Goal: Check status: Check status

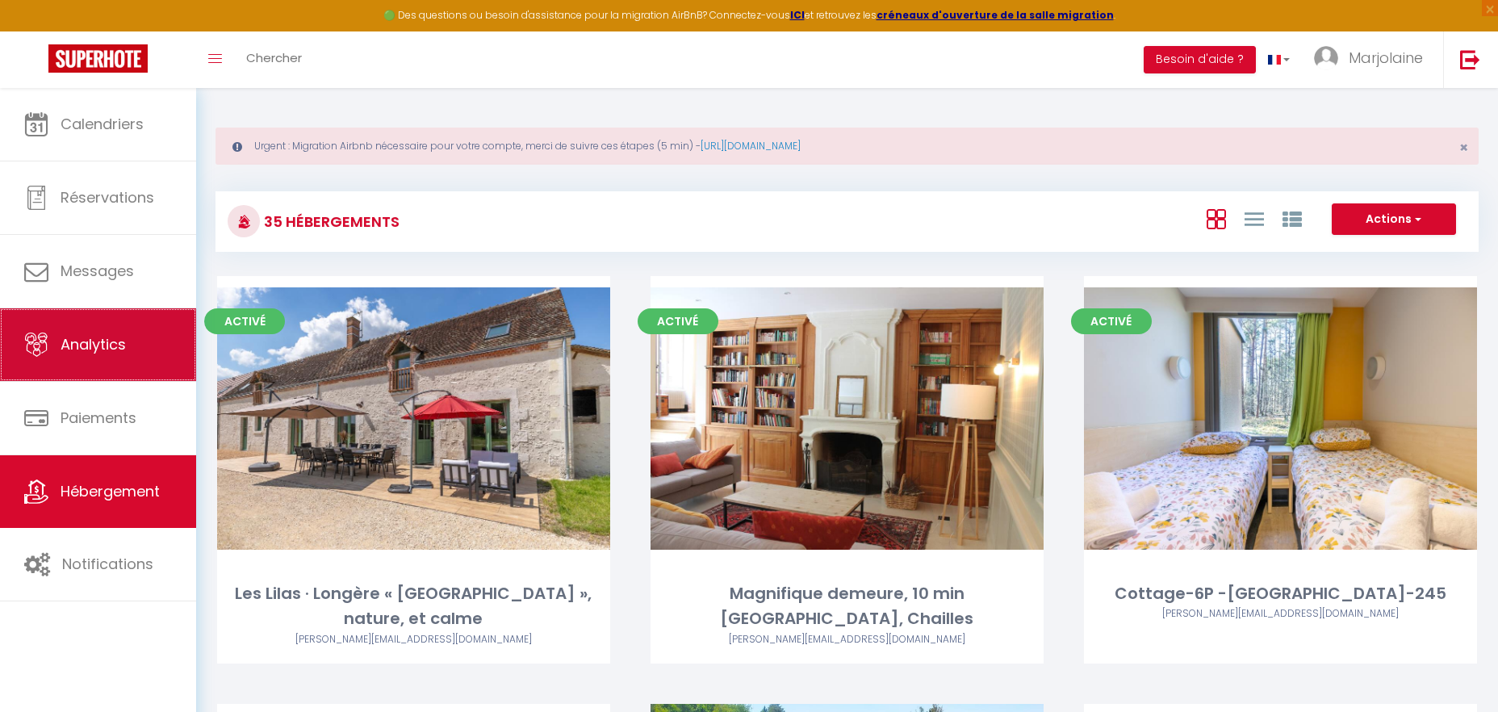
click at [117, 366] on link "Analytics" at bounding box center [98, 344] width 196 height 73
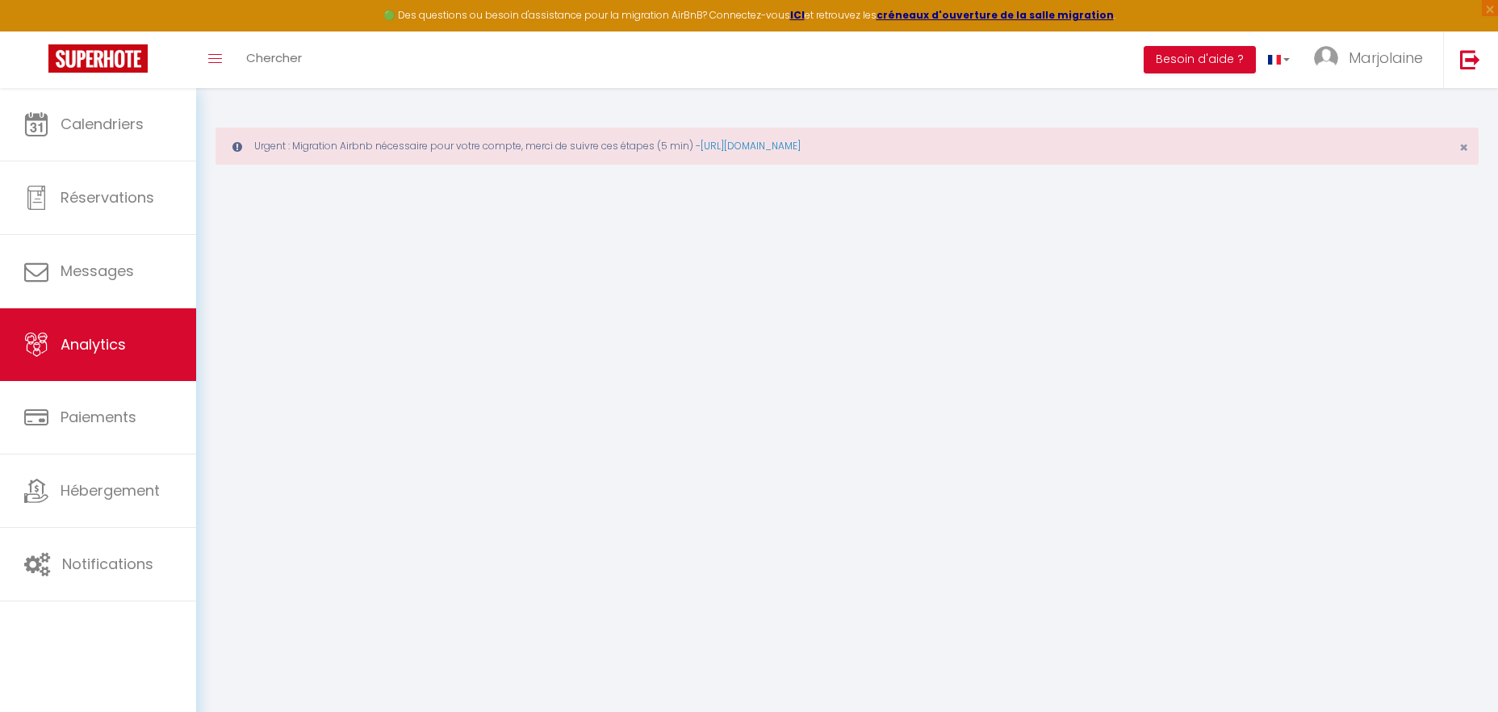
select select "2025"
select select "9"
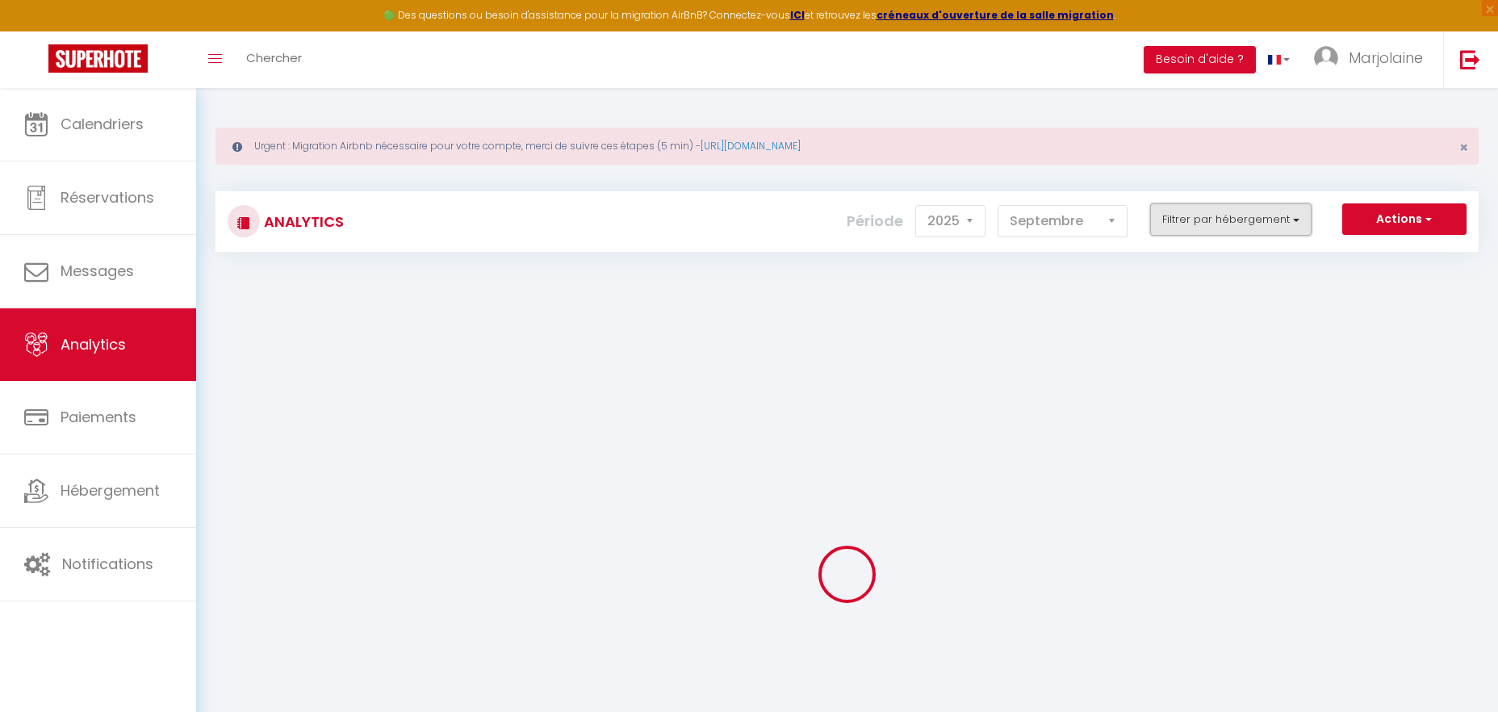
click at [1224, 221] on button "Filtrer par hébergement" at bounding box center [1230, 219] width 161 height 32
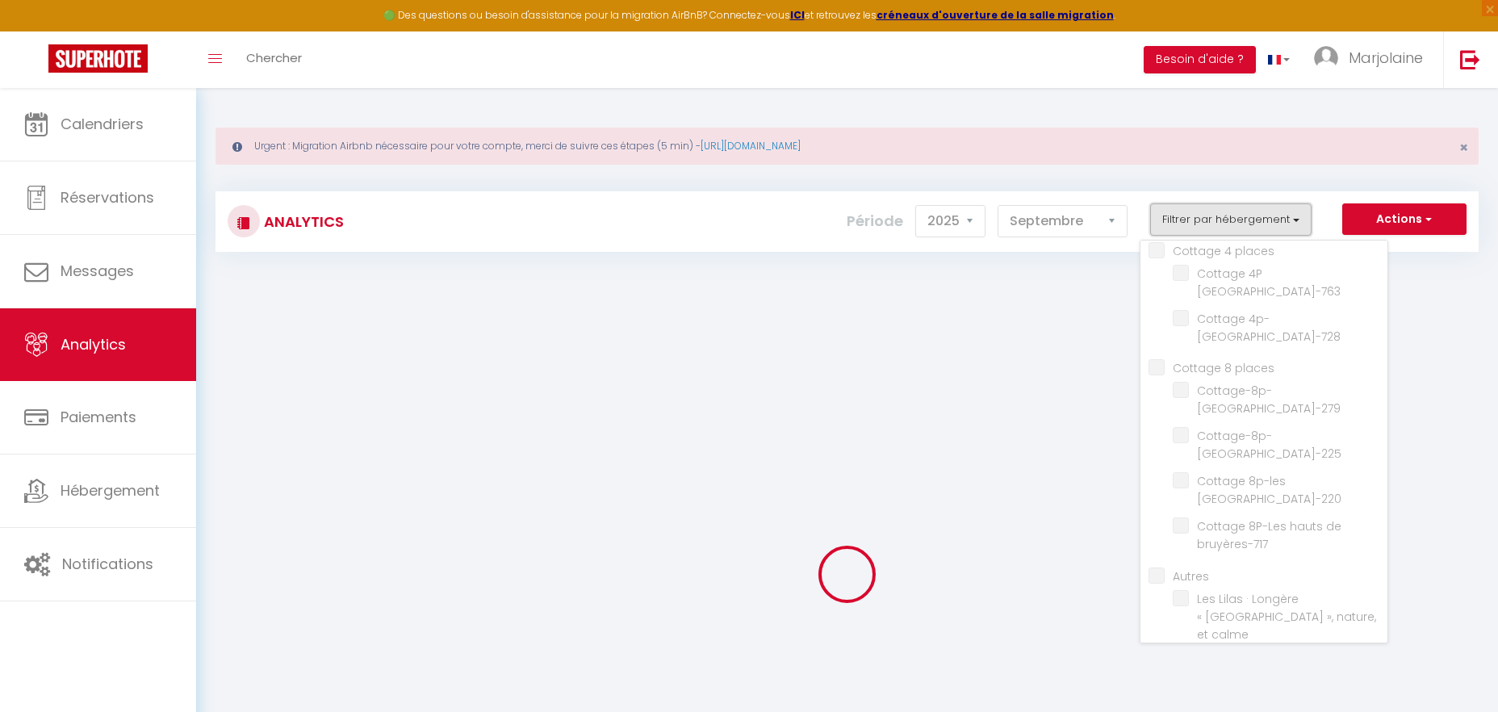
checkbox places "false"
checkbox Bruyères-245 "false"
checkbox Buryères-251 "false"
checkbox Bruyères-905 "false"
checkbox Bruyères-252 "false"
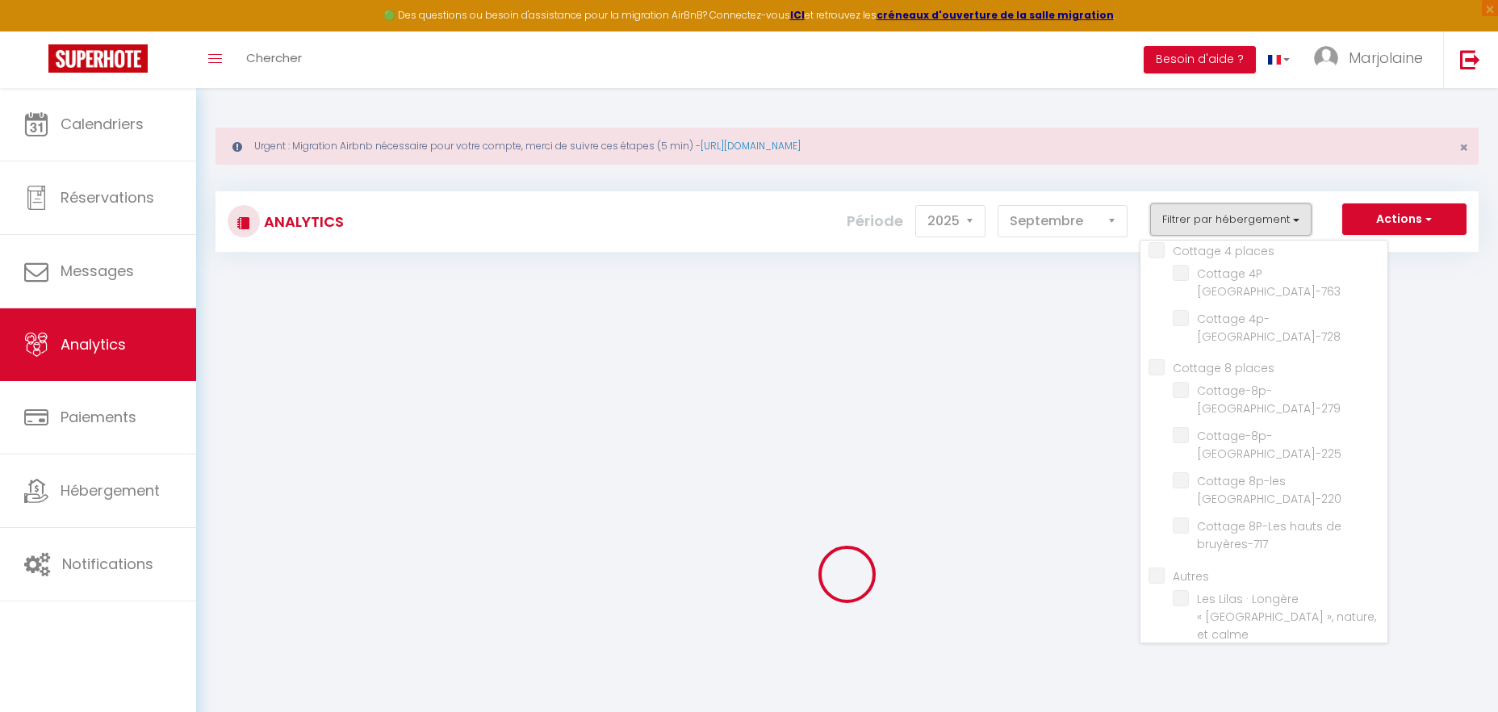
checkbox Bruyères-248 "false"
checkbox bruyères-234 "false"
checkbox places "false"
checkbox Bruyères-763 "false"
checkbox Bruyères-728 "false"
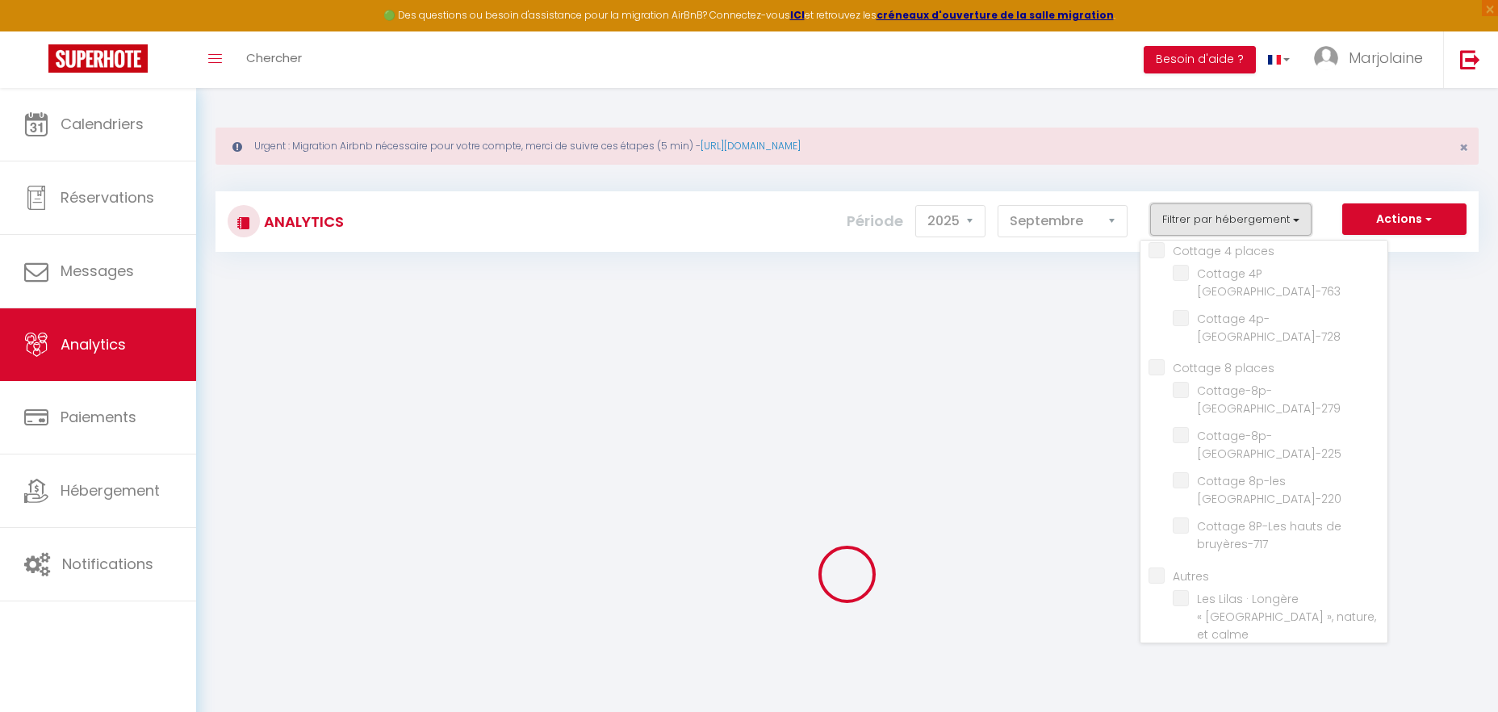
checkbox places "false"
checkbox Bruyères-279 "false"
checkbox Bruyères-225 "false"
checkbox Bruyères-220 "false"
checkbox bruyères-717 "false"
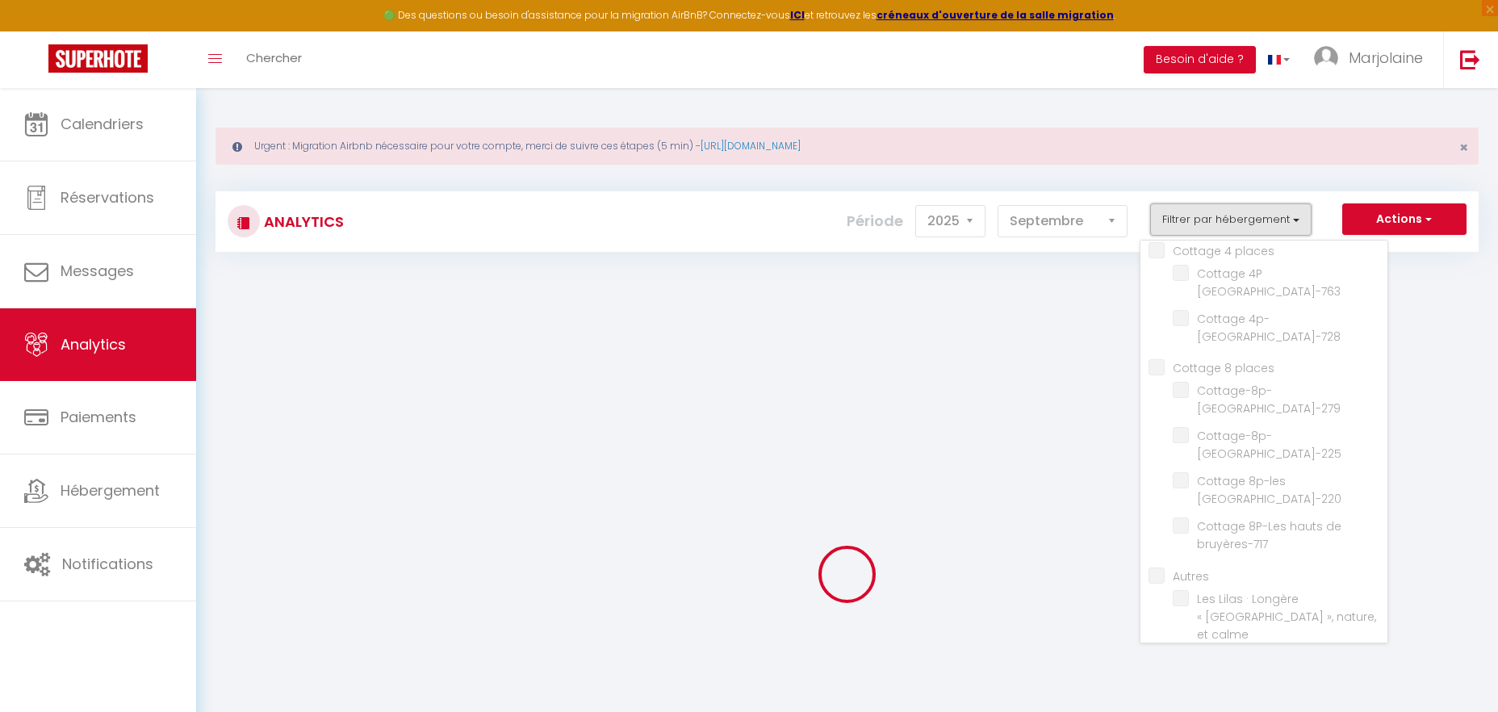
checkbox input "false"
checkbox calme "false"
checkbox Chailles "false"
checkbox CHEVERNY "false"
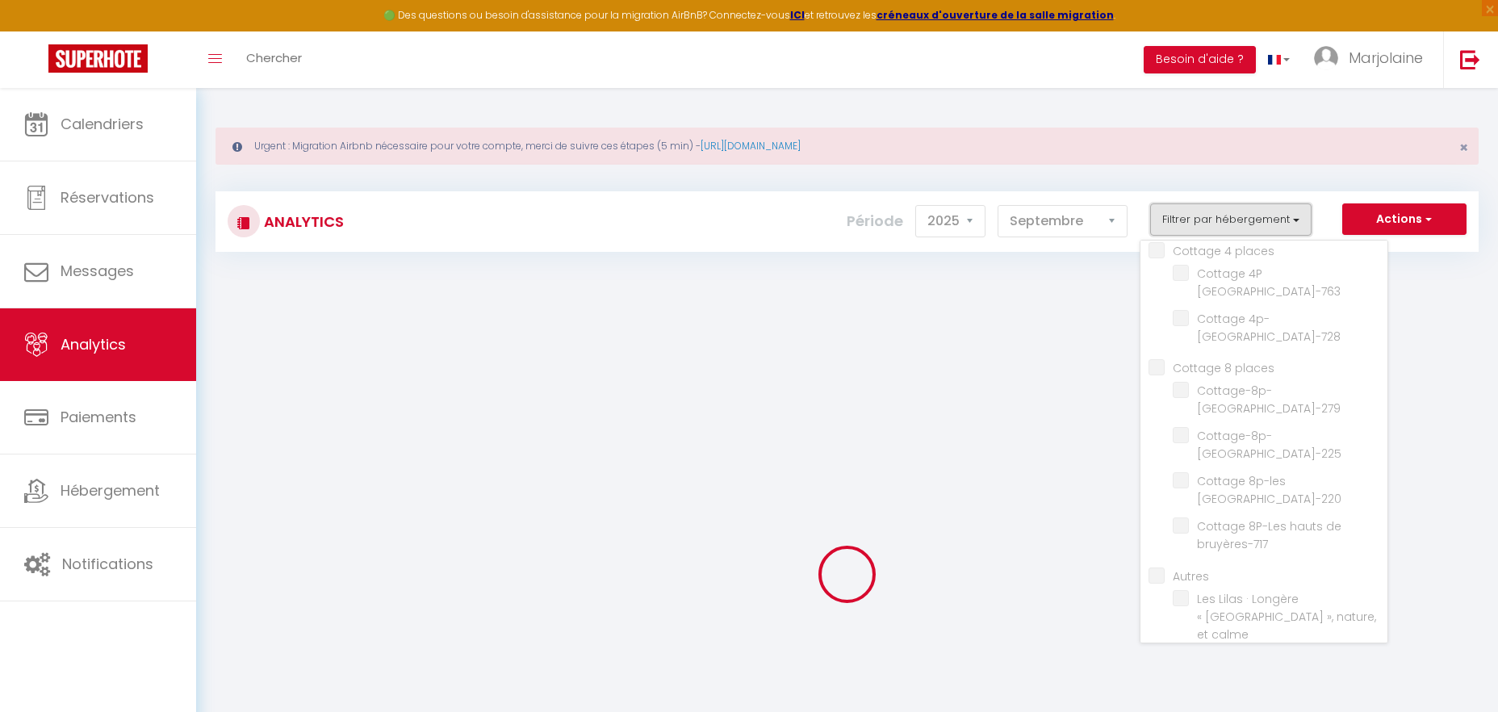
checkbox solognot\ "false"
checkbox Imbault "false"
checkbox Beauval "false"
checkbox B "false"
checkbox quiétude "false"
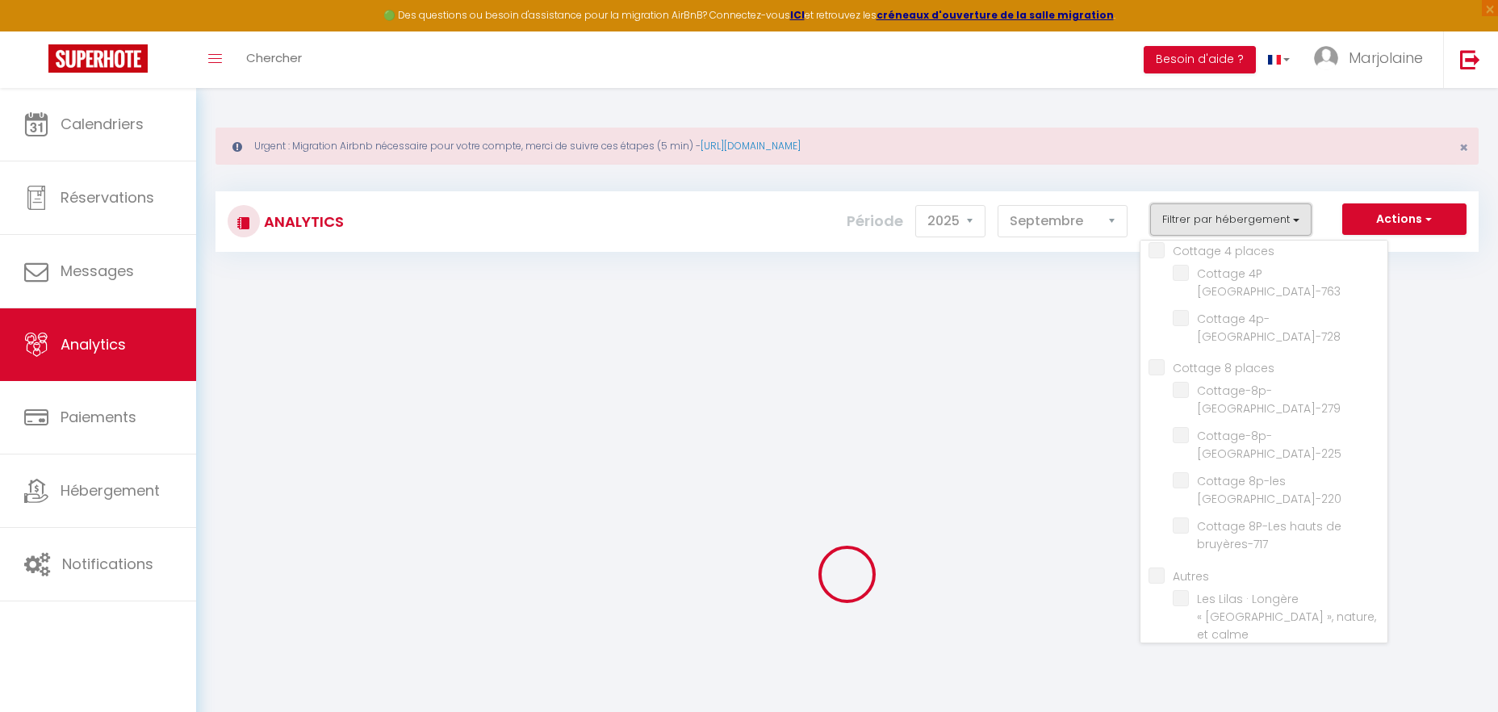
checkbox Montils "false"
checkbox Bruyères-201 "false"
checkbox Romorantin "false"
checkbox Blois "false"
checkbox MIllancay "false"
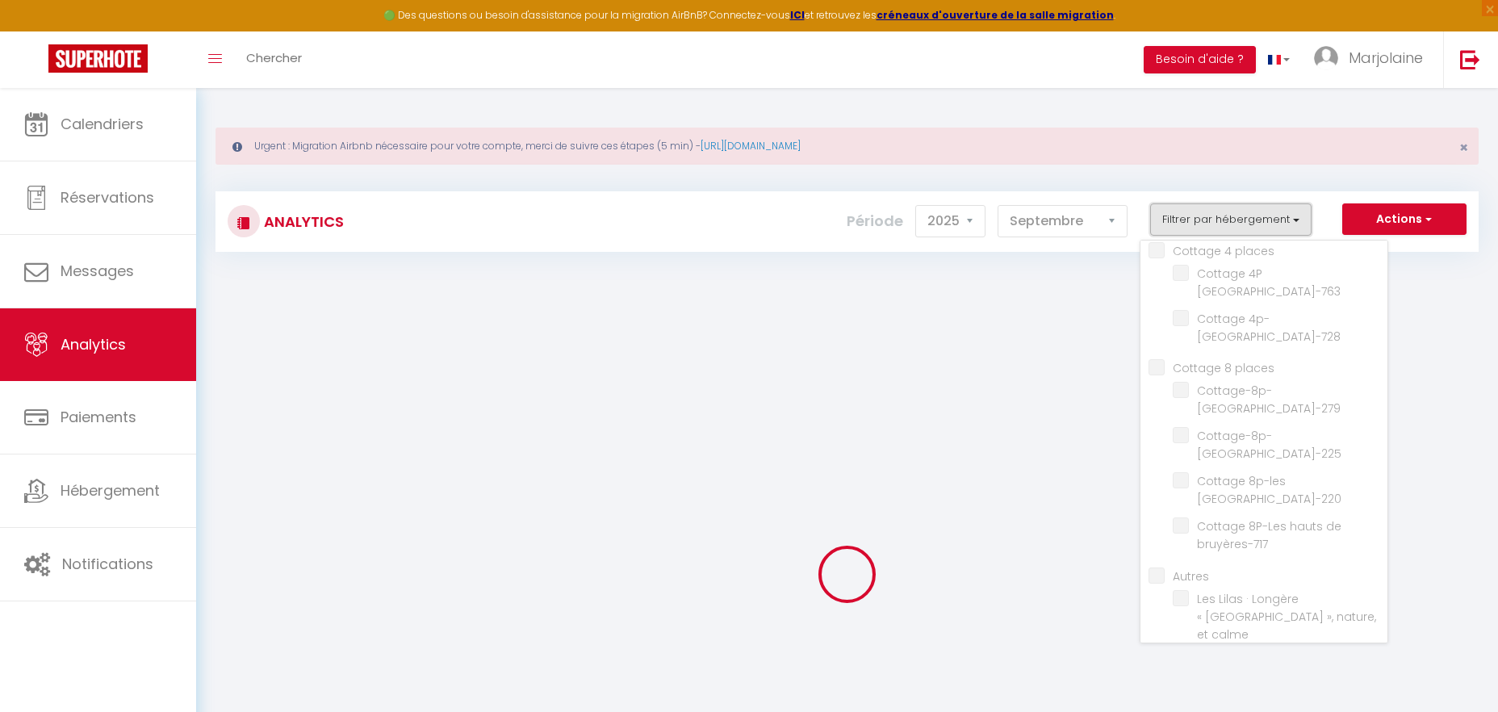
checkbox maisonnette "false"
checkbox Chambord\/Beauval\/Cheverny "false"
checkbox Vouzeron "false"
checkbox châteaux "false"
checkbox Beauval "false"
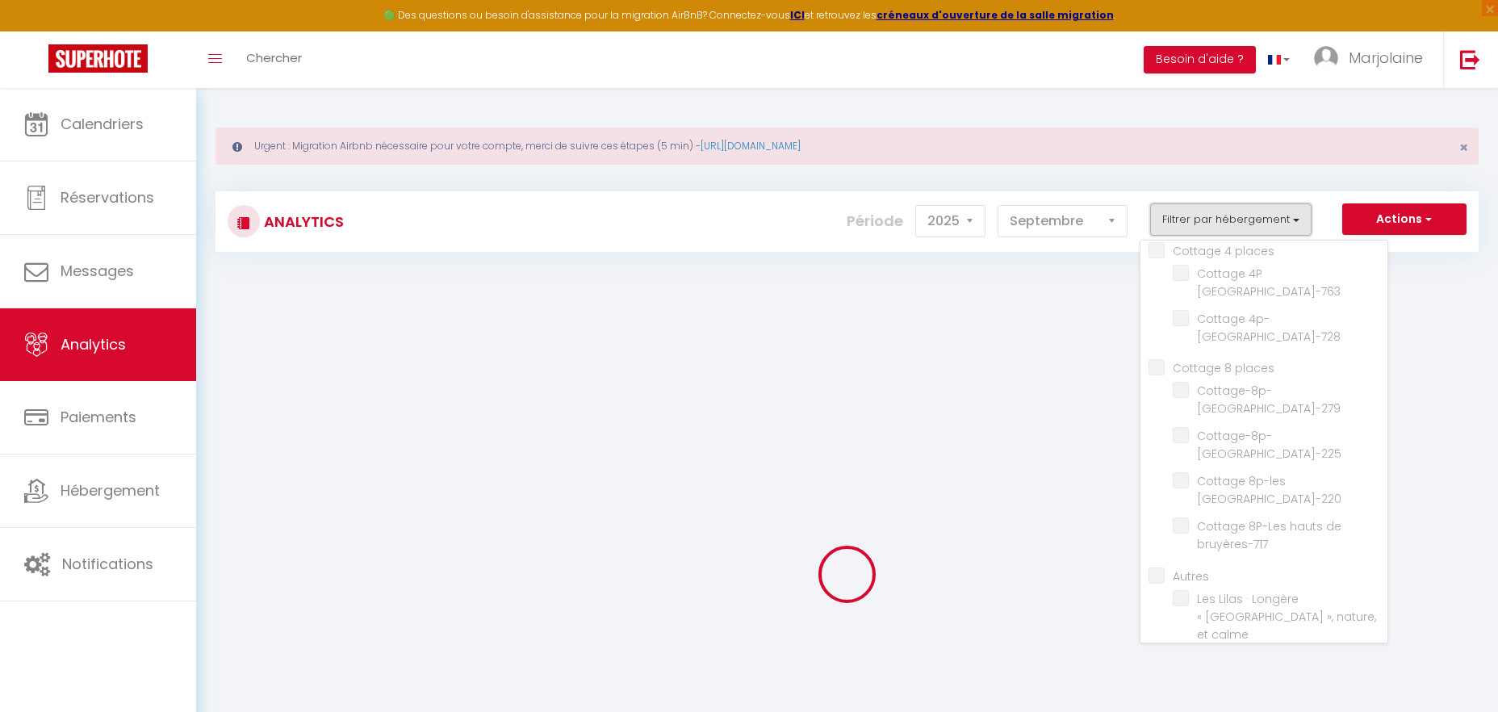
checkbox Imbault "false"
checkbox Sologne "false"
checkbox Beauval "false"
checkbox Parking "false"
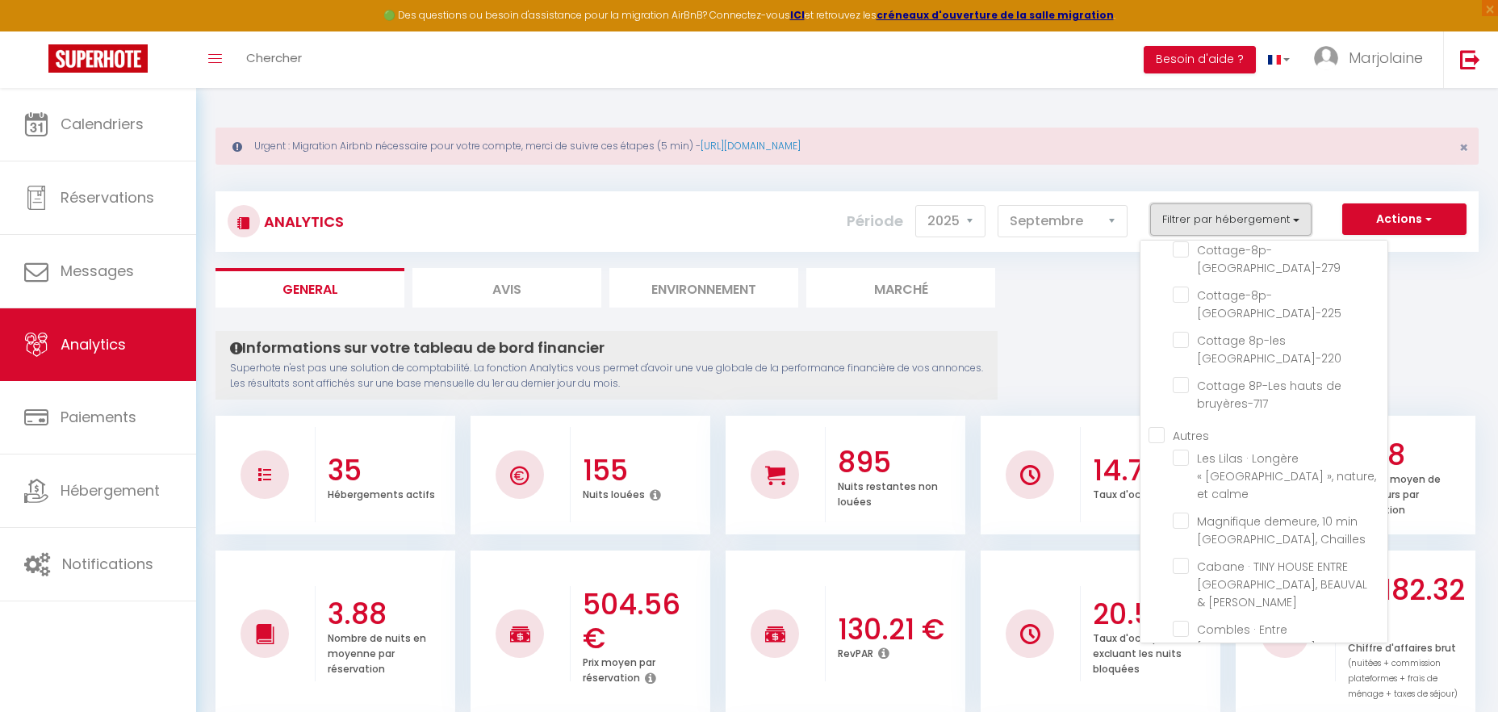
scroll to position [453, 0]
click at [1180, 452] on calme "checkbox" at bounding box center [1280, 454] width 215 height 16
checkbox calme "true"
checkbox Bruyères-245 "false"
checkbox Buryères-251 "false"
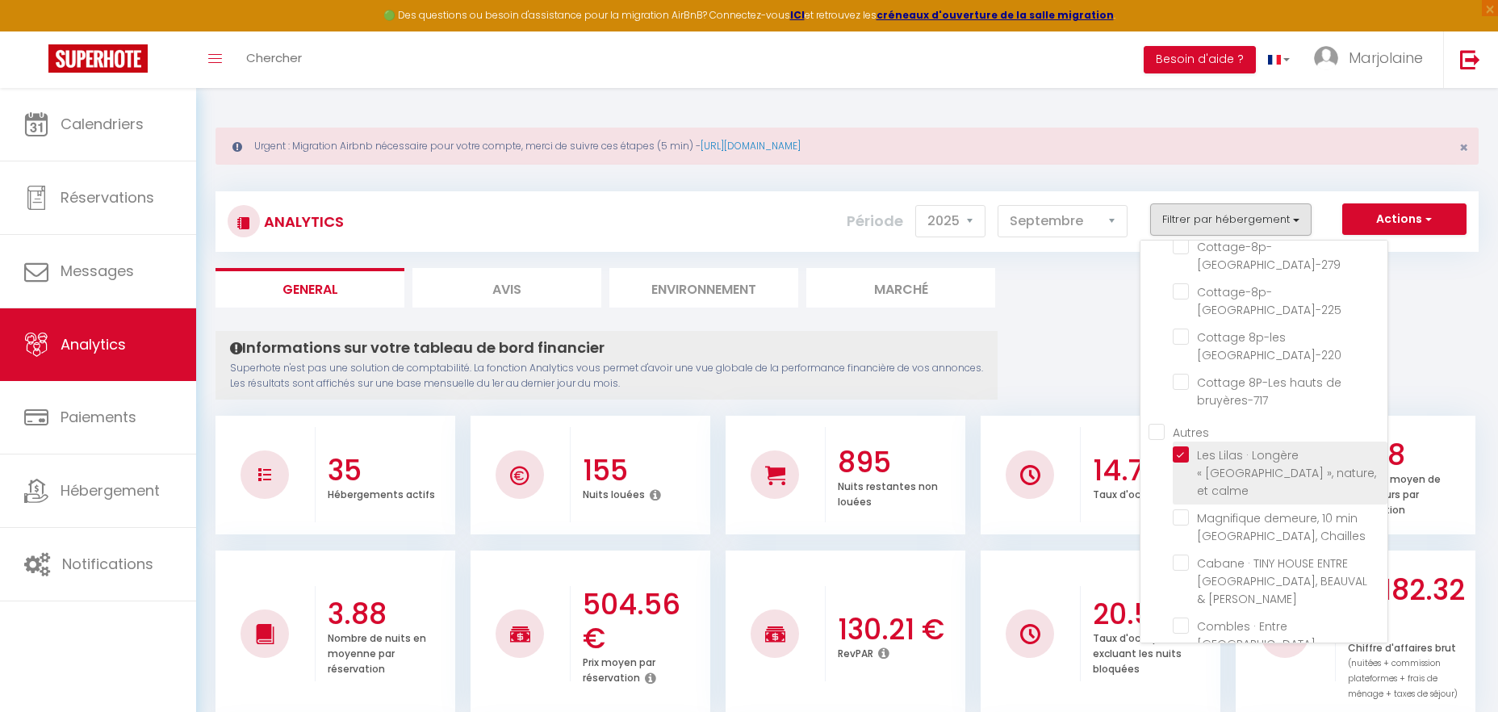
checkbox Bruyères-905 "false"
checkbox Bruyères-252 "false"
checkbox Bruyères-248 "false"
checkbox bruyères-234 "false"
checkbox Bruyères-763 "false"
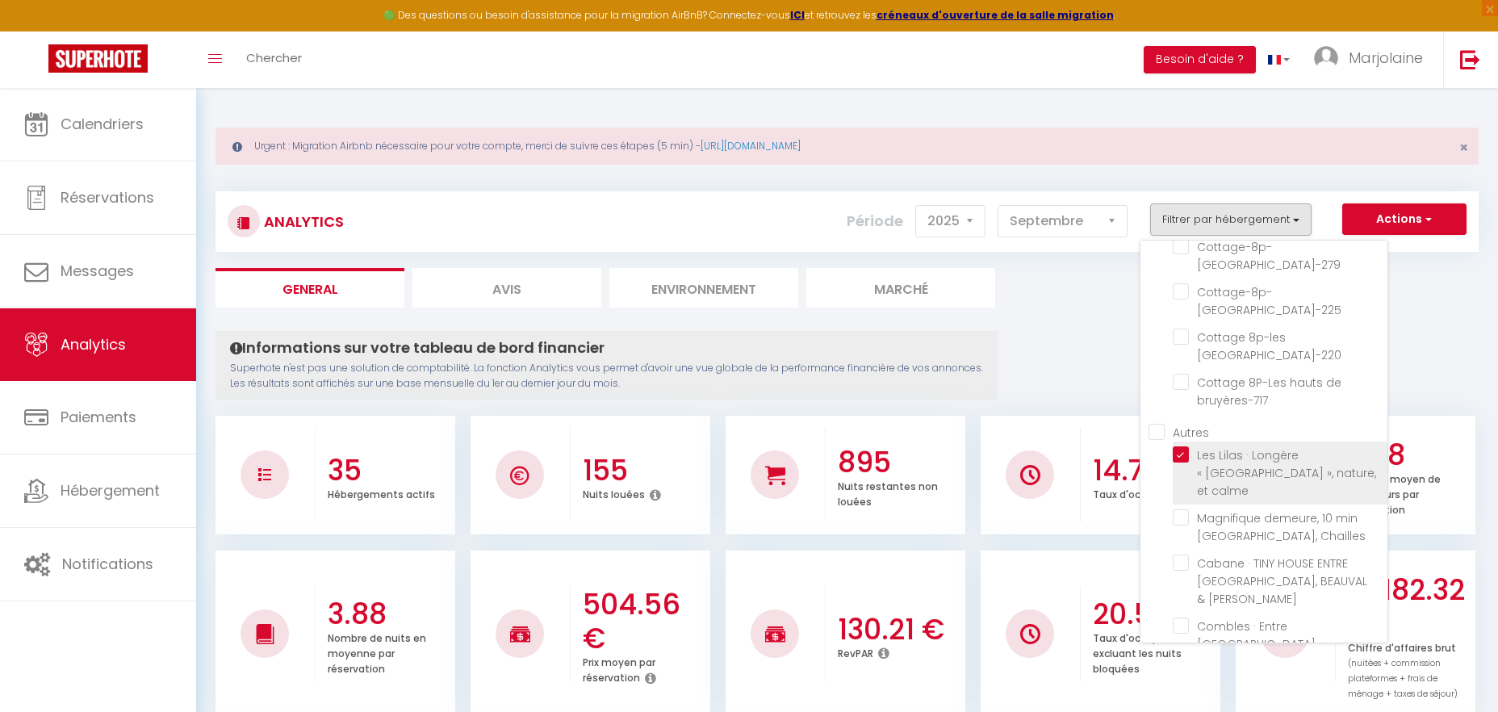
checkbox Bruyères-728 "false"
checkbox Bruyères-279 "false"
checkbox Bruyères-225 "false"
checkbox Bruyères-220 "false"
checkbox bruyères-717 "false"
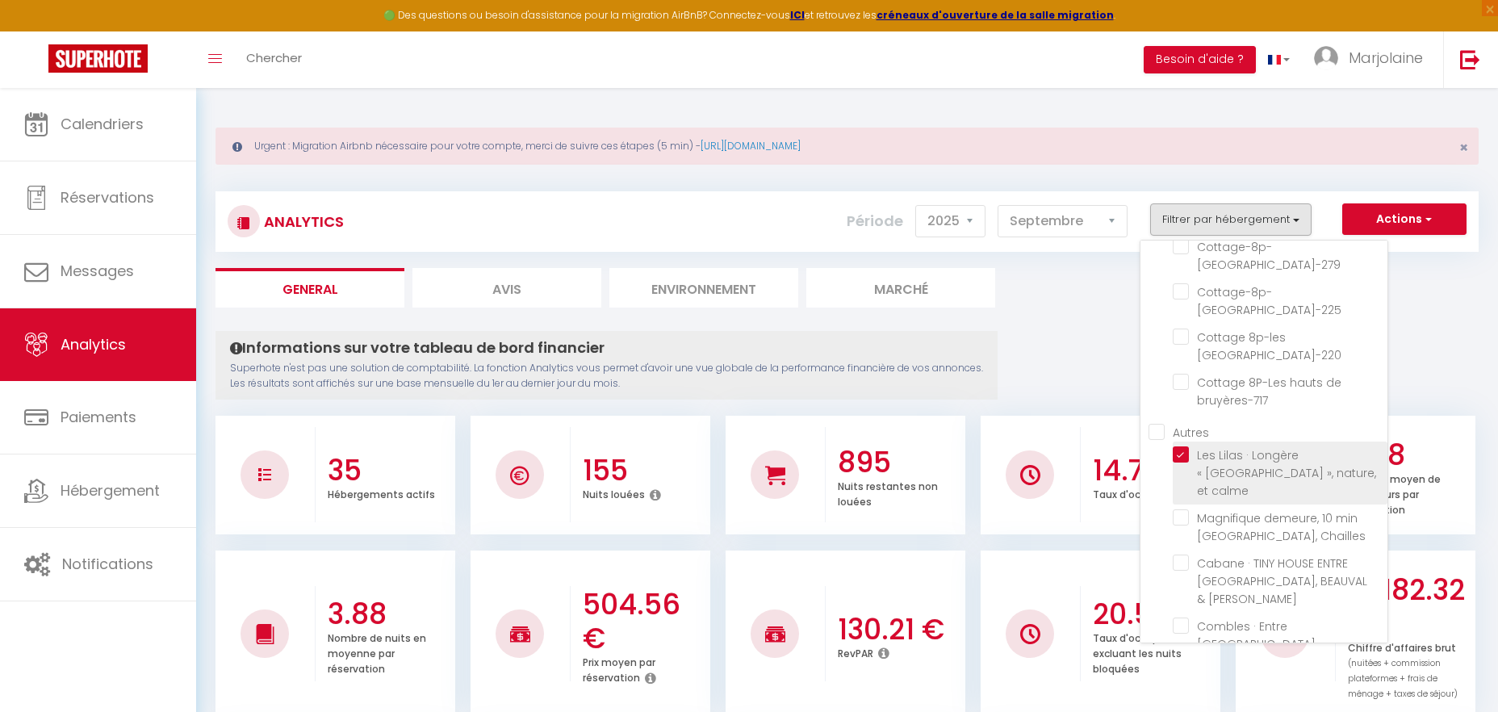
checkbox Chailles "false"
checkbox CHEVERNY "false"
checkbox solognot\ "false"
checkbox Imbault "false"
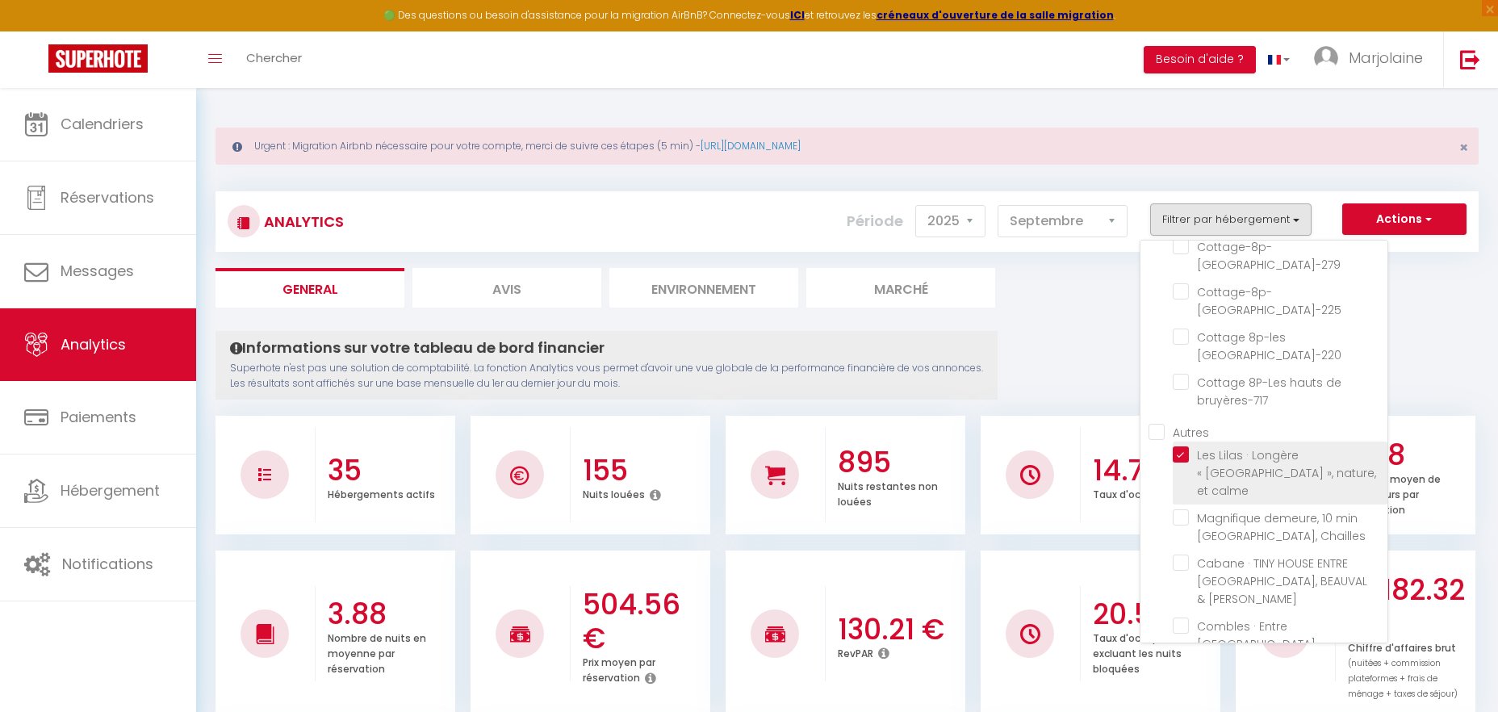
checkbox Beauval "false"
checkbox B "false"
checkbox quiétude "false"
checkbox Montils "false"
checkbox Bruyères-201 "false"
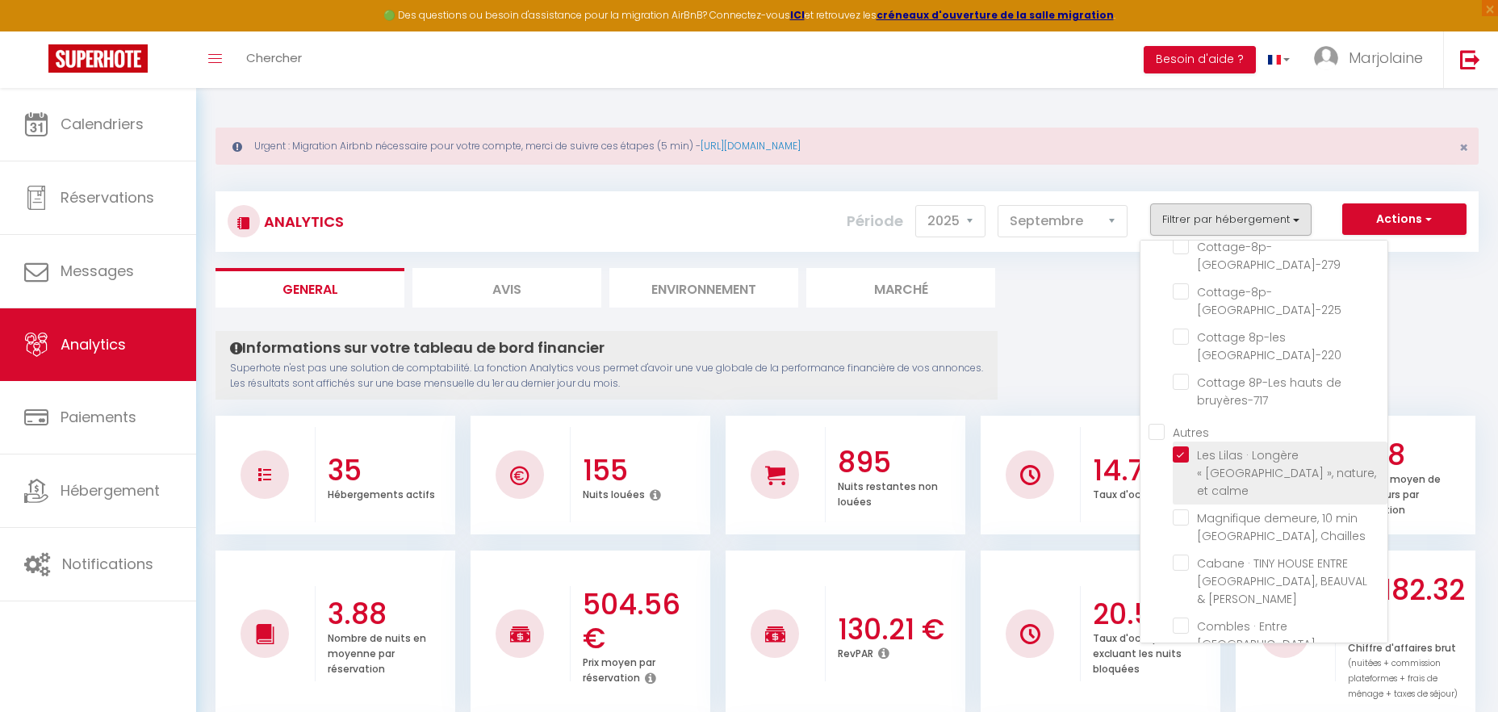
checkbox Romorantin "false"
checkbox Blois "false"
checkbox MIllancay "false"
checkbox maisonnette "false"
checkbox Chambord\/Beauval\/Cheverny "false"
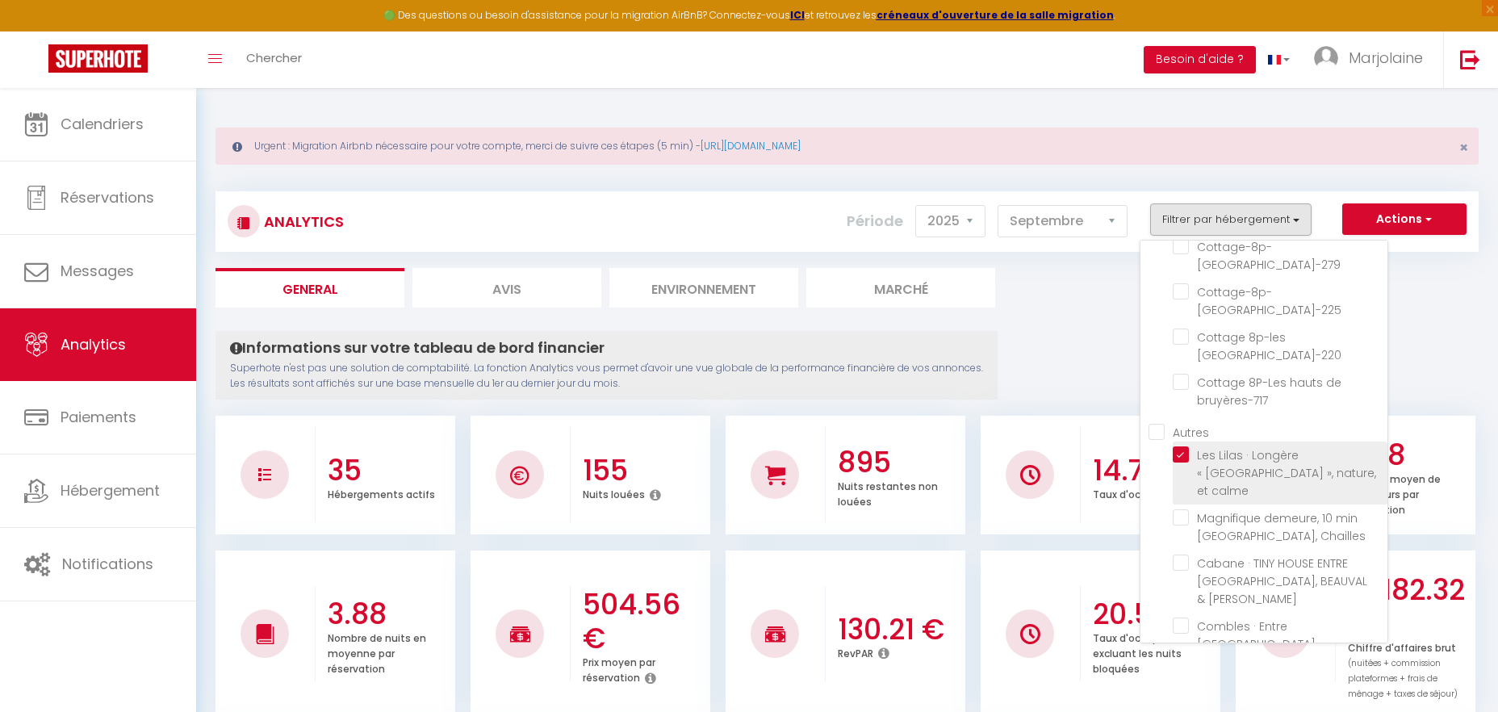
checkbox Vouzeron "false"
checkbox châteaux "false"
checkbox Beauval "false"
checkbox Imbault "false"
checkbox Sologne "false"
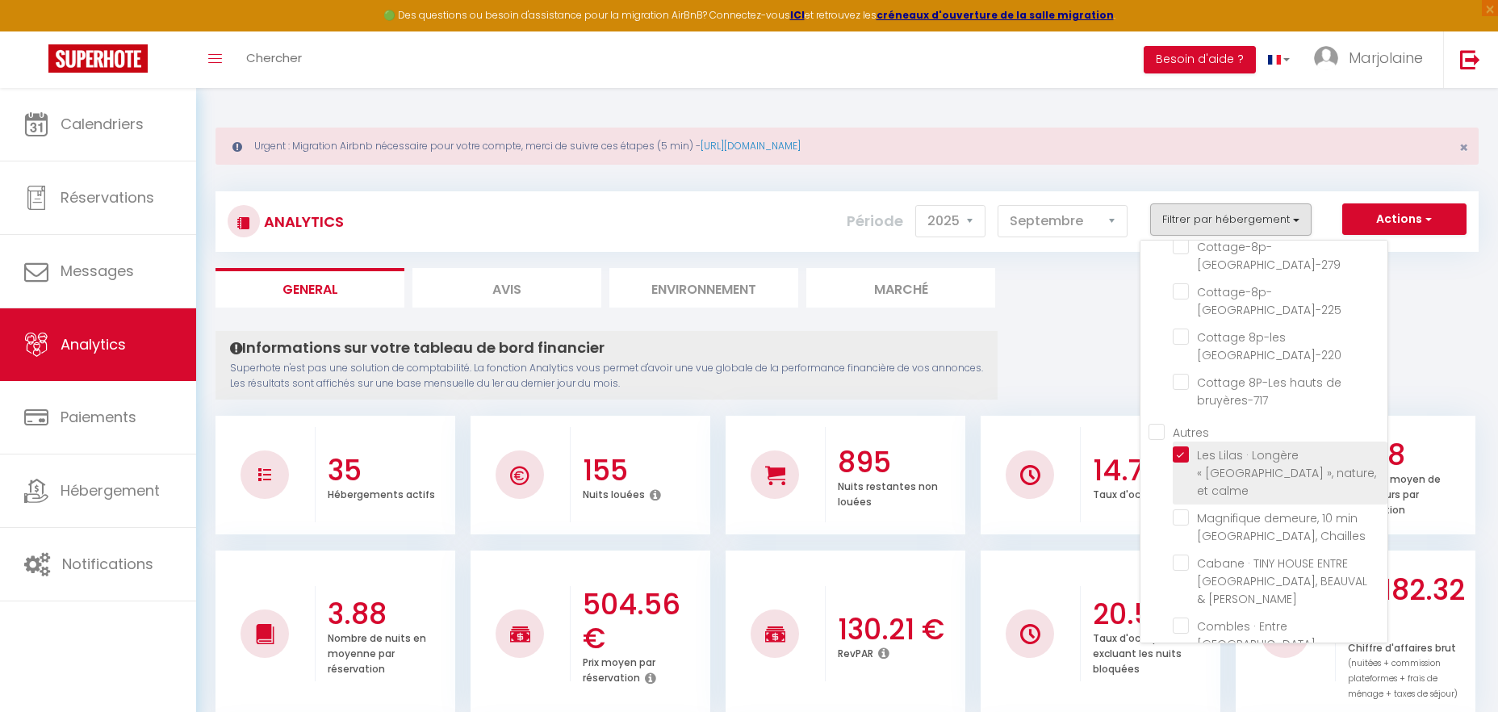
checkbox Beauval "false"
checkbox Parking "false"
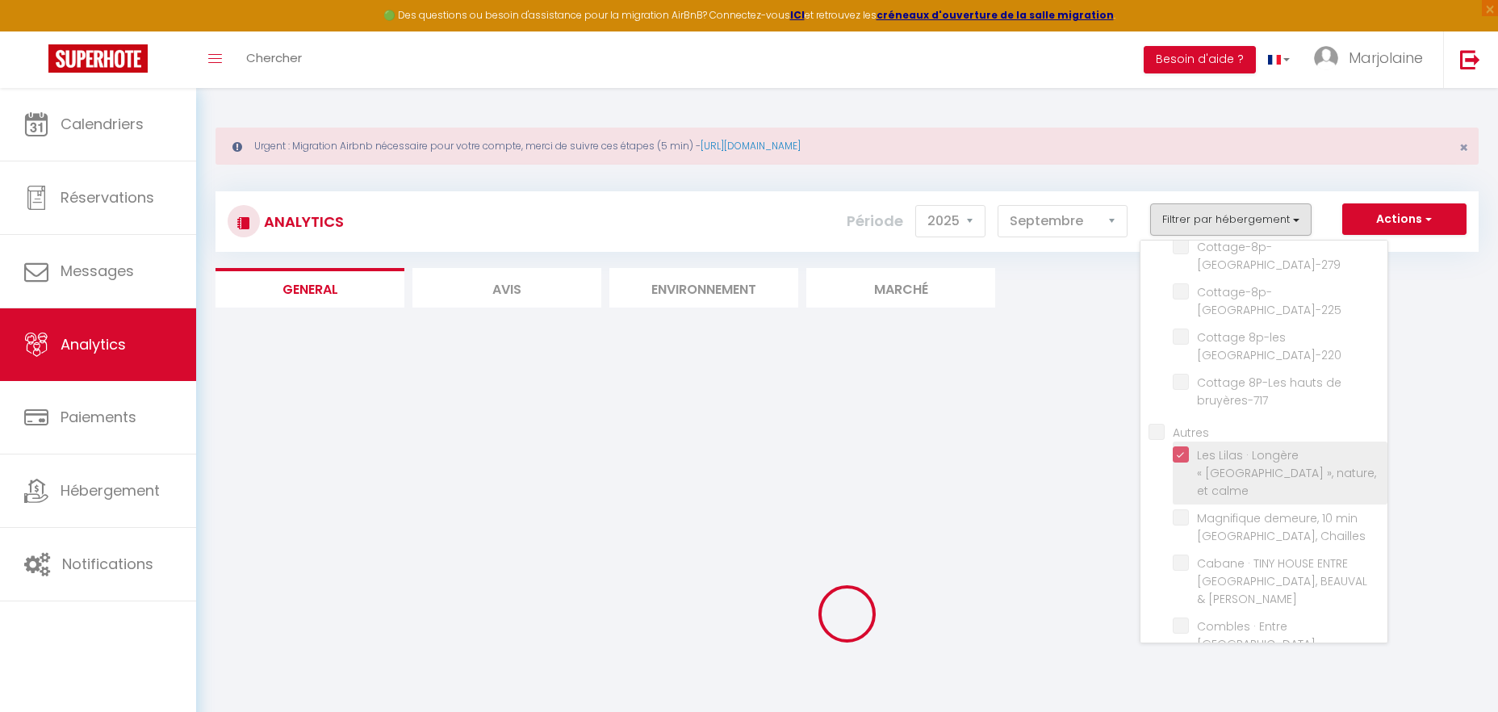
checkbox Bruyères-245 "false"
checkbox Buryères-251 "false"
checkbox Bruyères-905 "false"
checkbox Bruyères-252 "false"
checkbox Bruyères-248 "false"
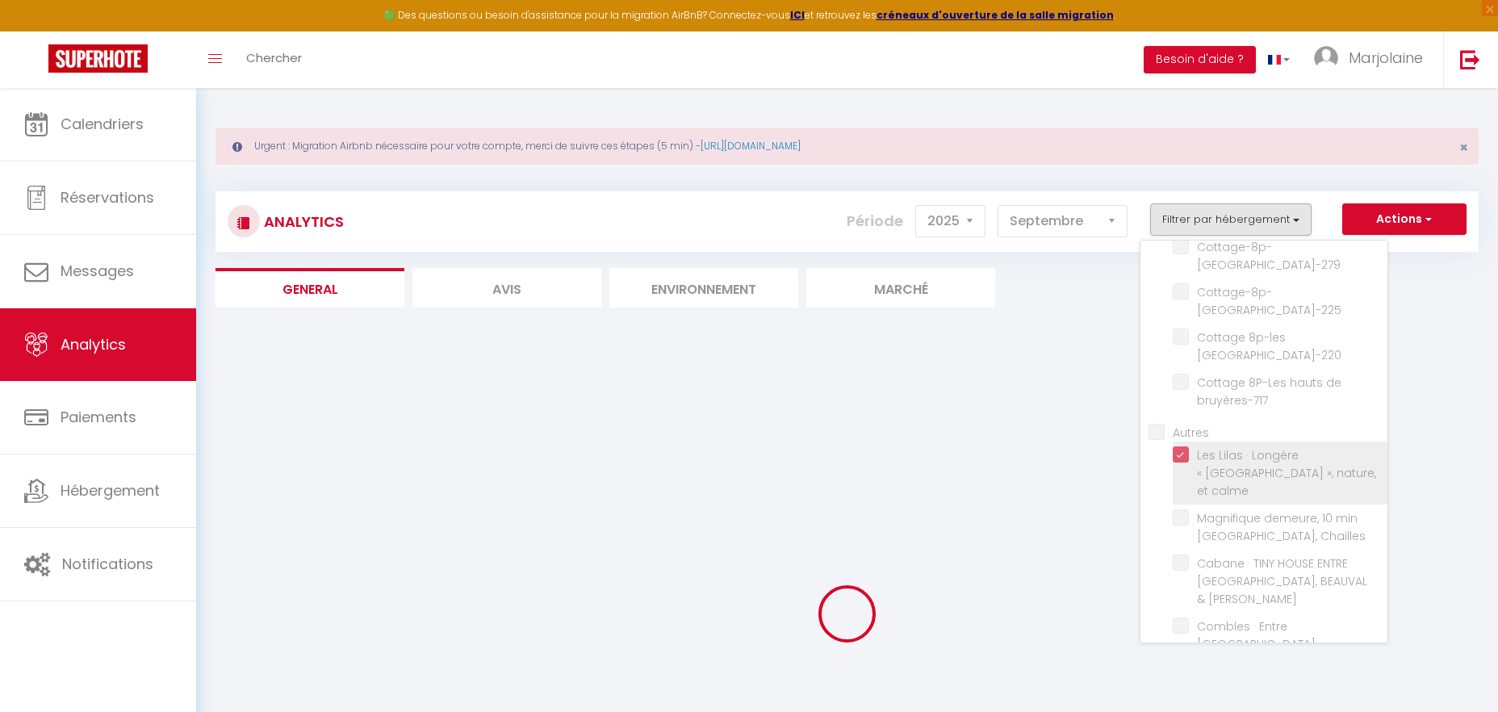
checkbox bruyères-234 "false"
checkbox Bruyères-763 "false"
checkbox Bruyères-728 "false"
checkbox Bruyères-279 "false"
checkbox Bruyères-225 "false"
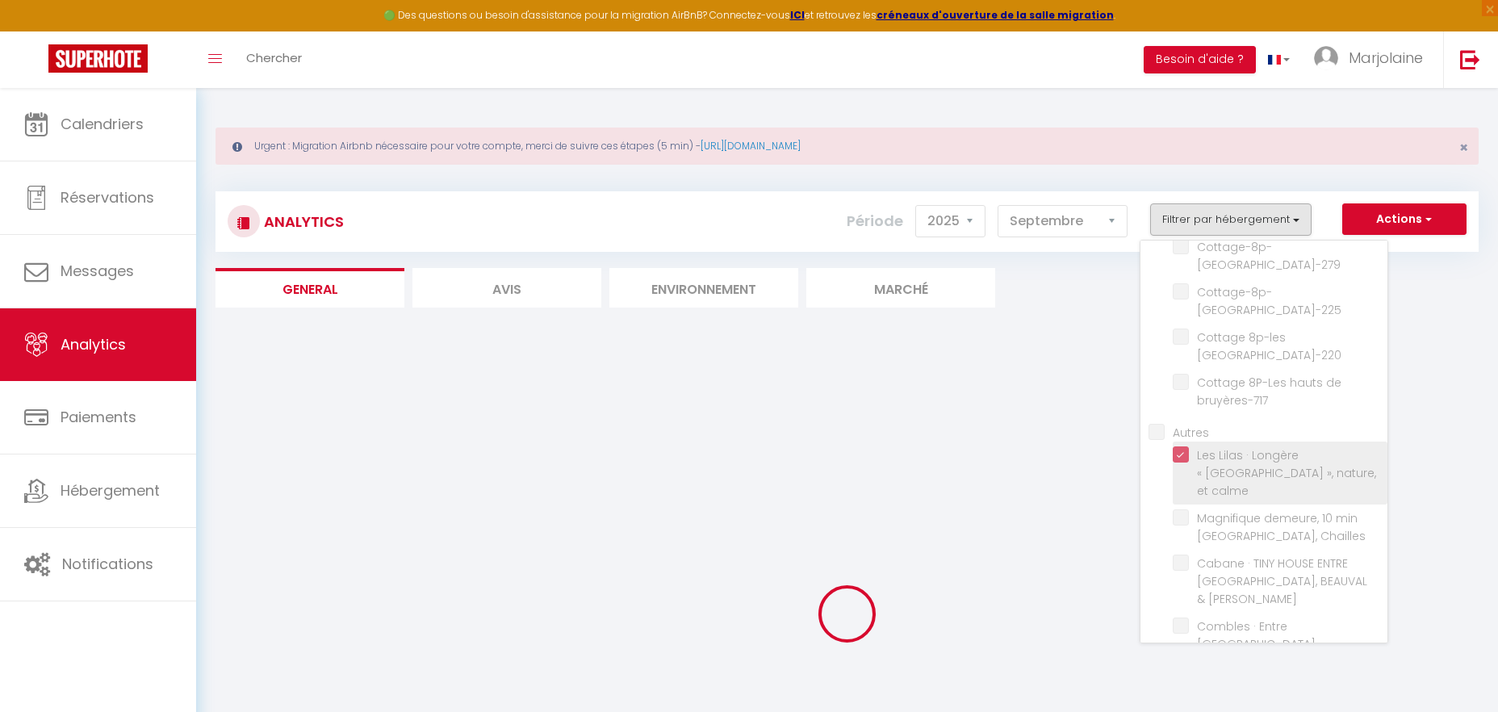
checkbox Bruyères-220 "false"
checkbox bruyères-717 "false"
checkbox Chailles "false"
checkbox CHEVERNY "false"
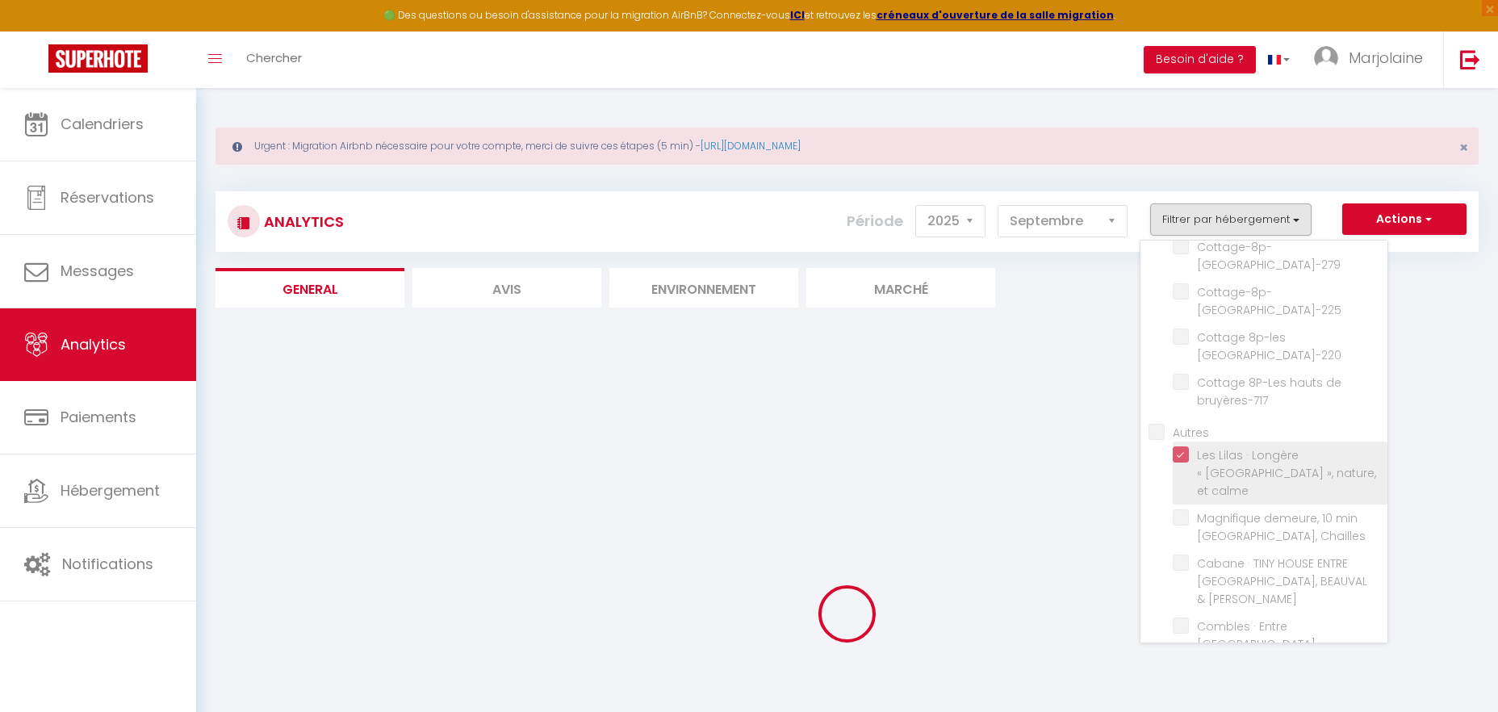
checkbox solognot\ "false"
checkbox Imbault "false"
checkbox Beauval "false"
checkbox B "false"
checkbox quiétude "false"
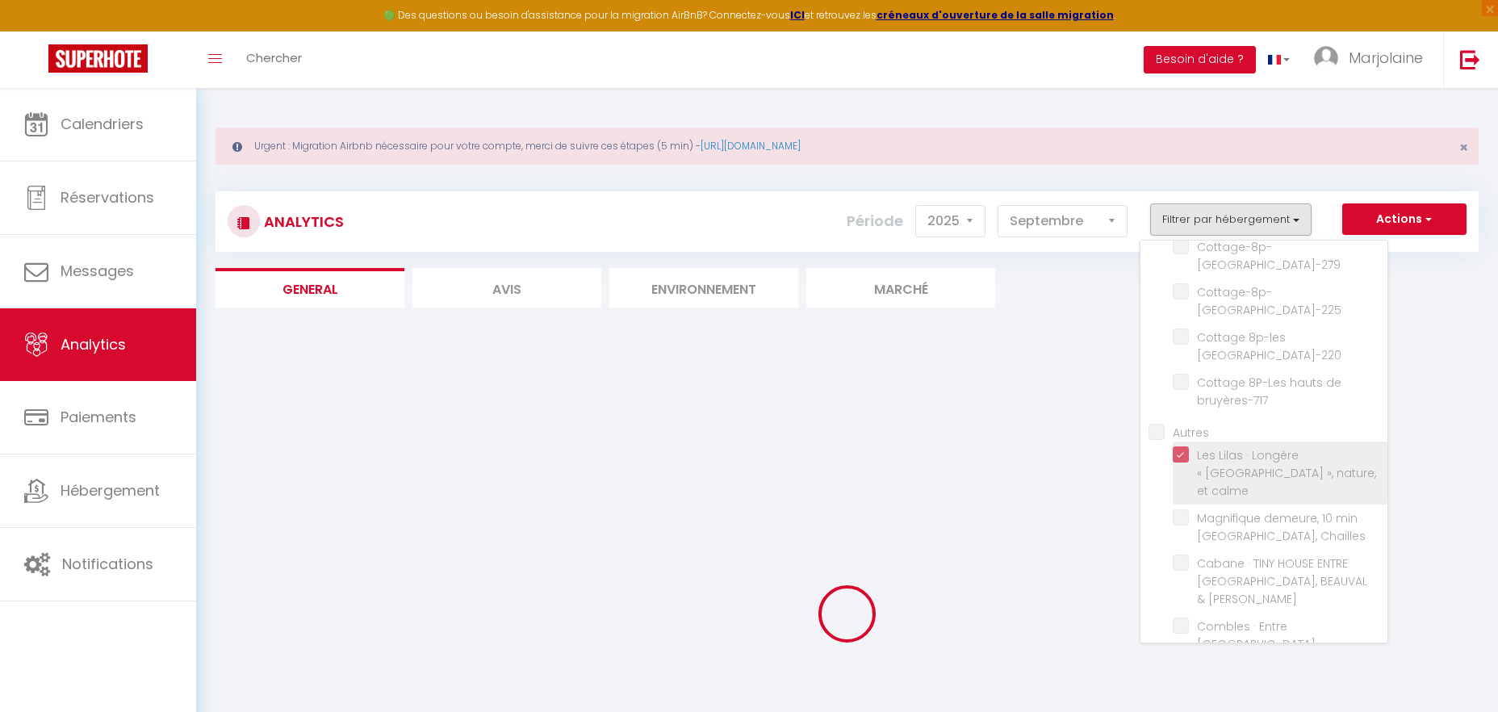
checkbox Montils "false"
checkbox Bruyères-201 "false"
checkbox Romorantin "false"
checkbox Blois "false"
checkbox MIllancay "false"
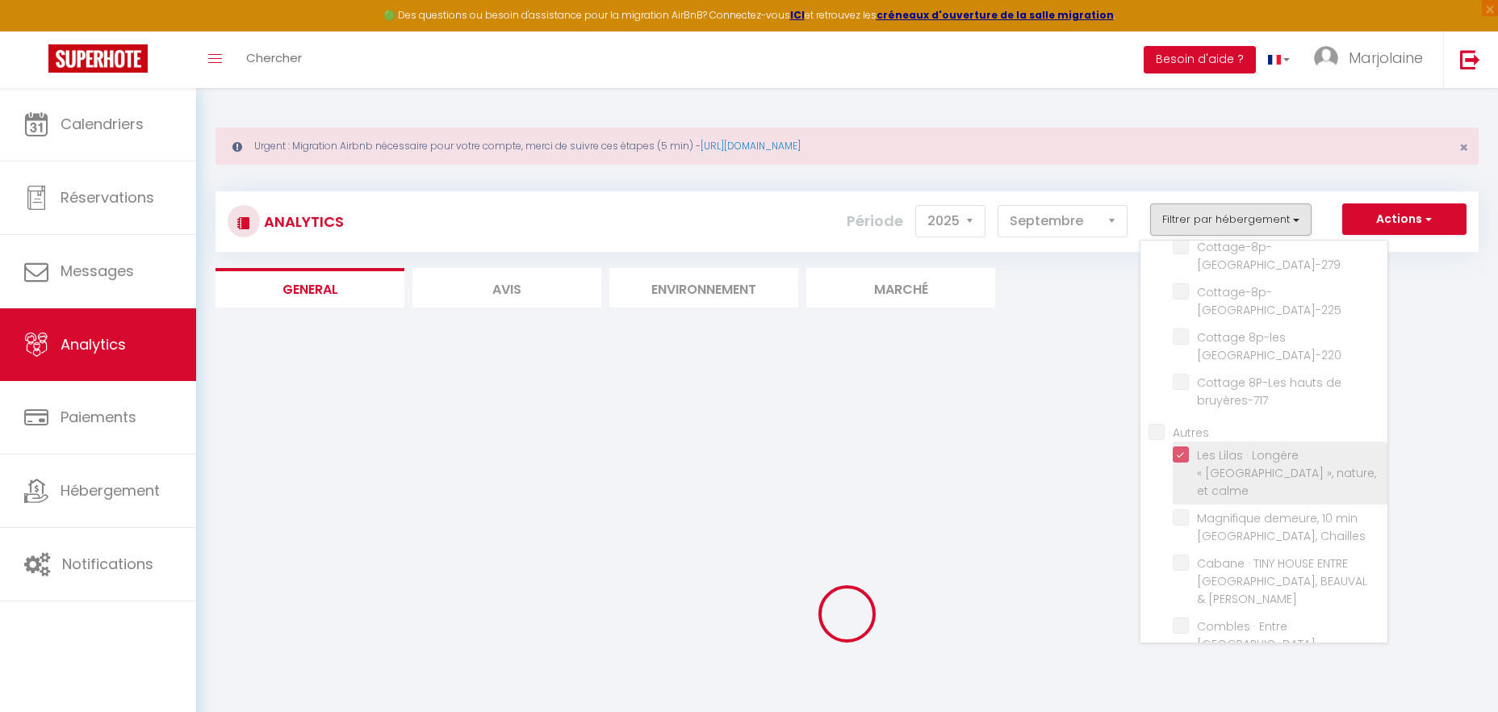
checkbox maisonnette "false"
checkbox Chambord\/Beauval\/Cheverny "false"
checkbox Vouzeron "false"
checkbox châteaux "false"
checkbox Beauval "false"
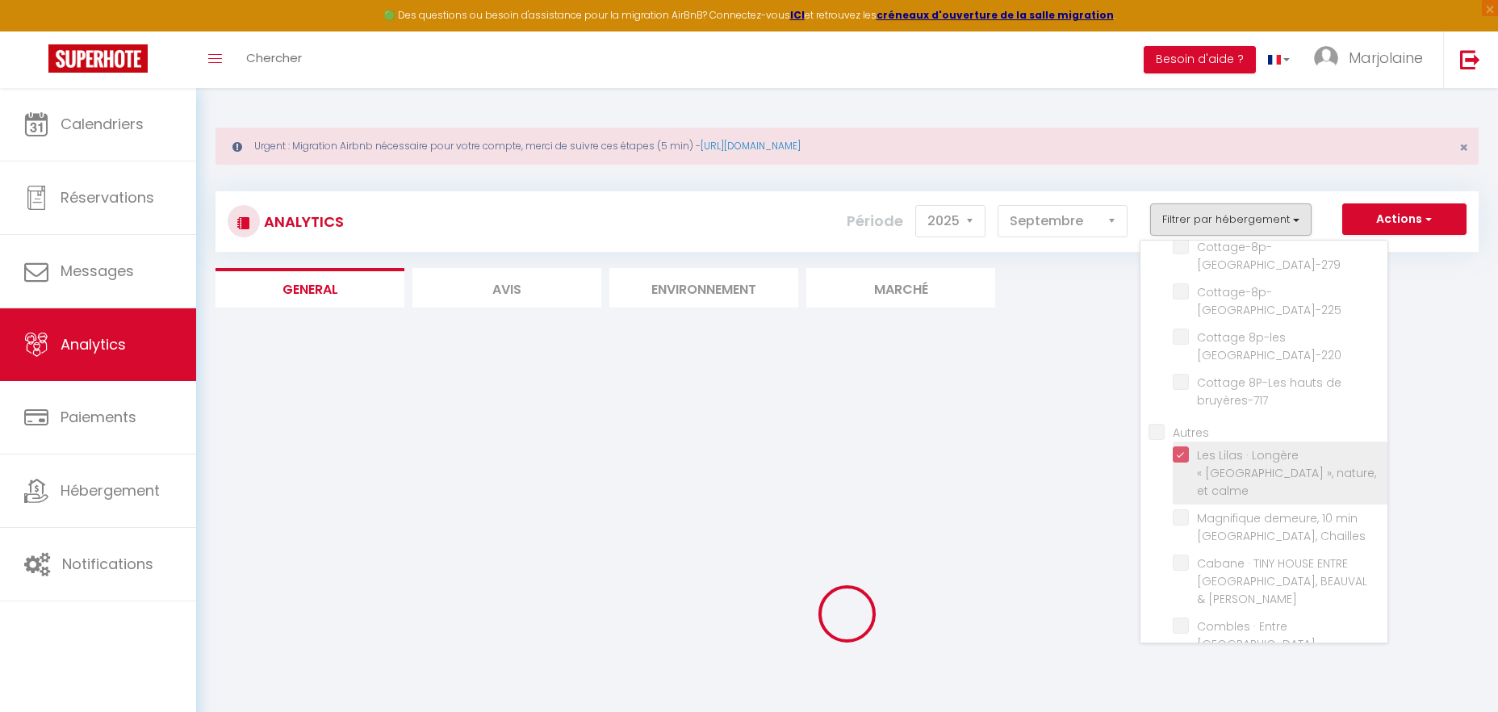
checkbox Imbault "false"
checkbox Sologne "false"
checkbox Beauval "false"
checkbox Parking "false"
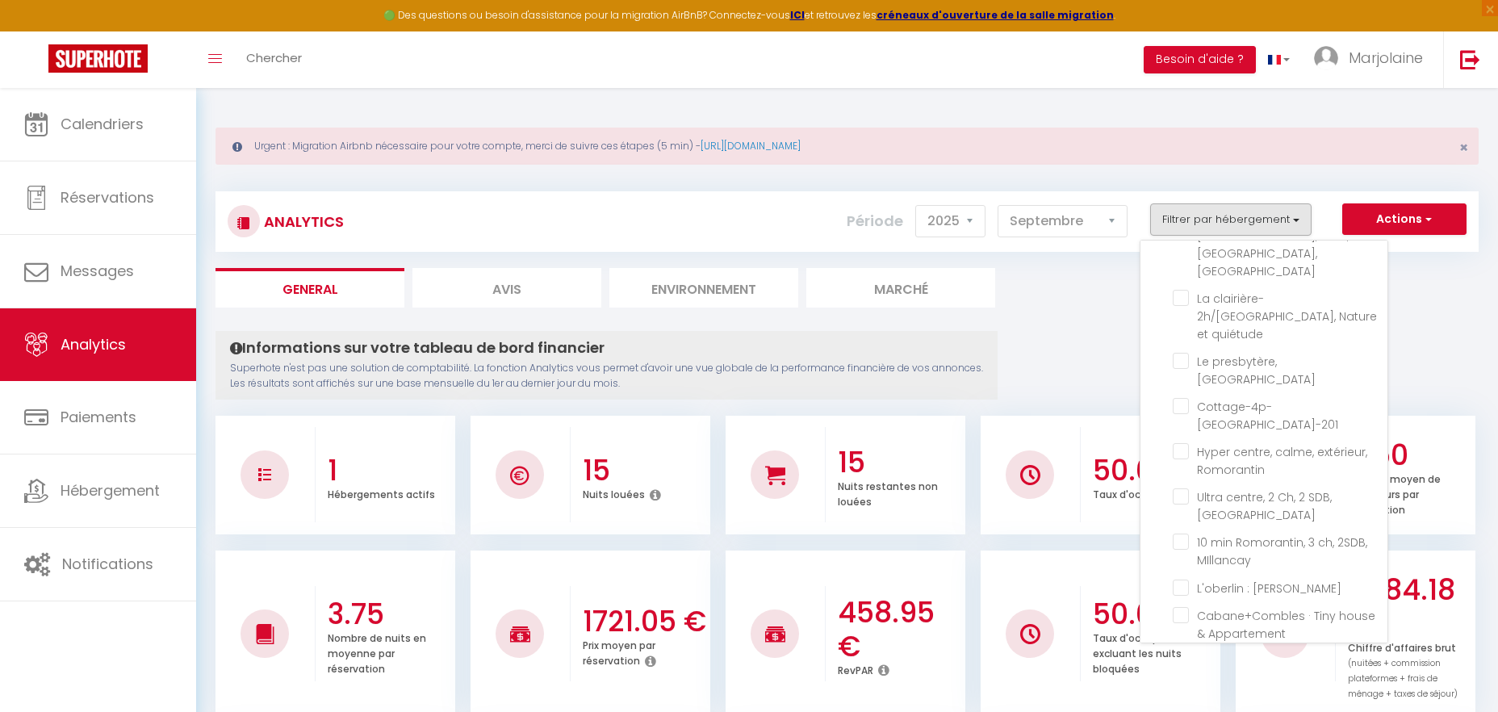
scroll to position [1065, 0]
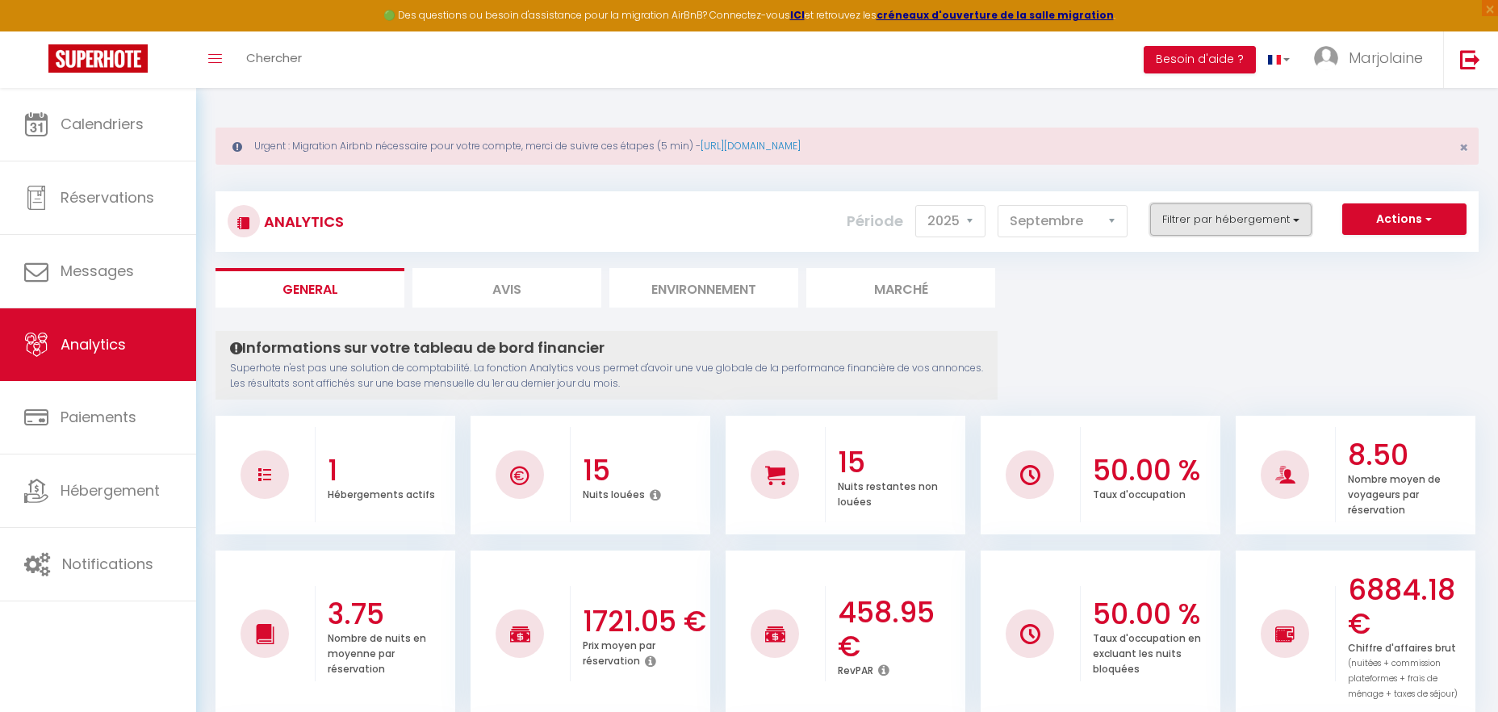
click at [1238, 215] on button "Filtrer par hébergement" at bounding box center [1230, 219] width 161 height 32
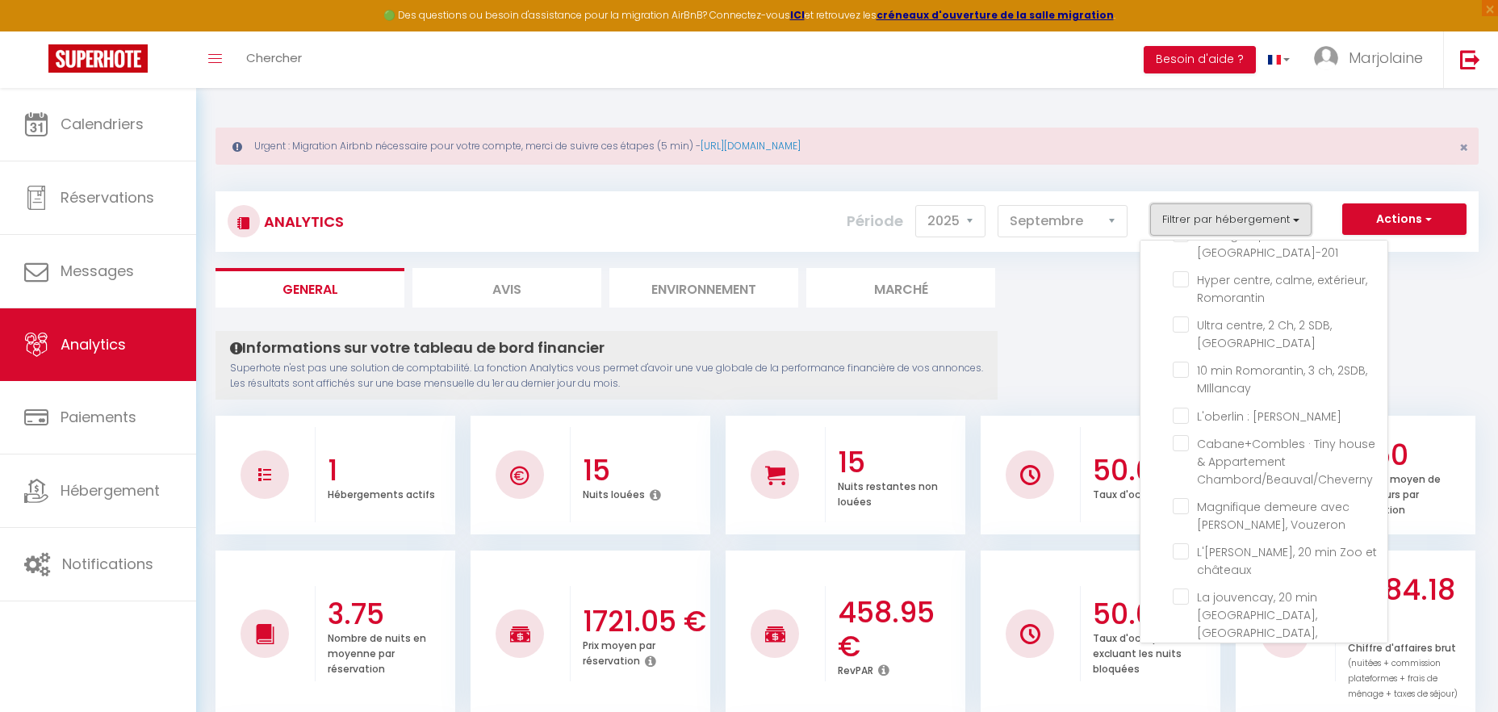
scroll to position [1247, 0]
click at [1185, 529] on châteaux "checkbox" at bounding box center [1280, 537] width 215 height 16
checkbox châteaux "true"
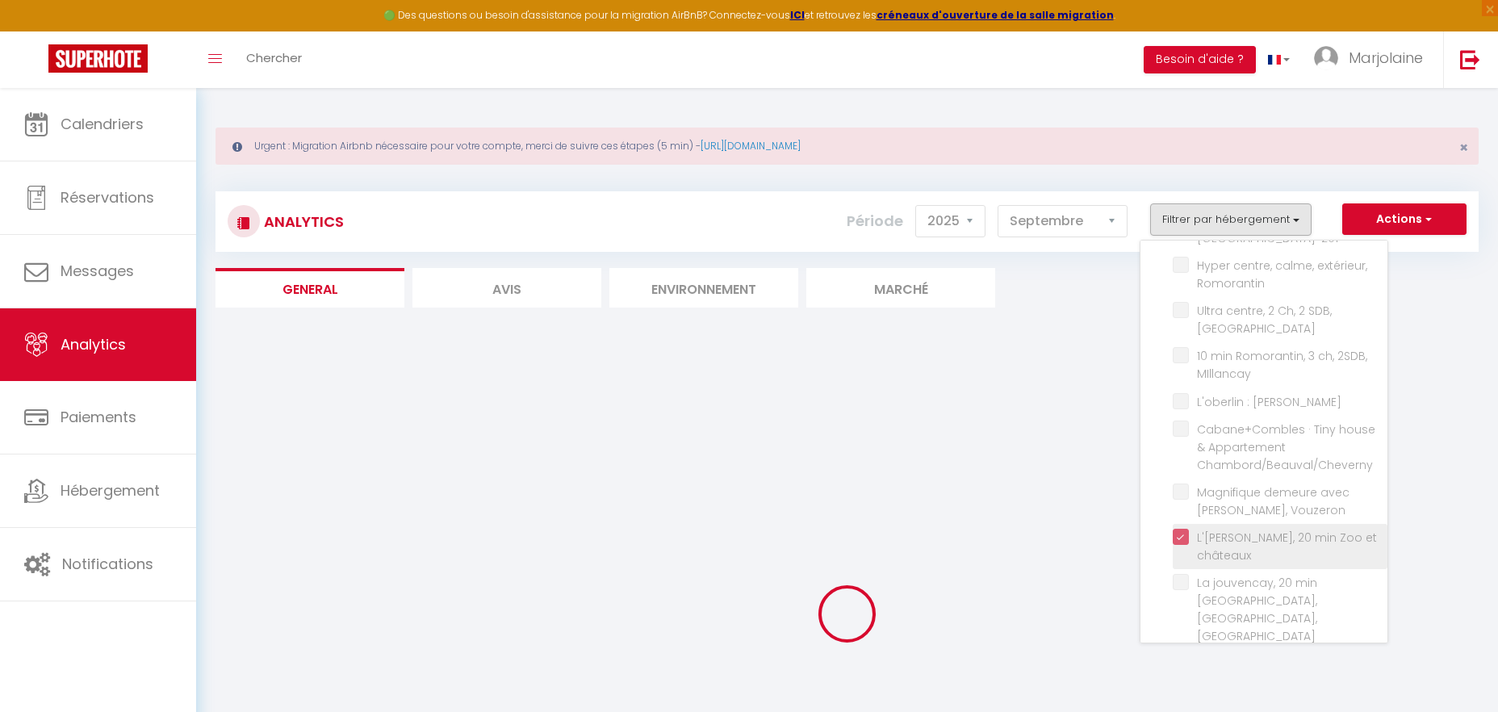
checkbox Bruyères-245 "false"
checkbox Buryères-251 "false"
checkbox Bruyères-905 "false"
checkbox Bruyères-252 "false"
checkbox Bruyères-248 "false"
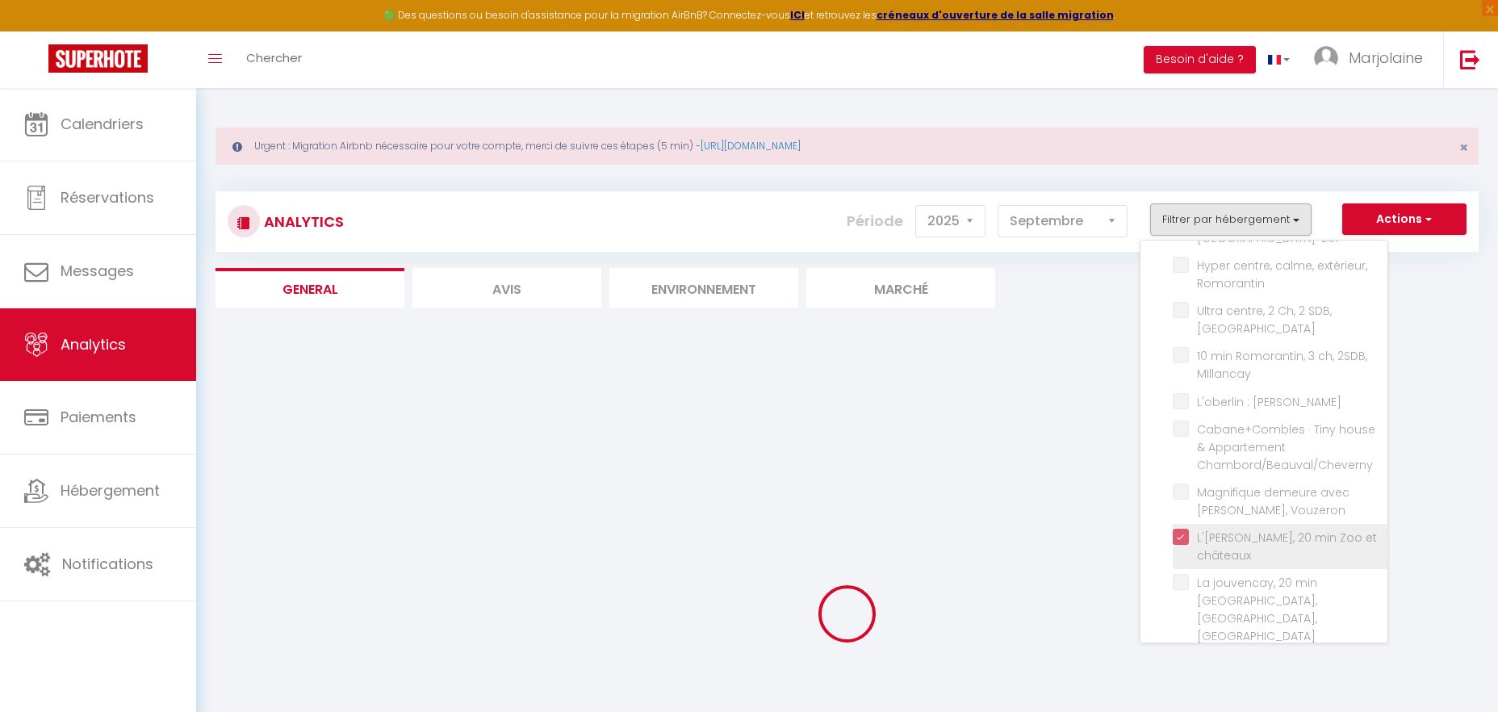
checkbox bruyères-234 "false"
checkbox Bruyères-763 "false"
checkbox Bruyères-728 "false"
checkbox Bruyères-279 "false"
checkbox Bruyères-225 "false"
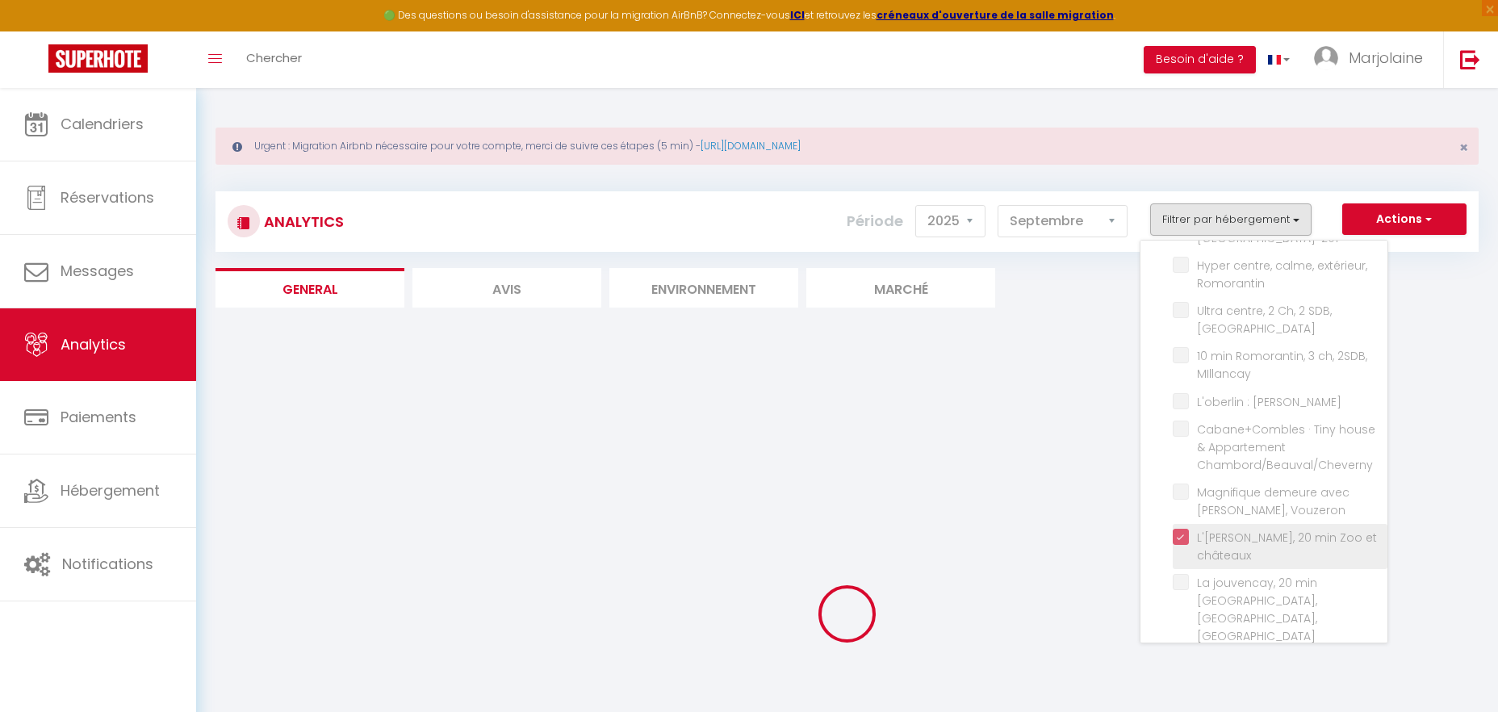
checkbox Bruyères-220 "false"
checkbox bruyères-717 "false"
checkbox Chailles "false"
checkbox CHEVERNY "false"
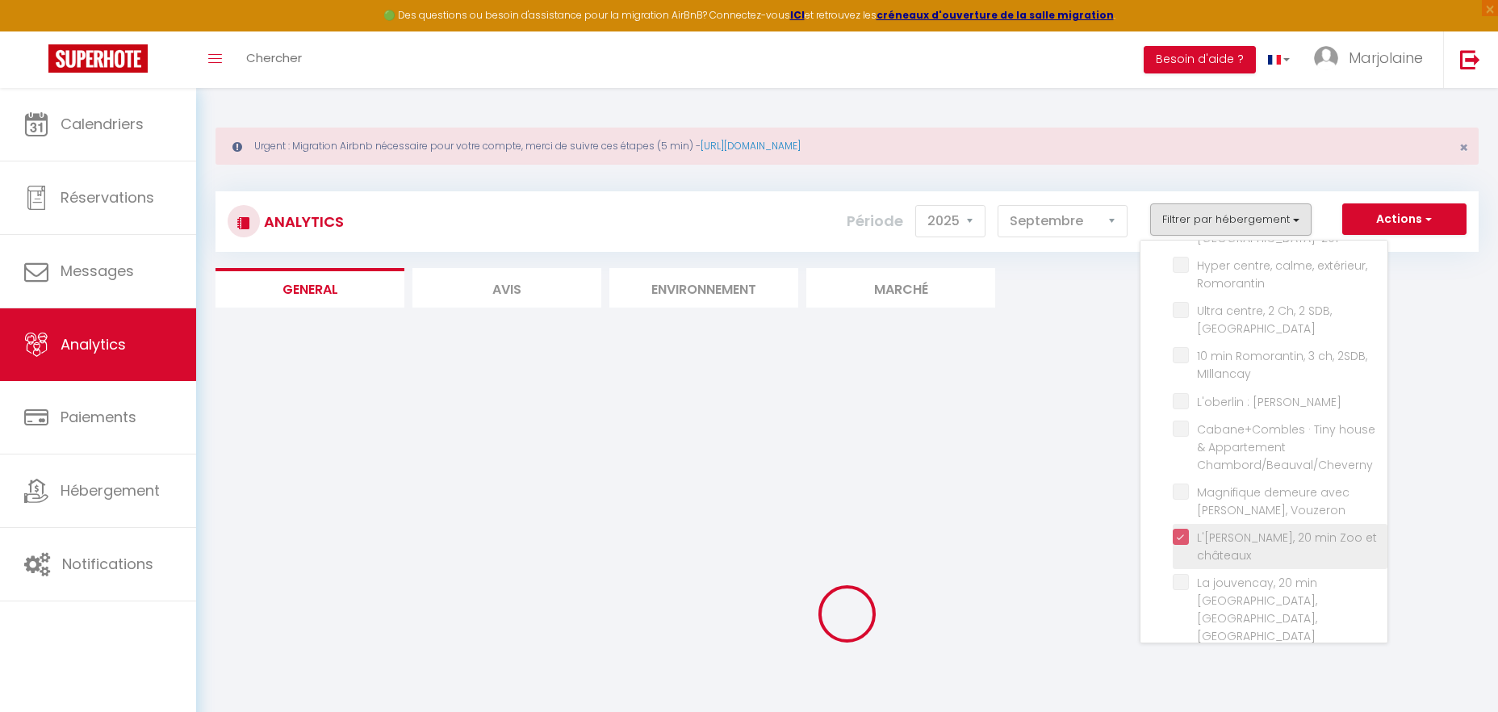
checkbox solognot\ "false"
checkbox Imbault "false"
checkbox Beauval "false"
checkbox B "false"
checkbox quiétude "false"
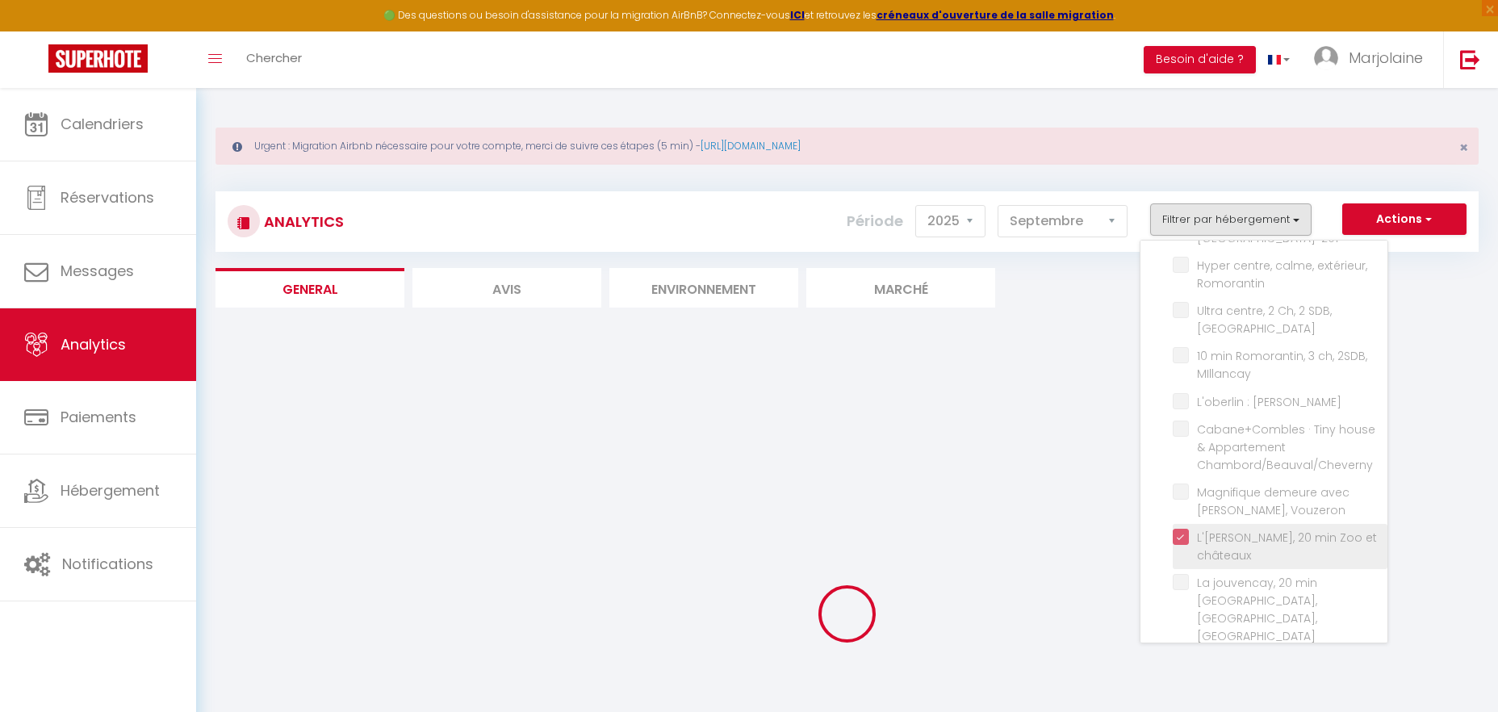
checkbox Montils "false"
checkbox Bruyères-201 "false"
checkbox Romorantin "false"
checkbox Blois "false"
checkbox MIllancay "false"
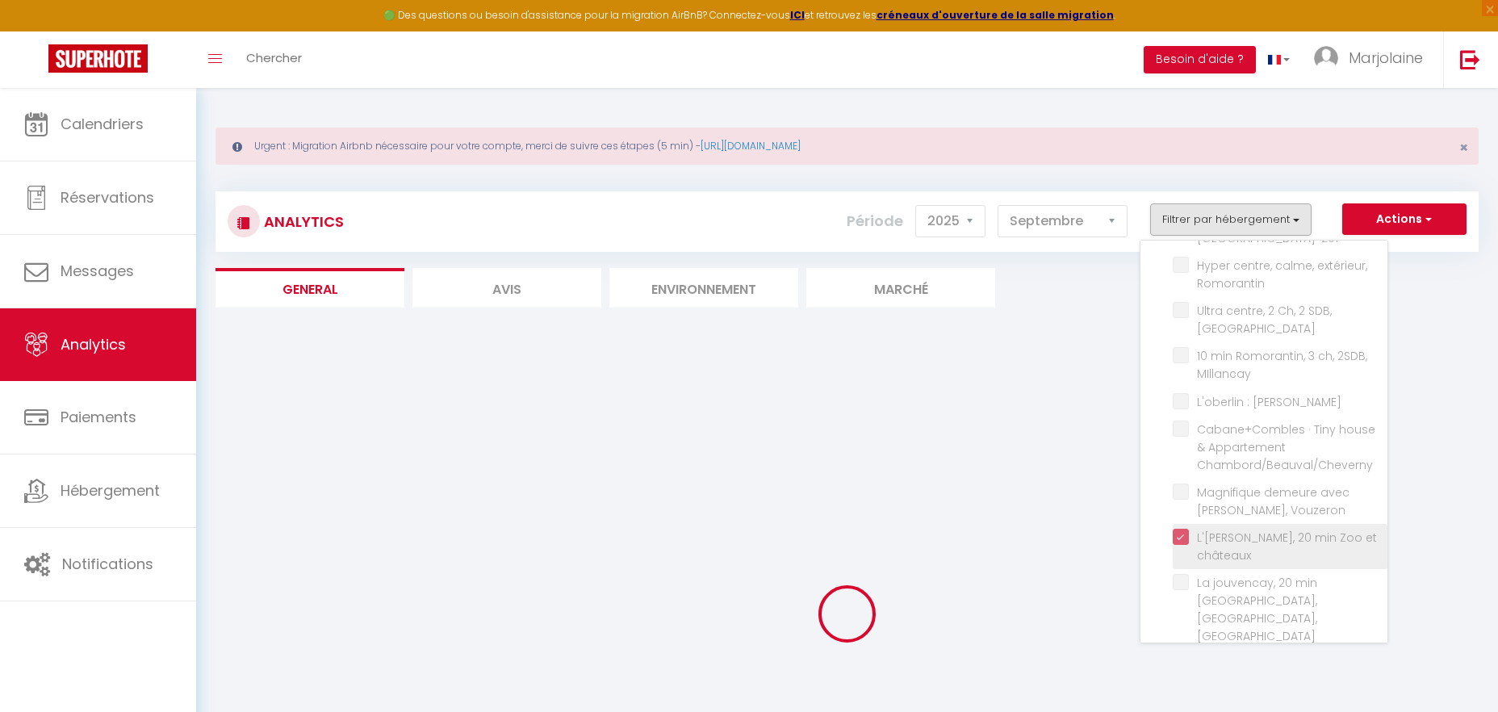
checkbox maisonnette "false"
checkbox Chambord\/Beauval\/Cheverny "false"
checkbox Vouzeron "false"
checkbox Beauval "false"
checkbox Imbault "false"
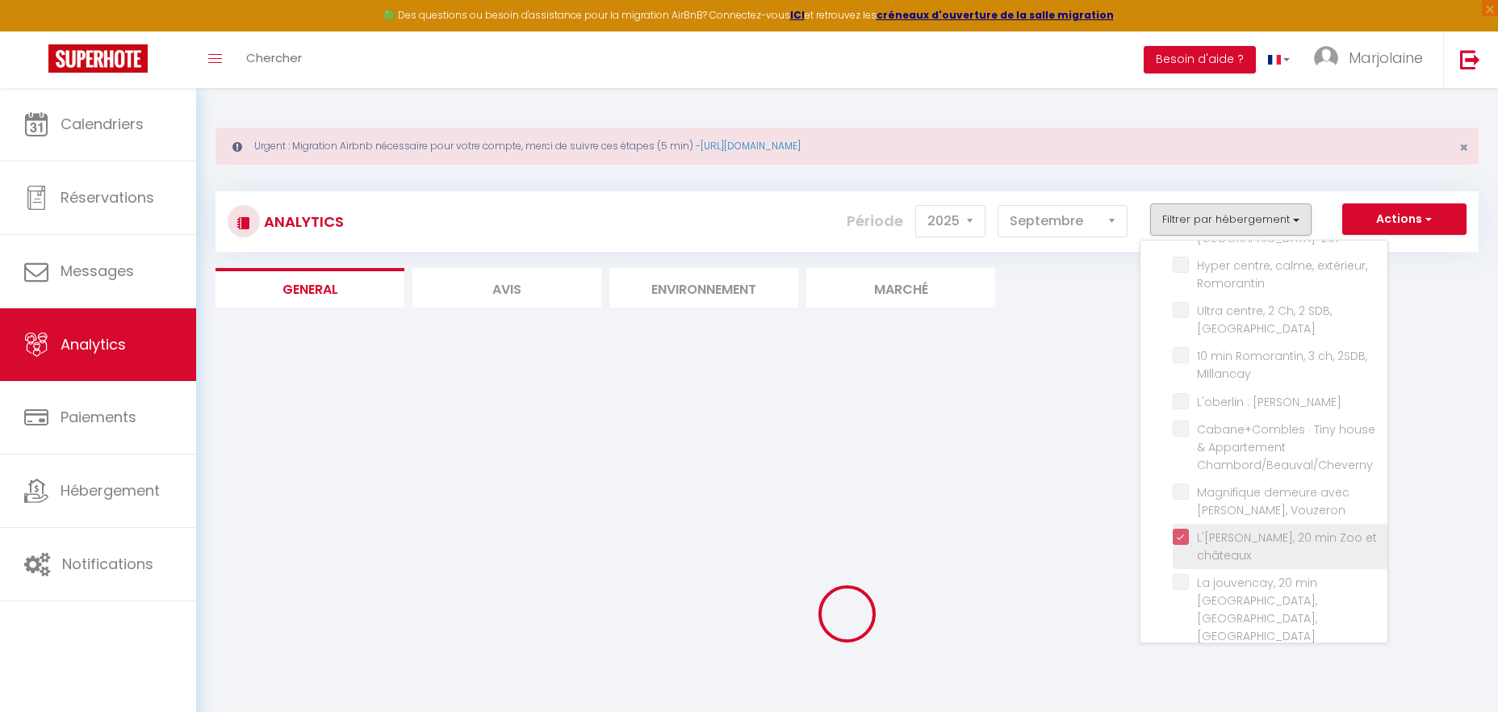
checkbox Sologne "false"
checkbox Beauval "false"
checkbox Parking "false"
checkbox Bruyères-245 "false"
checkbox Buryères-251 "false"
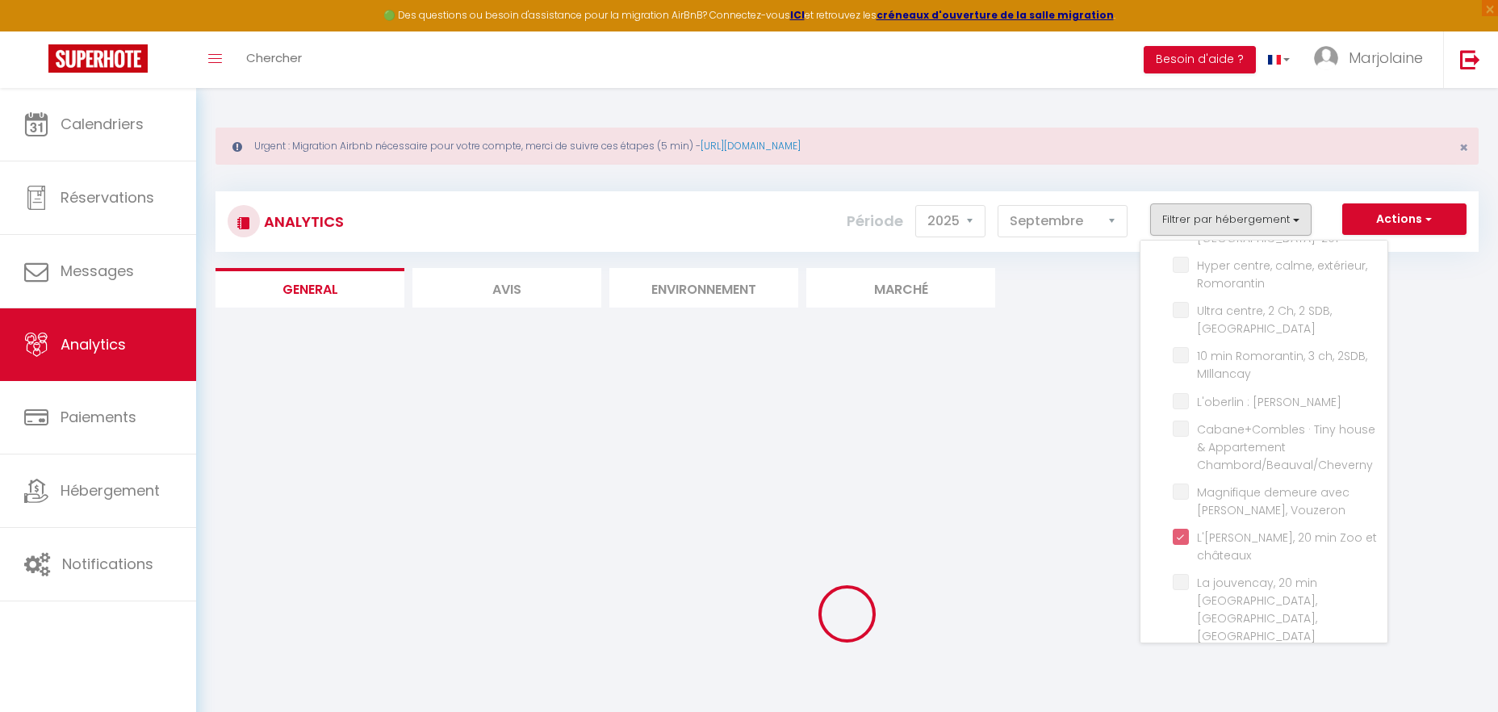
checkbox Bruyères-905 "false"
checkbox Bruyères-252 "false"
checkbox Bruyères-248 "false"
checkbox bruyères-234 "false"
checkbox Bruyères-763 "false"
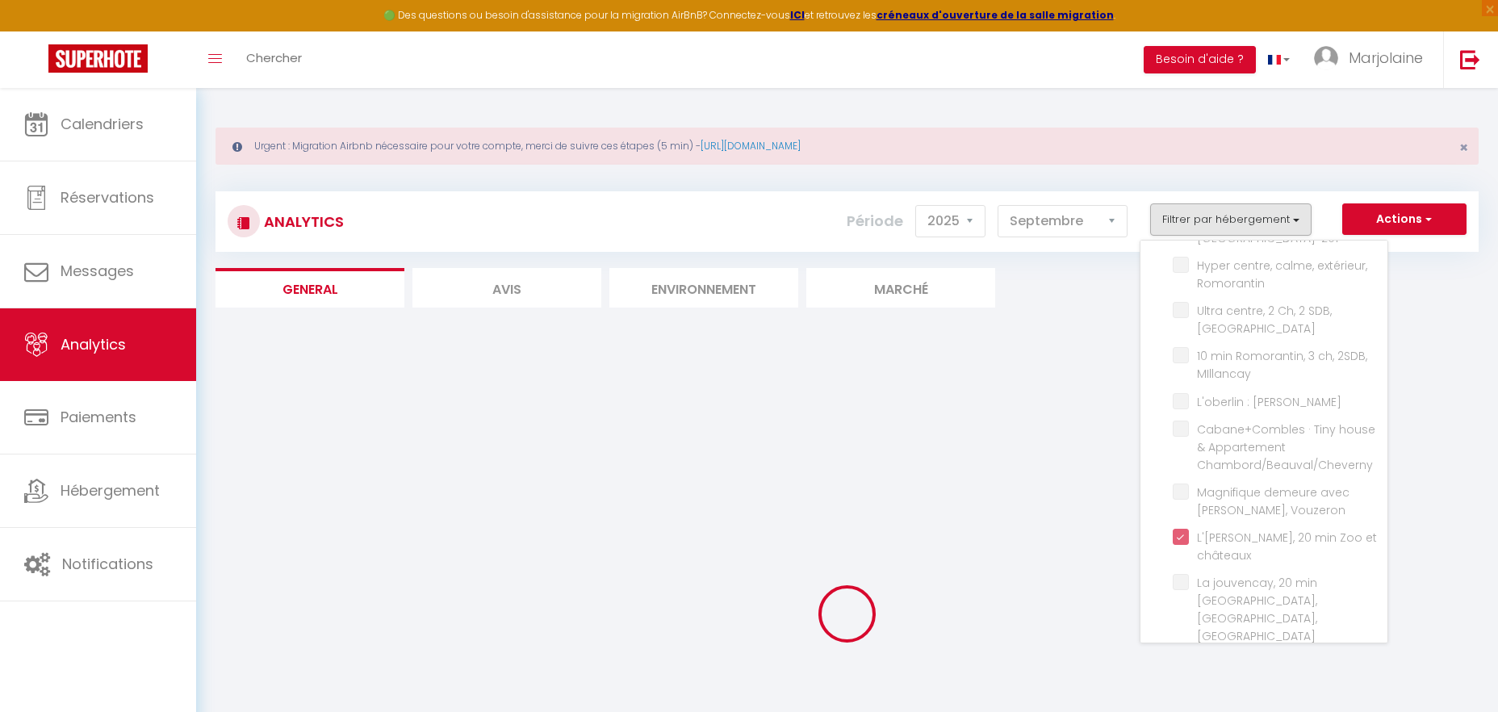
checkbox Bruyères-728 "false"
checkbox Bruyères-279 "false"
checkbox Bruyères-225 "false"
checkbox Bruyères-220 "false"
checkbox bruyères-717 "false"
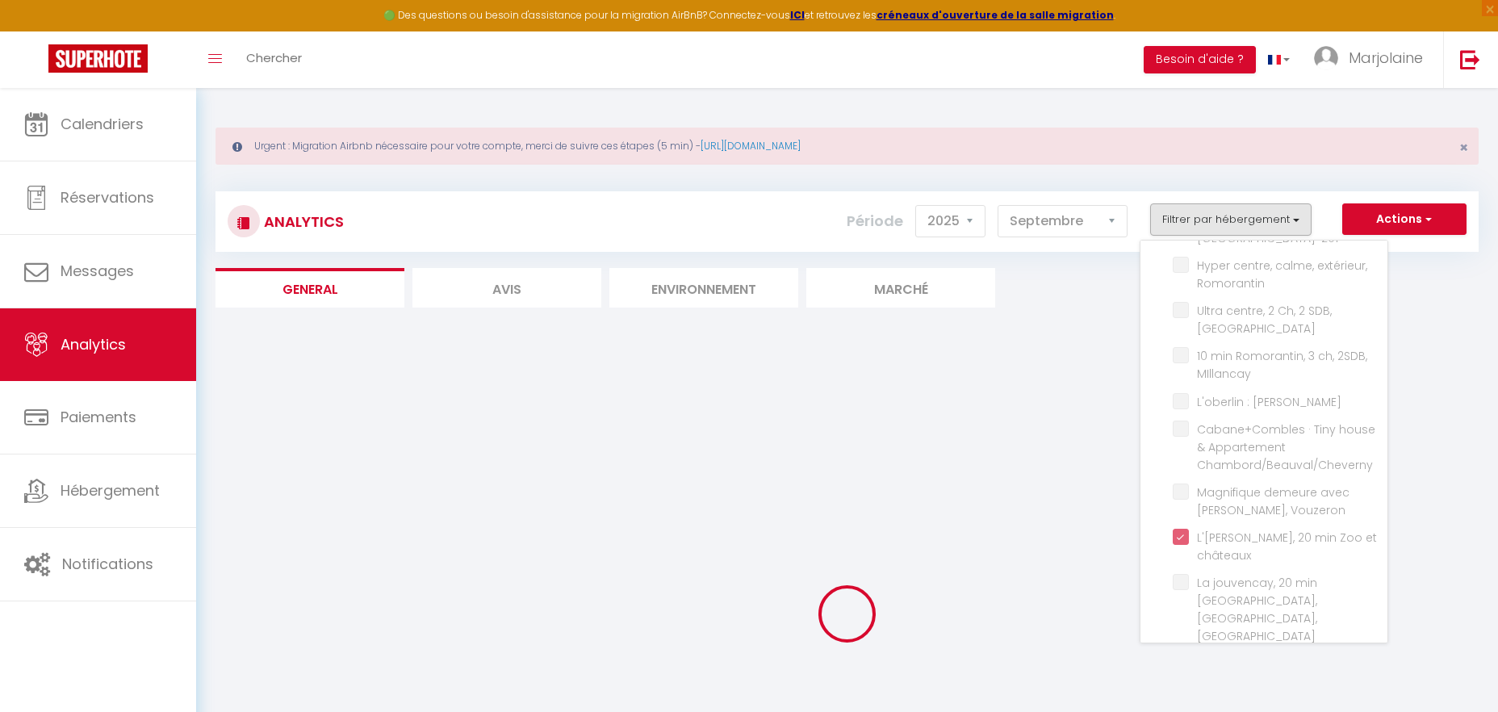
checkbox Chailles "false"
checkbox CHEVERNY "false"
checkbox solognot\ "false"
checkbox Imbault "false"
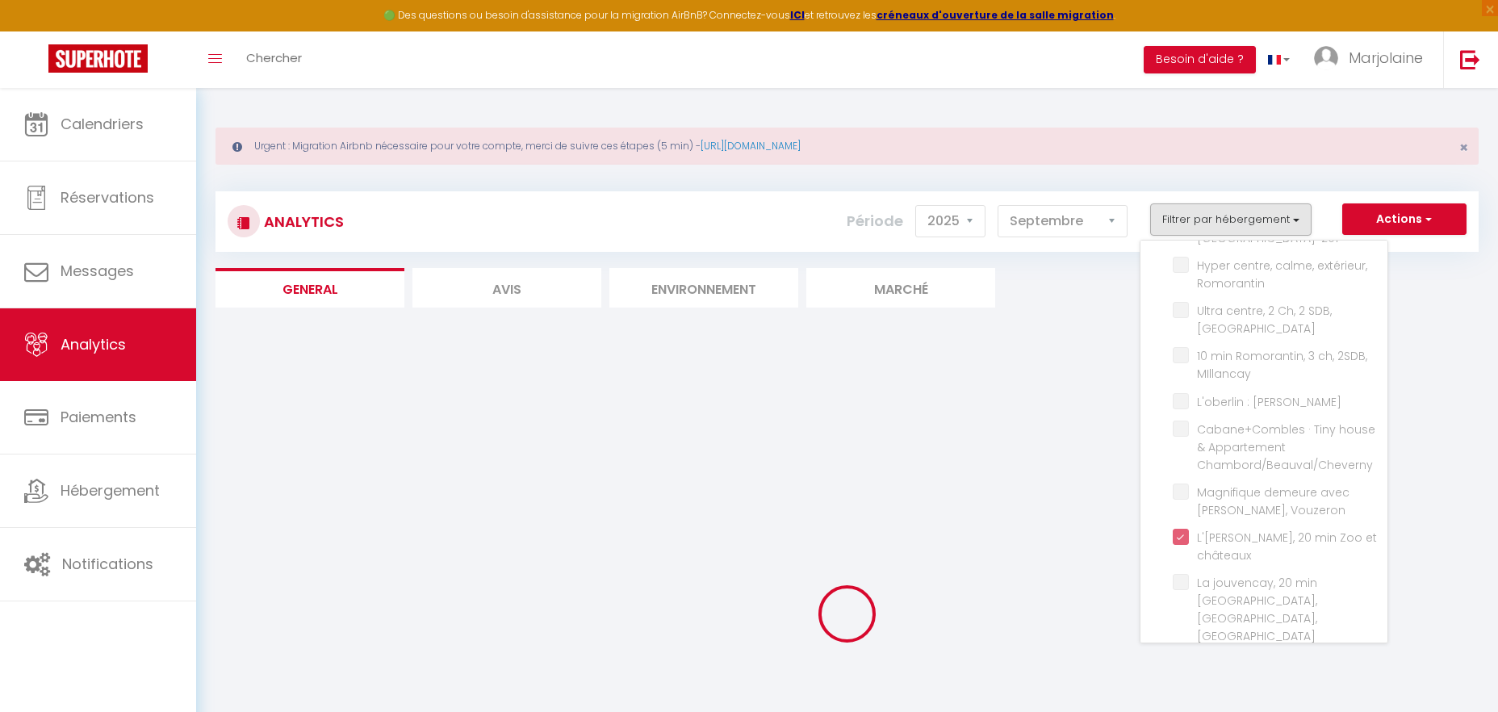
checkbox Beauval "false"
checkbox B "false"
checkbox quiétude "false"
checkbox Montils "false"
checkbox Bruyères-201 "false"
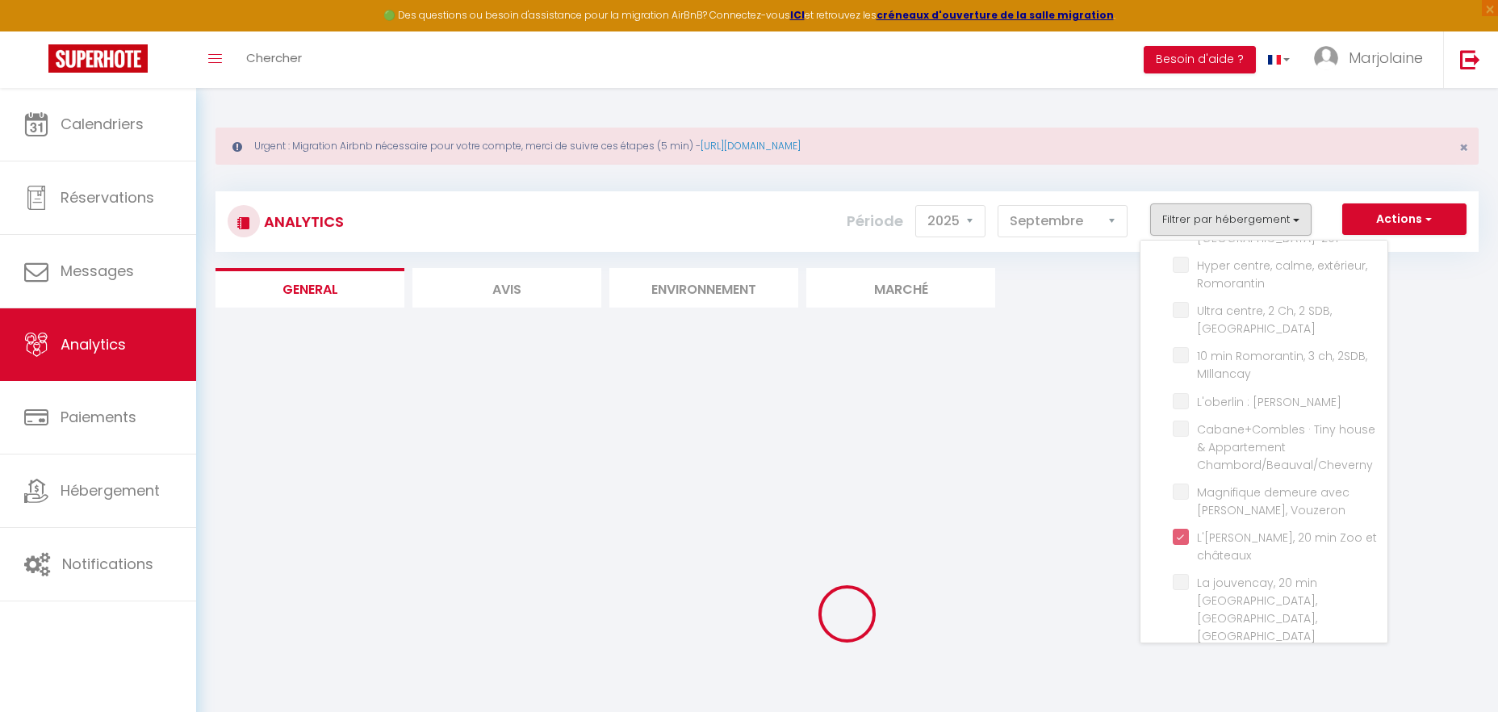
checkbox Romorantin "false"
checkbox Blois "false"
checkbox MIllancay "false"
checkbox maisonnette "false"
checkbox Chambord\/Beauval\/Cheverny "false"
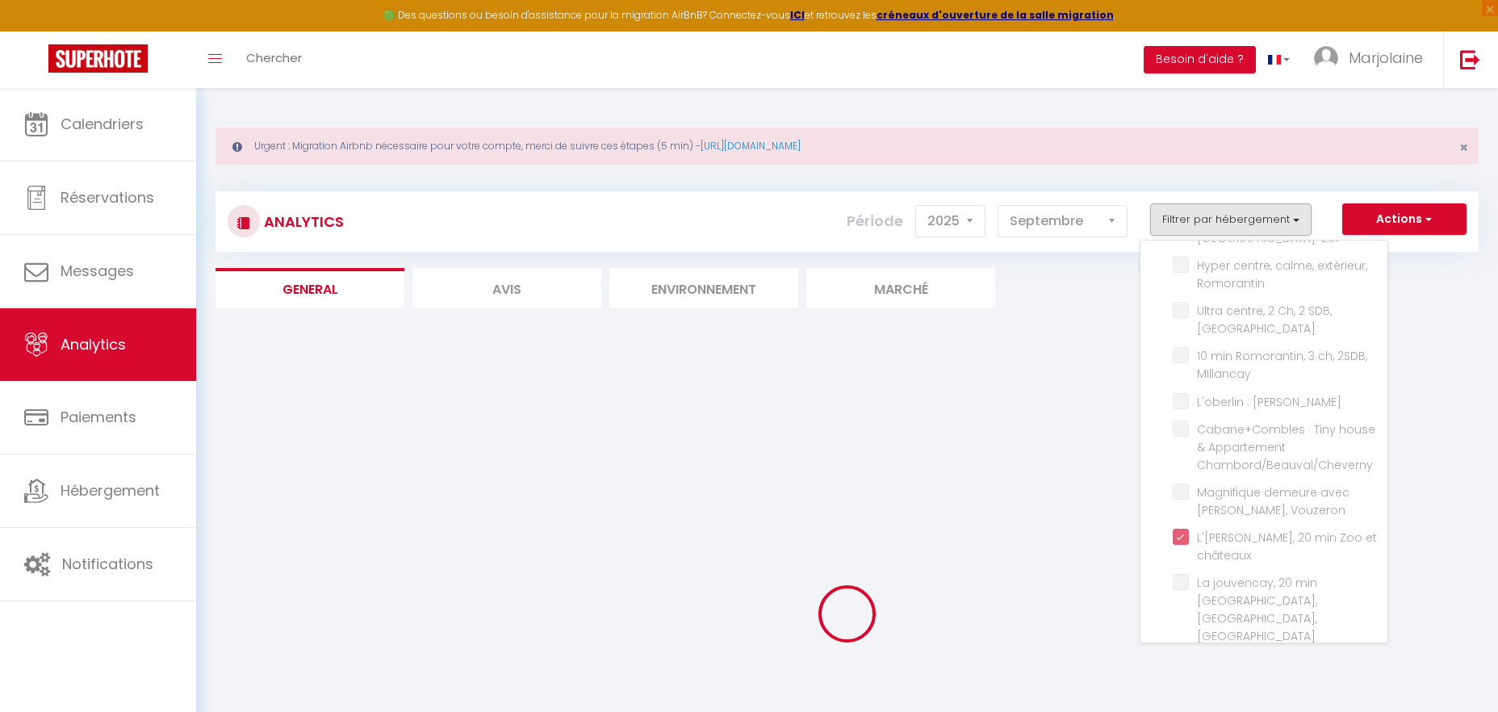
checkbox Vouzeron "false"
checkbox Beauval "false"
checkbox Imbault "false"
checkbox Sologne "false"
checkbox Beauval "false"
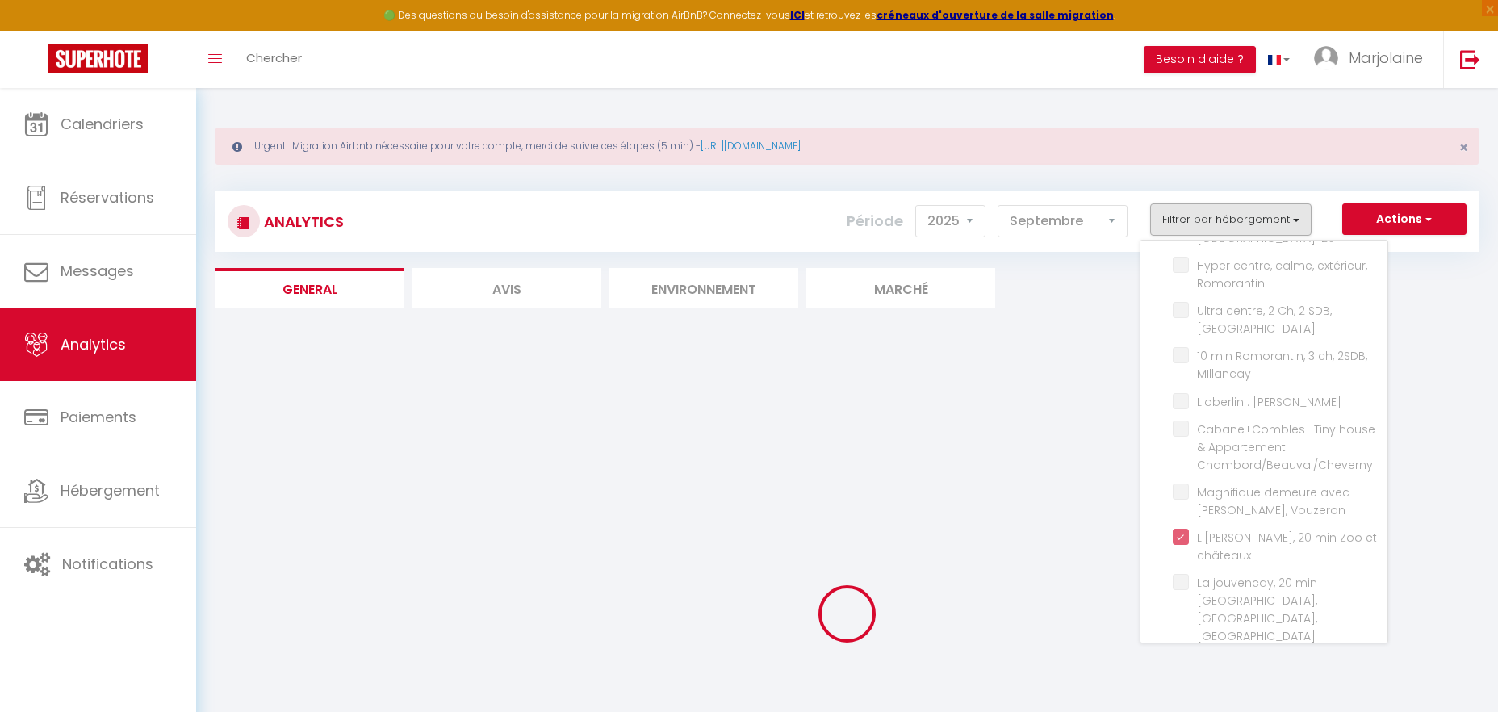
checkbox Parking "false"
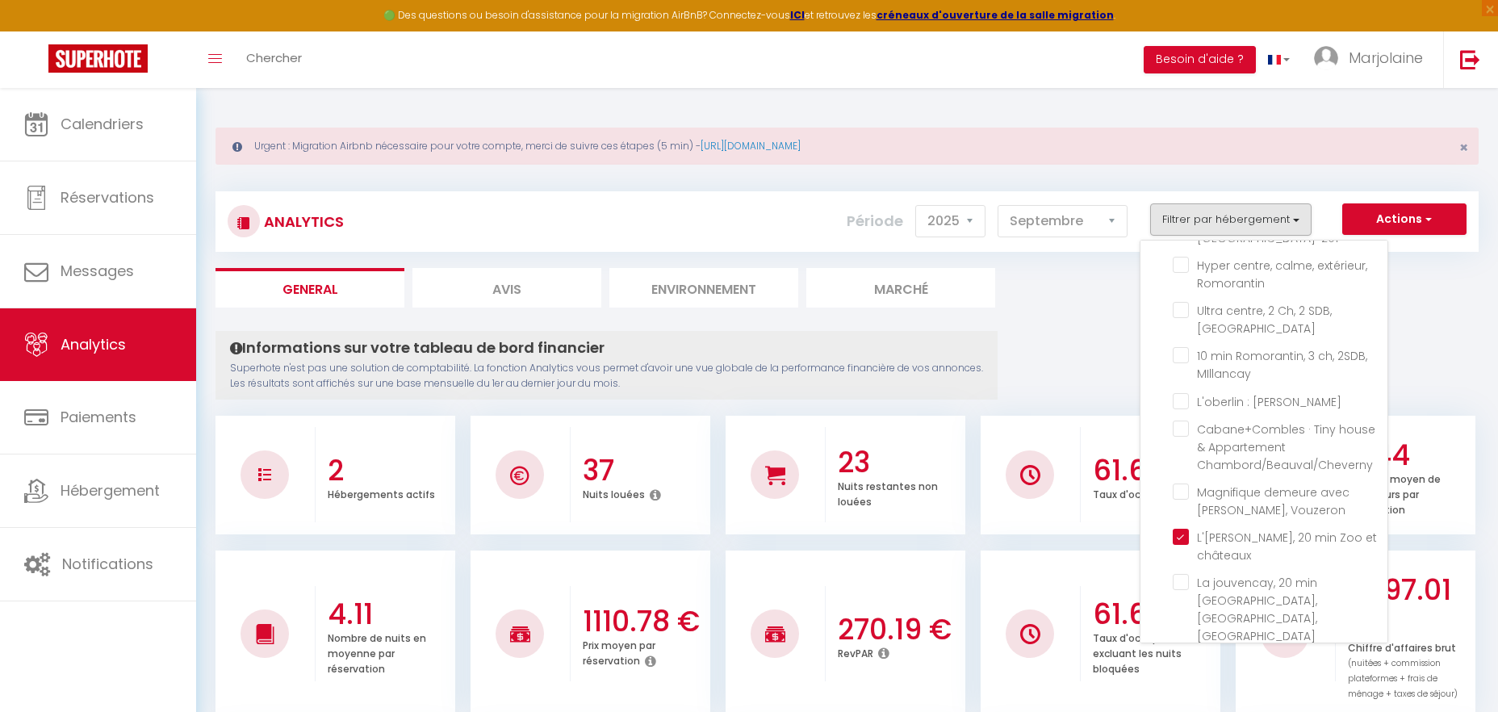
click at [1033, 285] on ul "General Avis Environnement Marché" at bounding box center [848, 288] width 1264 height 40
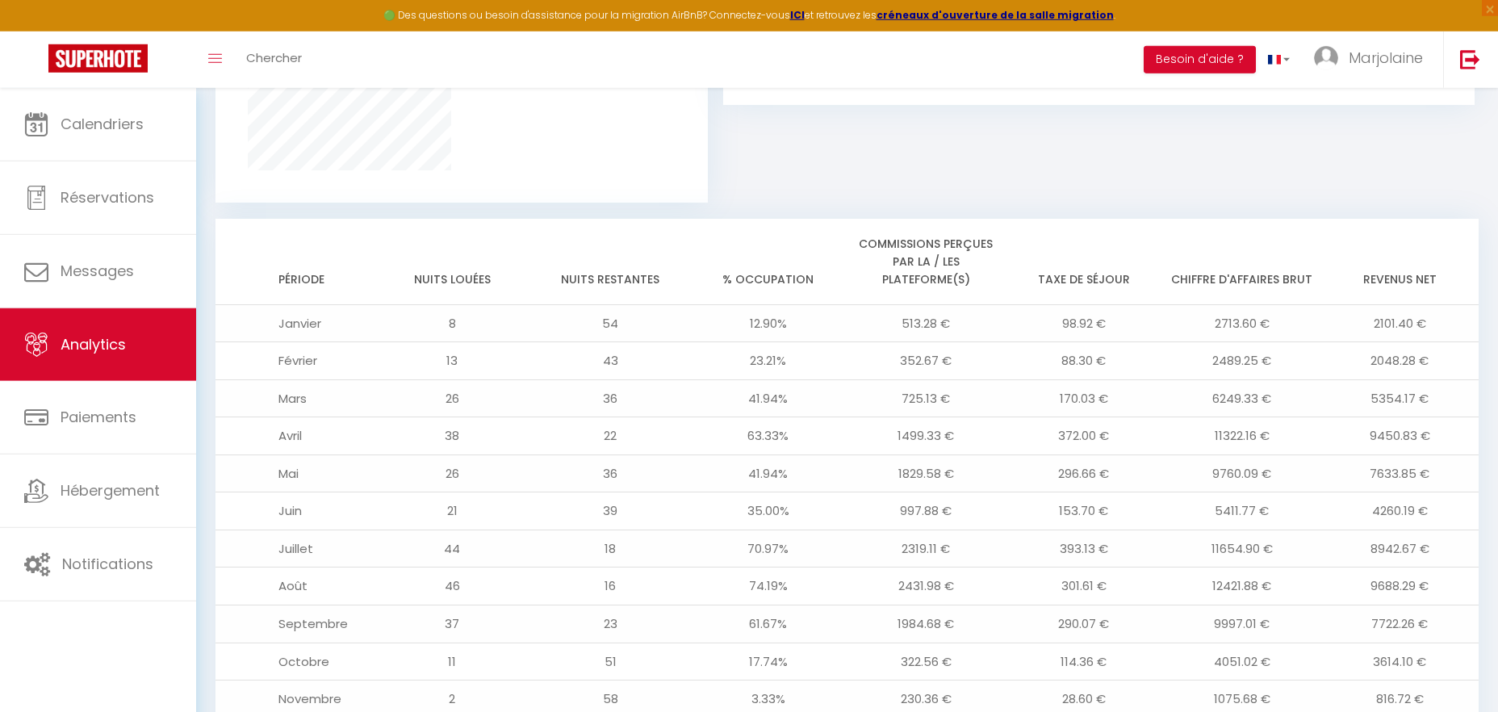
scroll to position [1388, 0]
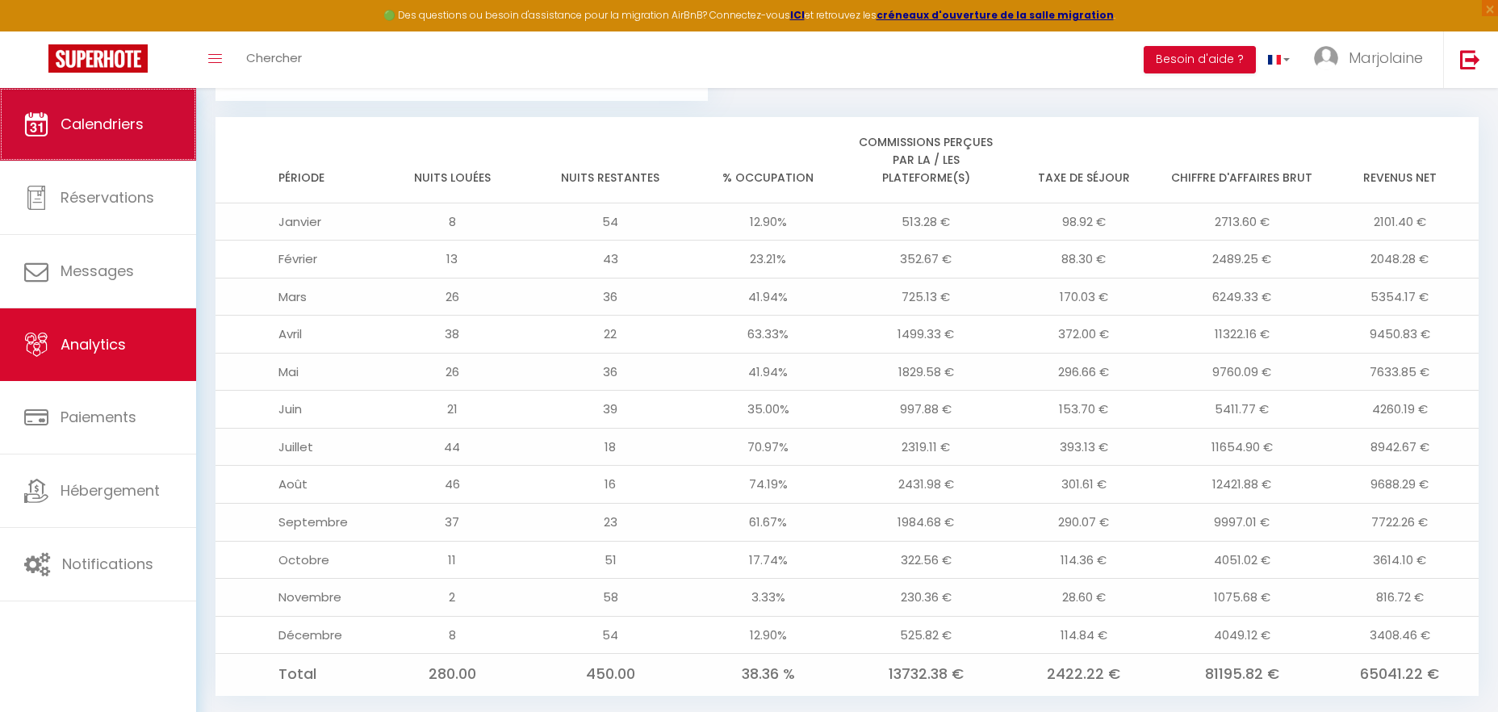
click at [135, 143] on link "Calendriers" at bounding box center [98, 124] width 196 height 73
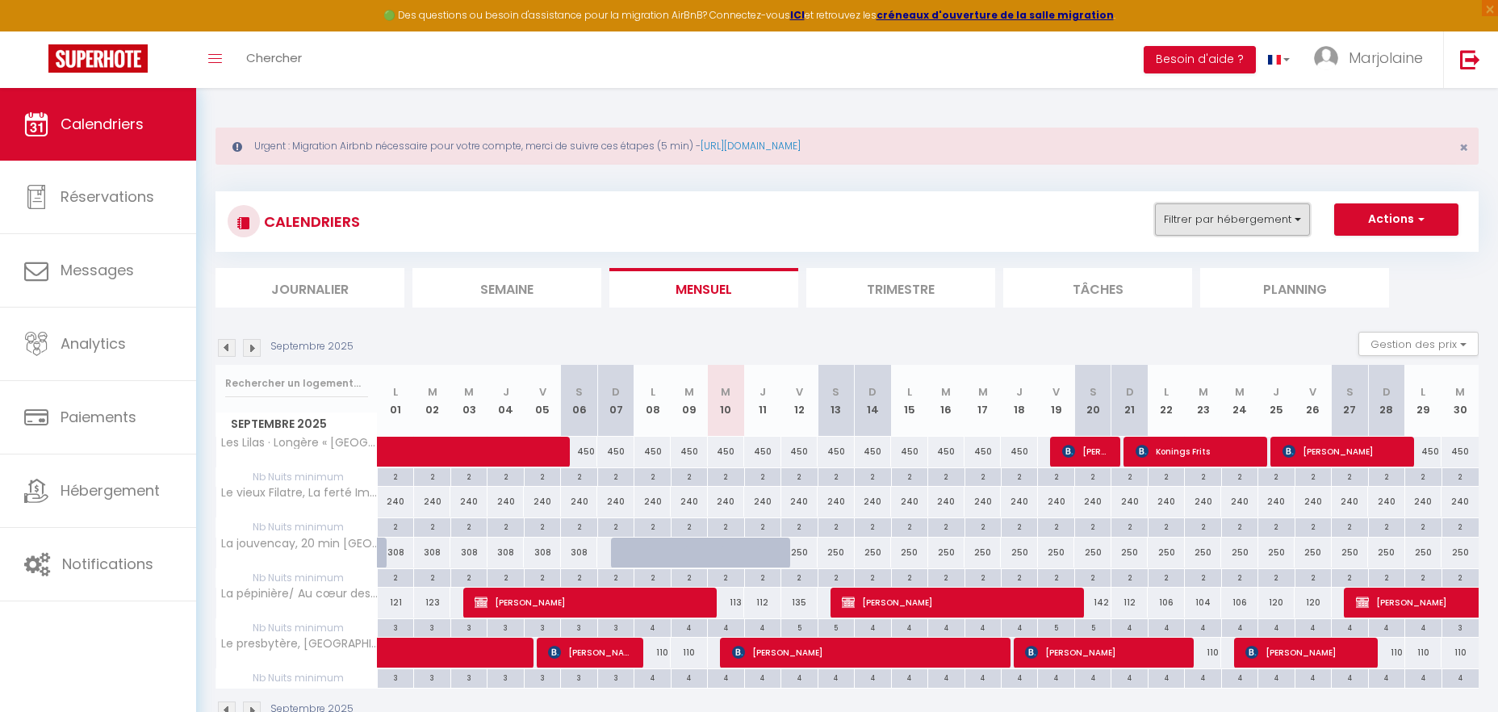
click at [1205, 229] on button "Filtrer par hébergement" at bounding box center [1232, 219] width 155 height 32
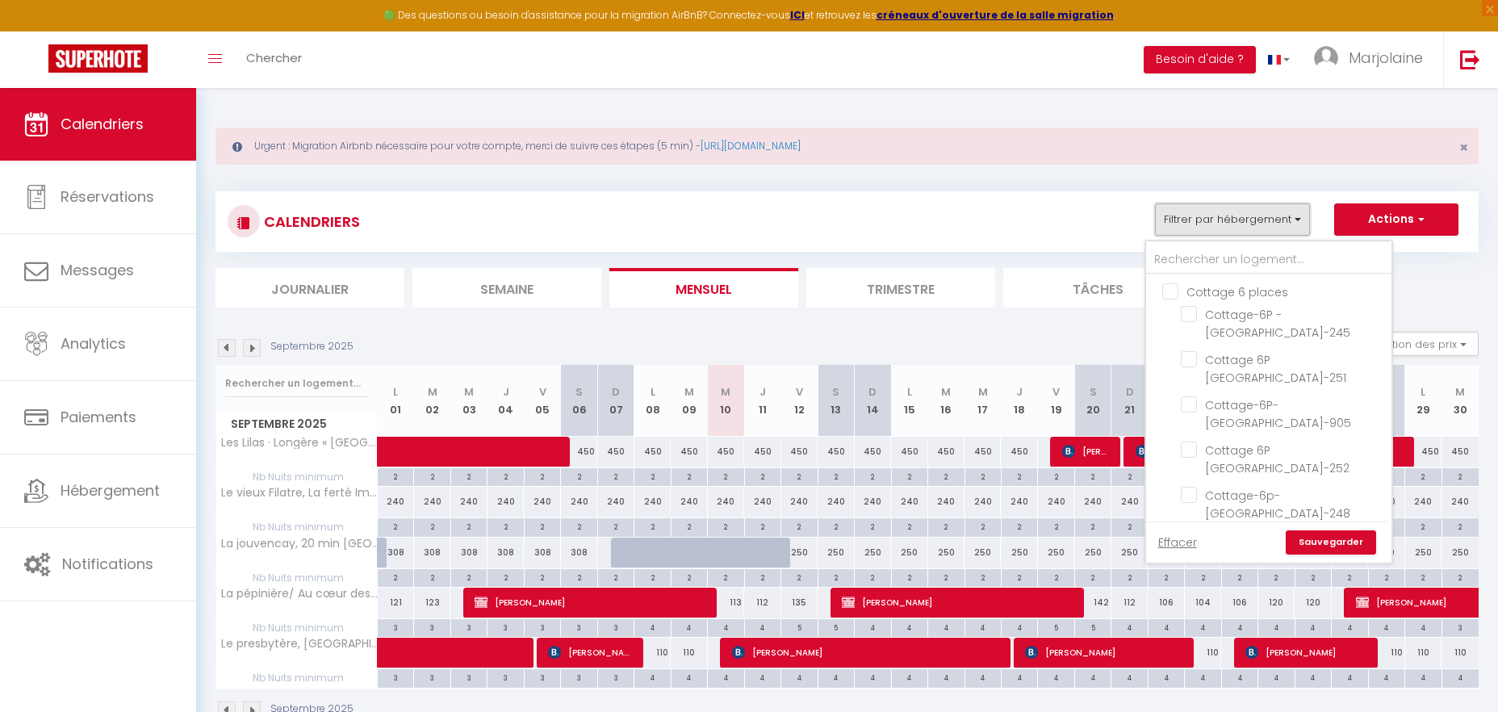
scroll to position [1399, 0]
click at [1213, 259] on input "text" at bounding box center [1268, 259] width 245 height 29
type input "2"
checkbox input "false"
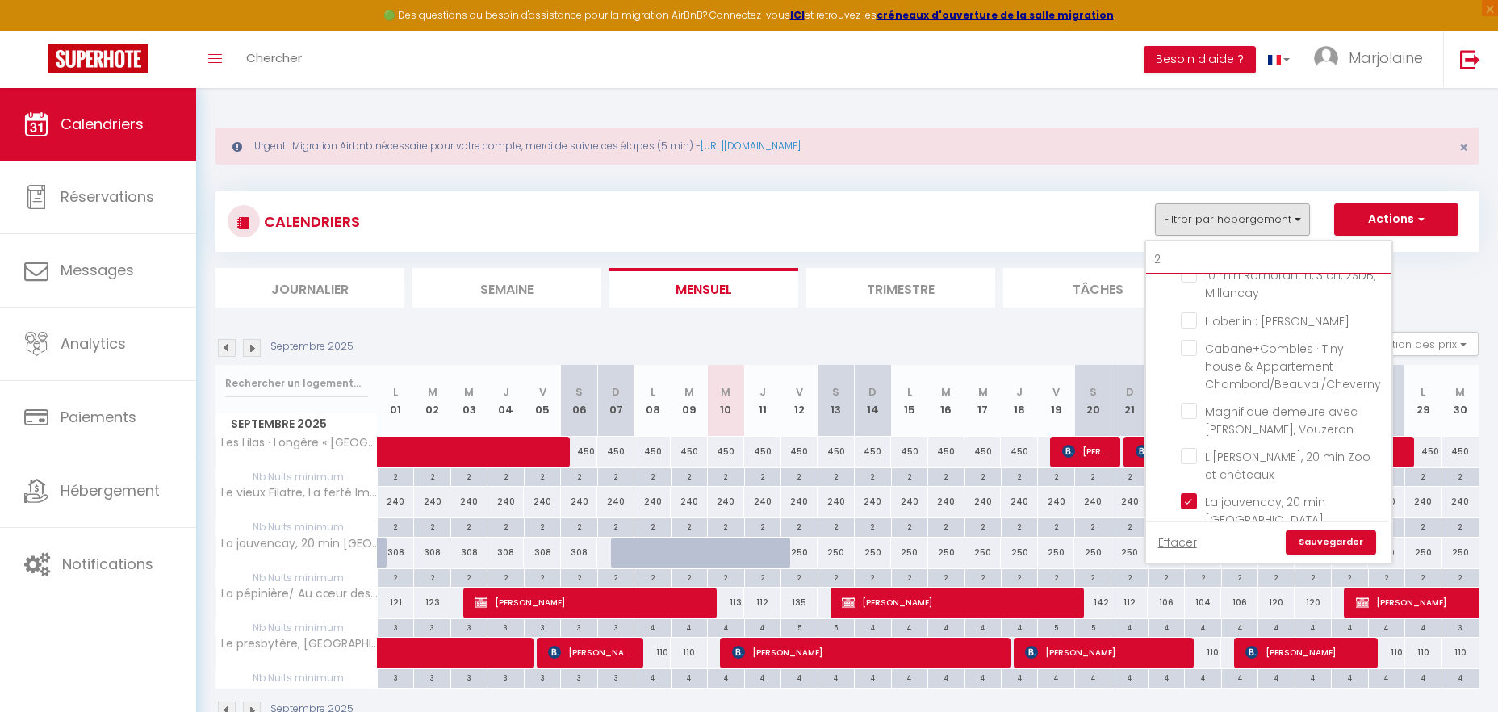
checkbox input "false"
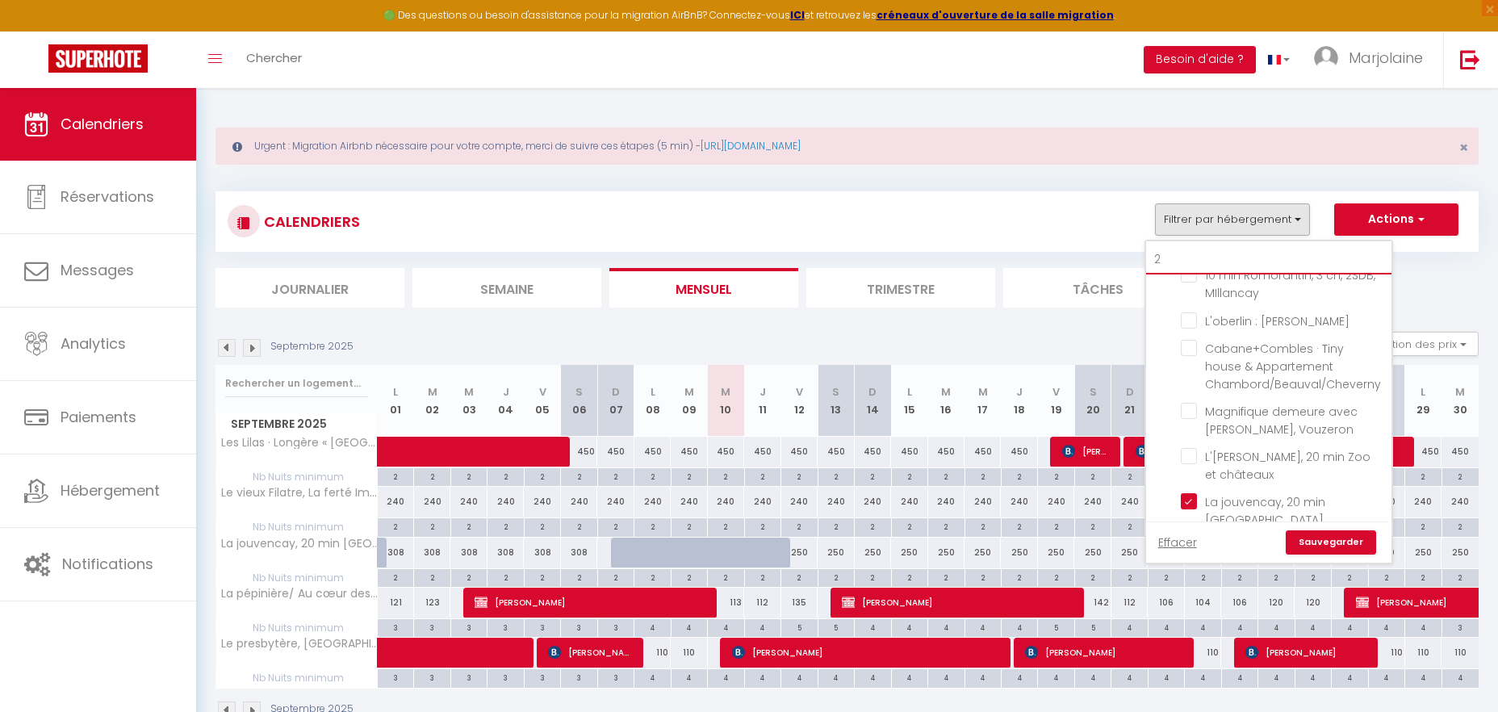
checkbox input "false"
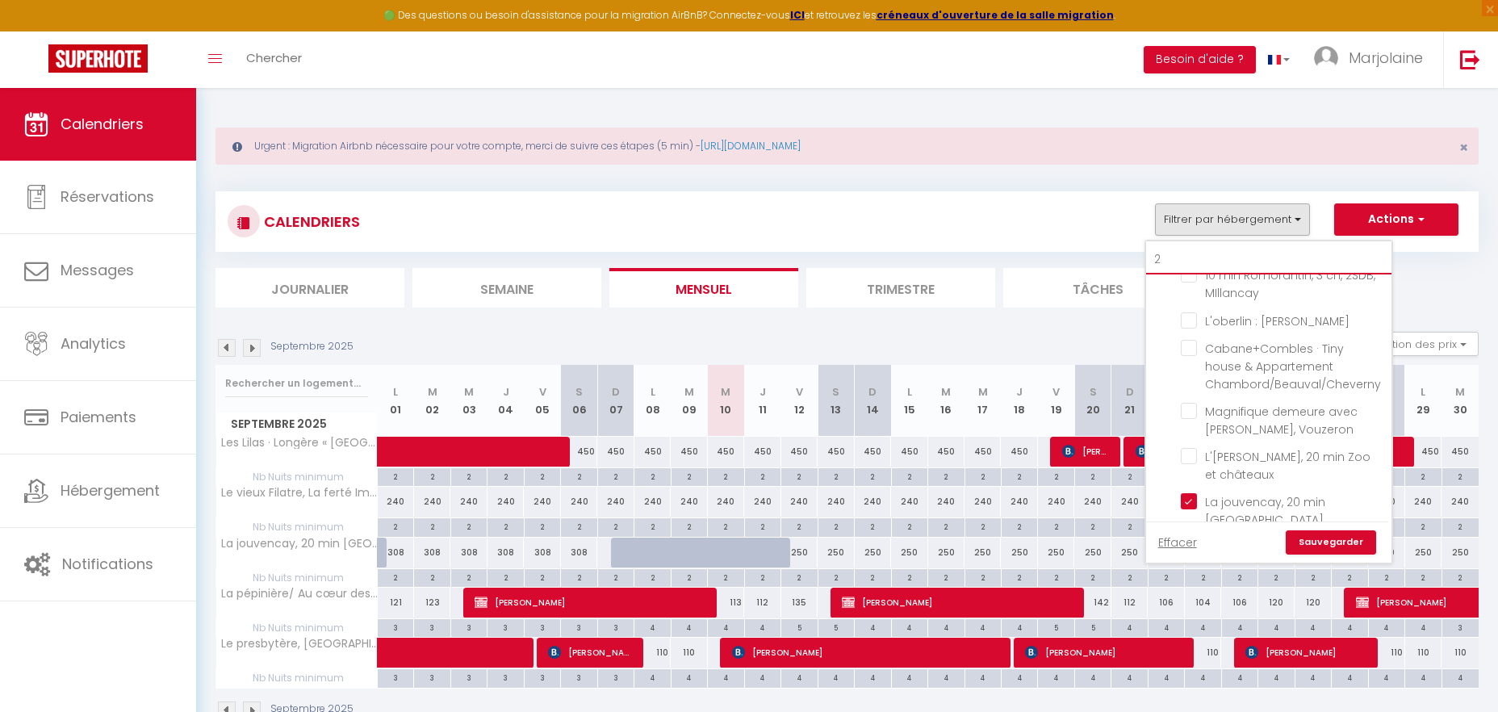
checkbox input "false"
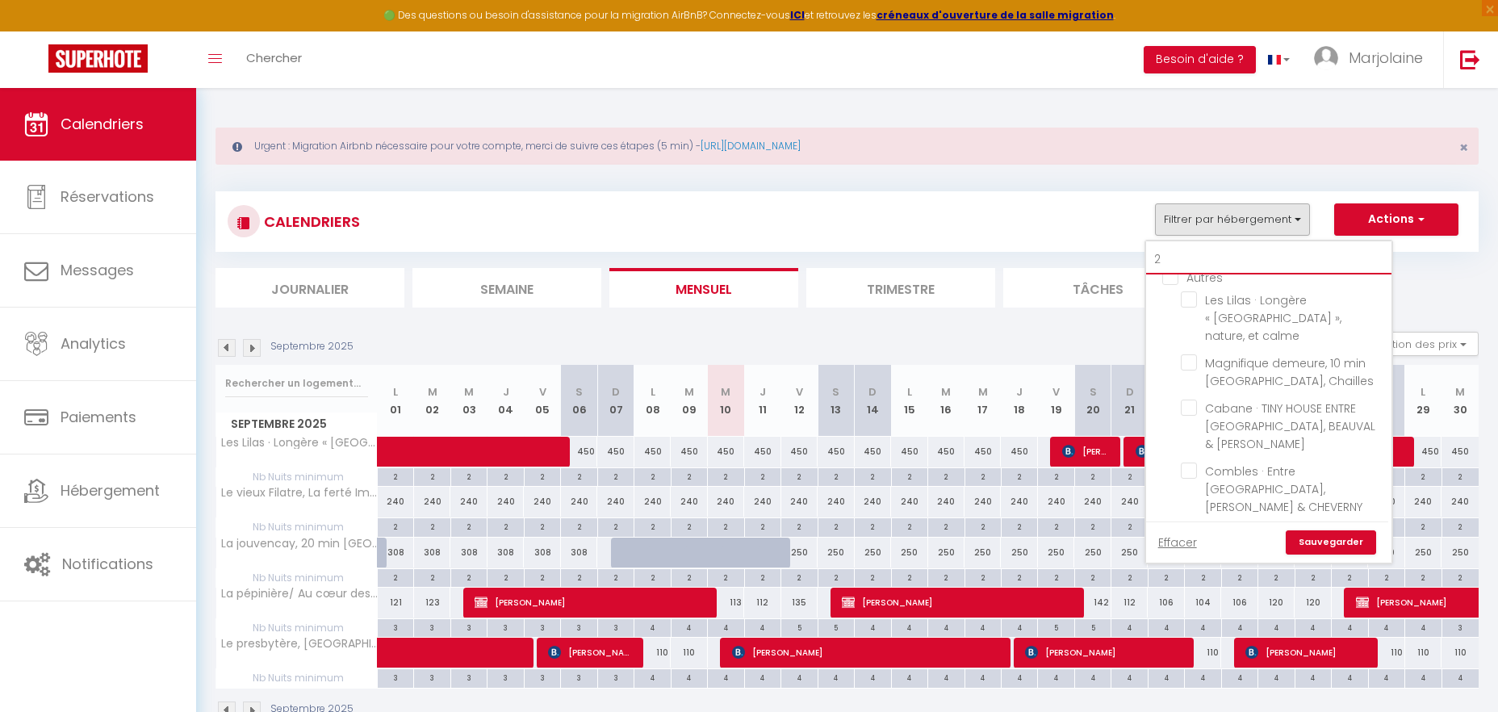
type input "23"
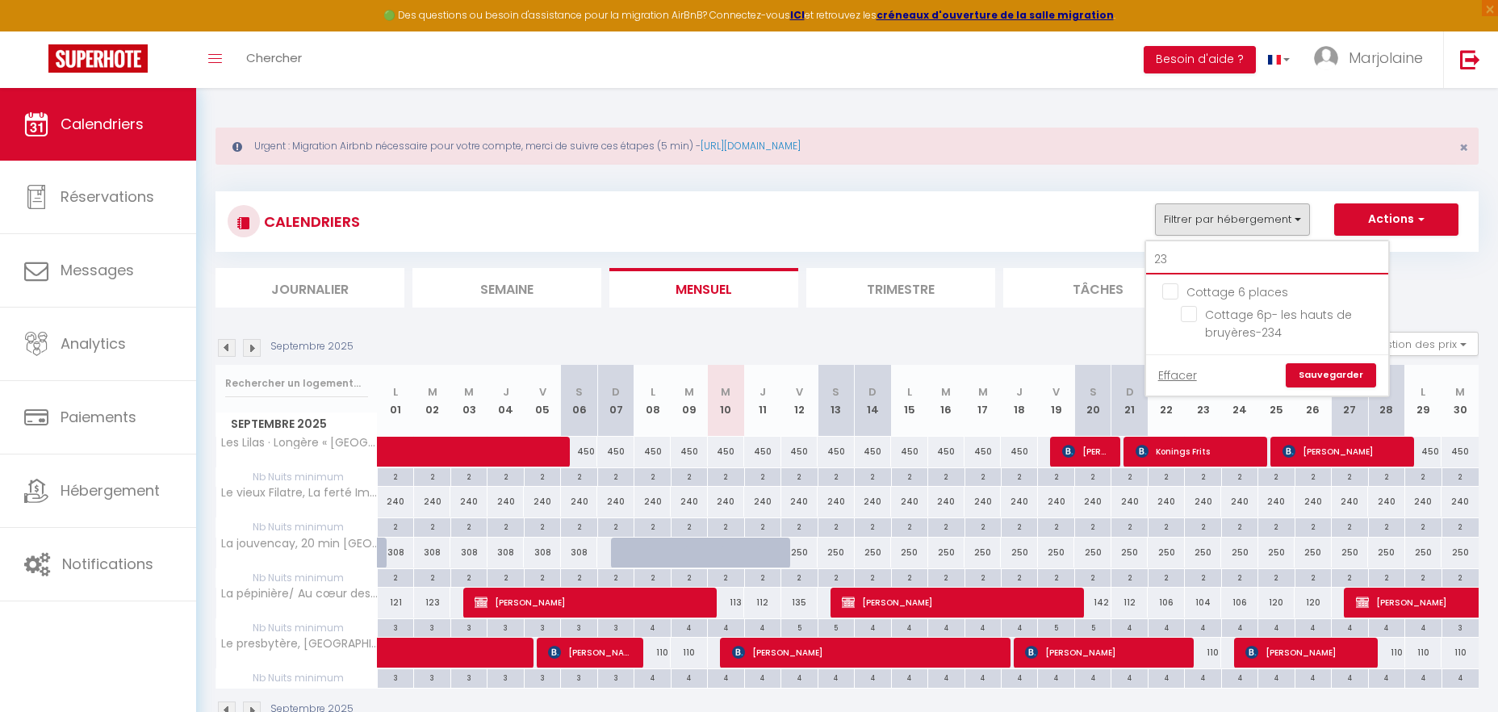
checkbox input "false"
type input "234"
checkbox input "false"
type input "234"
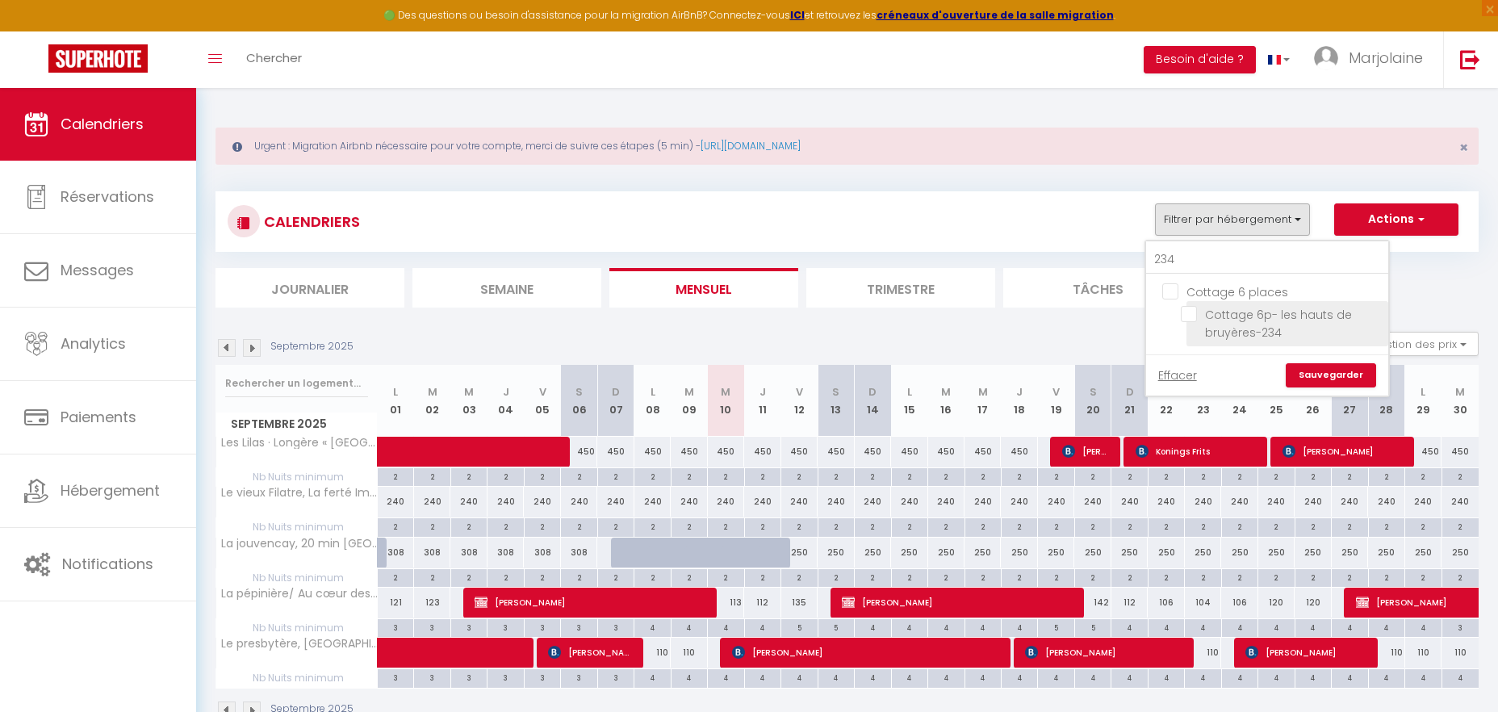
click at [1192, 316] on input "Cottage 6p- les hauts de bruyères-234" at bounding box center [1282, 314] width 202 height 16
checkbox input "true"
click at [1312, 376] on link "Sauvegarder" at bounding box center [1331, 375] width 90 height 24
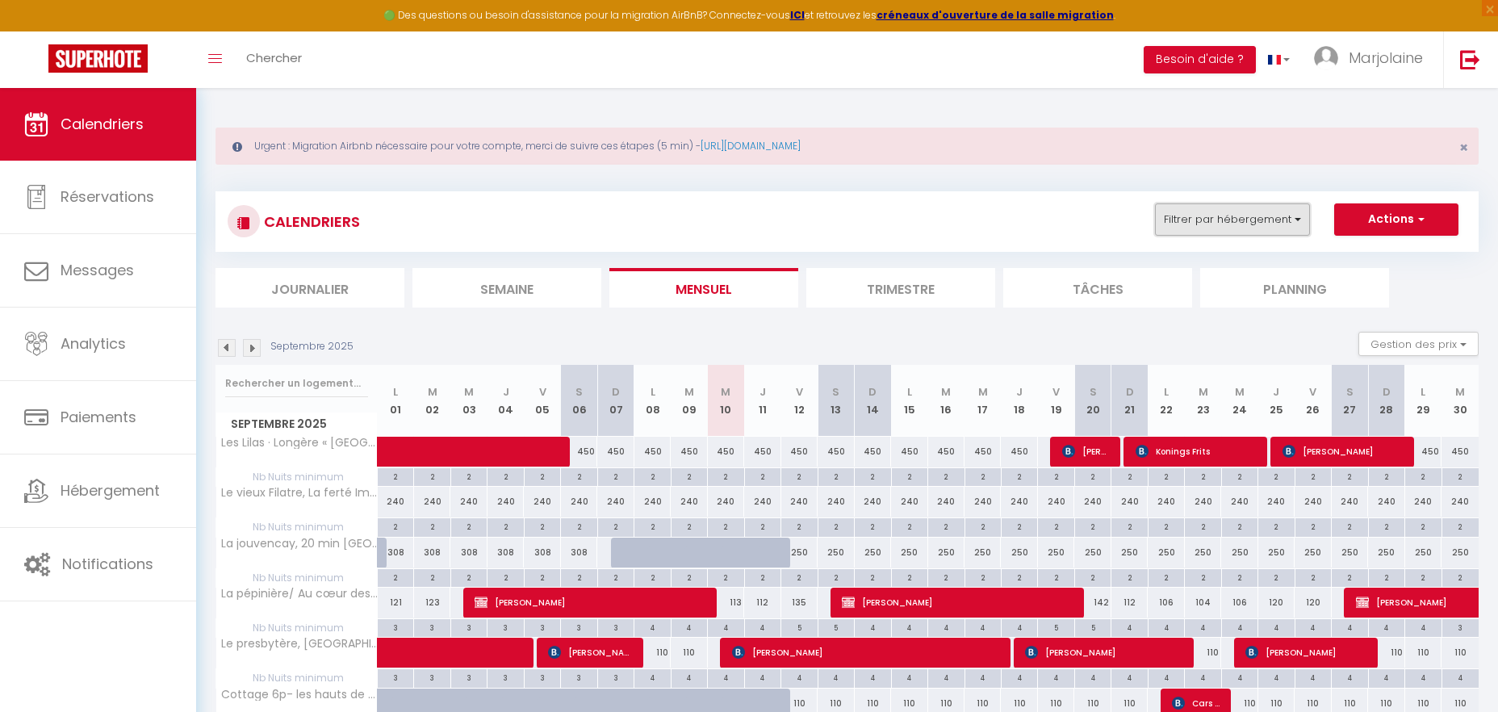
click at [1263, 217] on button "Filtrer par hébergement" at bounding box center [1232, 219] width 155 height 32
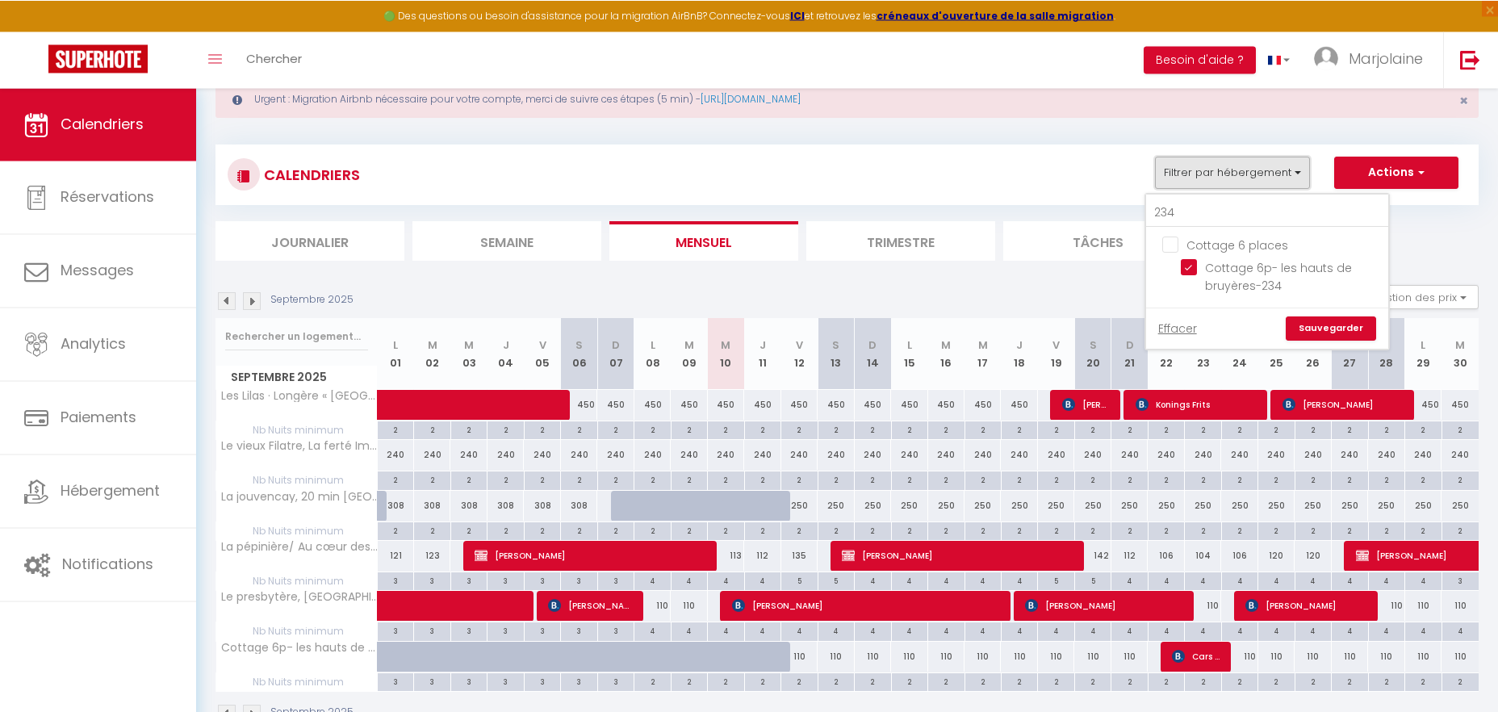
scroll to position [93, 0]
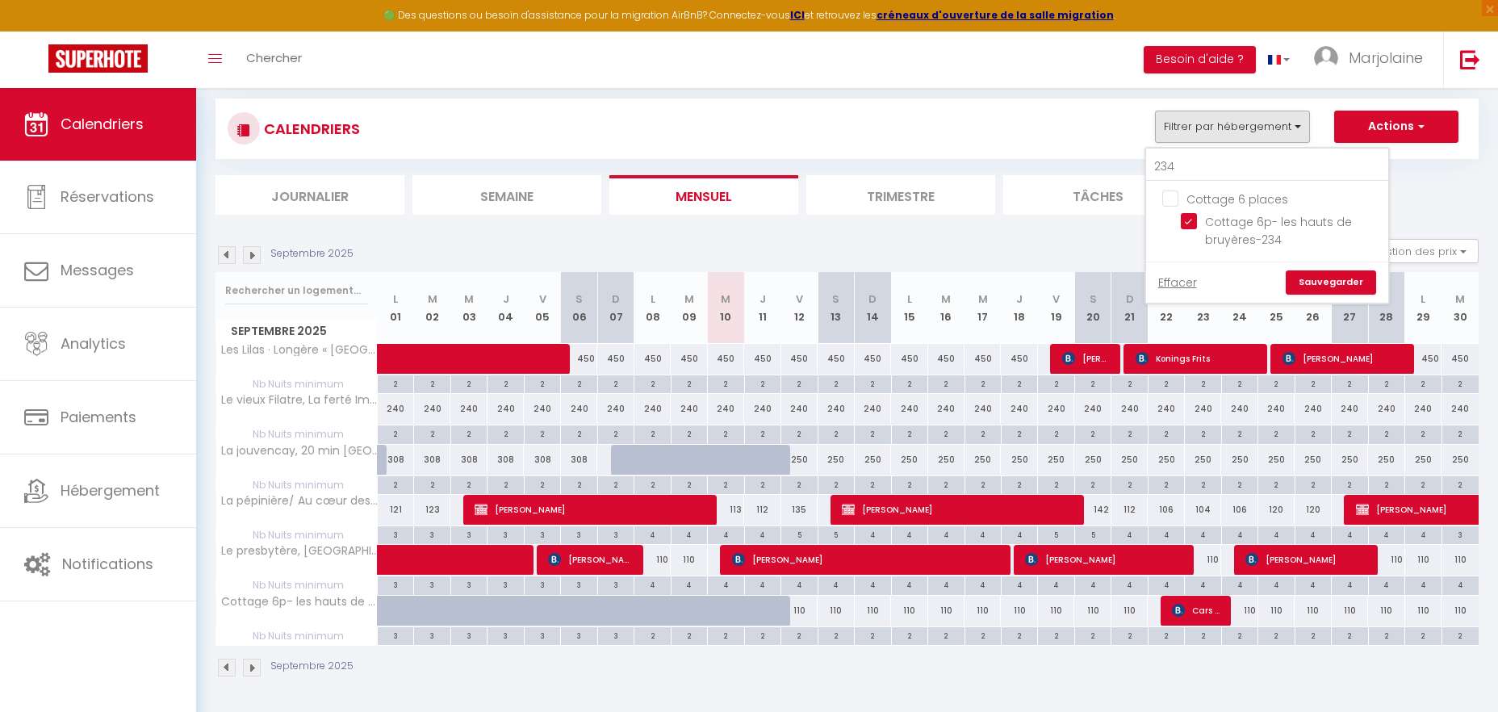
click at [228, 254] on img at bounding box center [227, 255] width 18 height 18
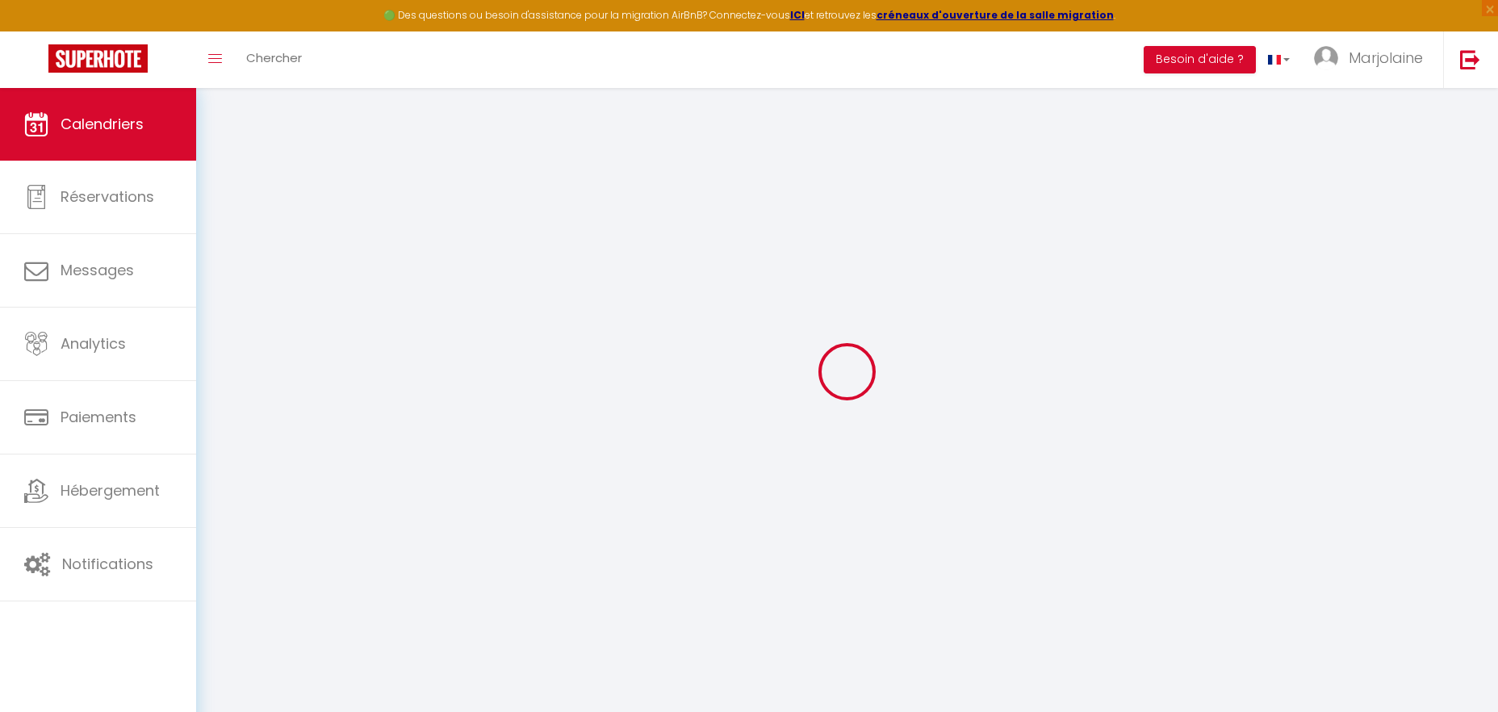
scroll to position [88, 0]
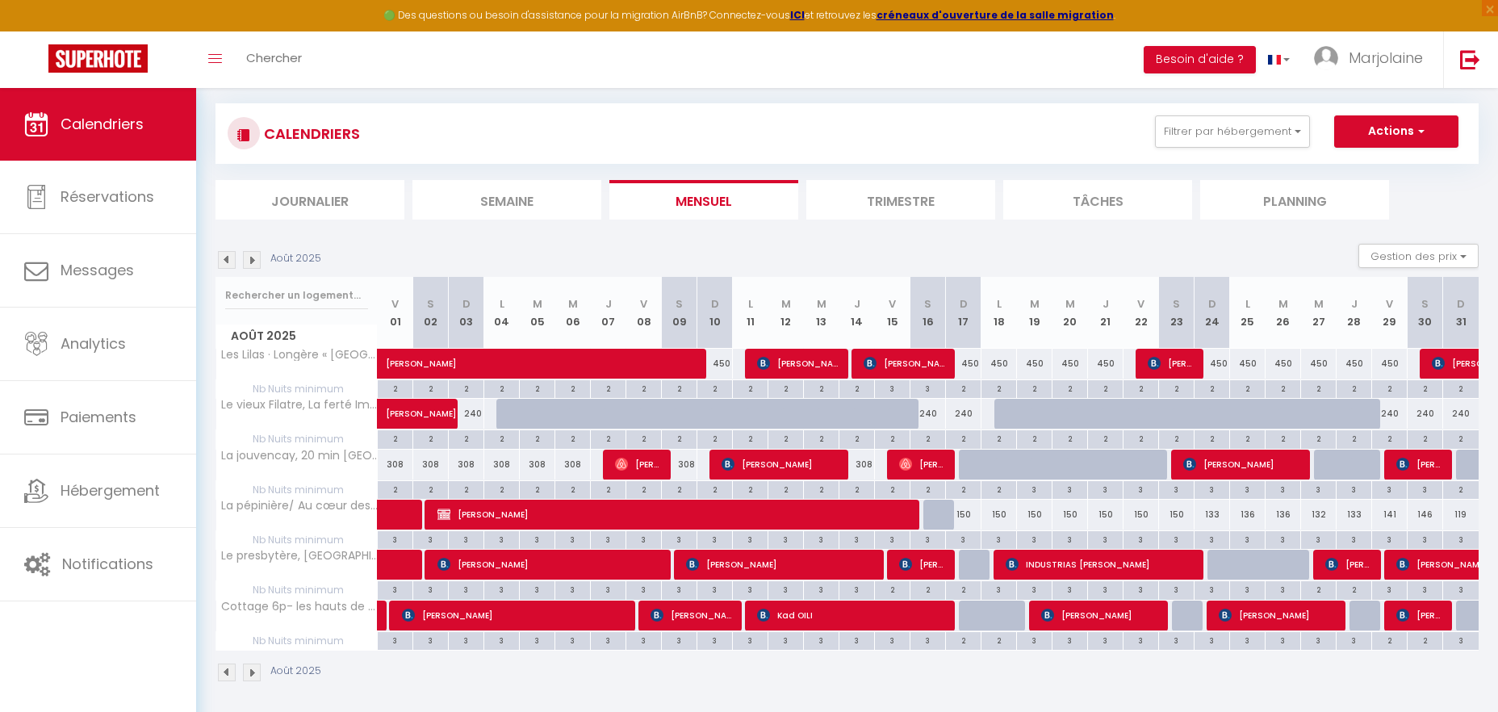
click at [228, 258] on img at bounding box center [227, 260] width 18 height 18
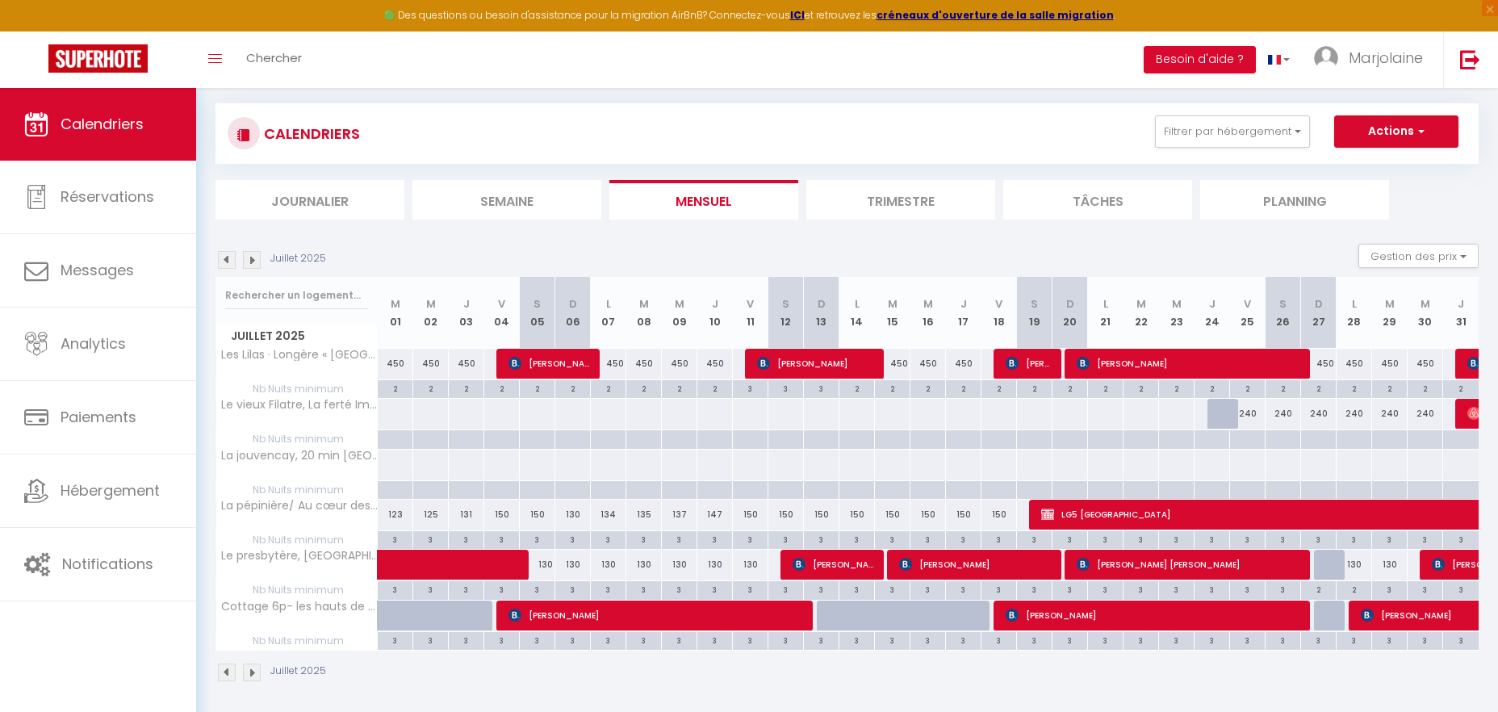
click at [248, 258] on img at bounding box center [252, 260] width 18 height 18
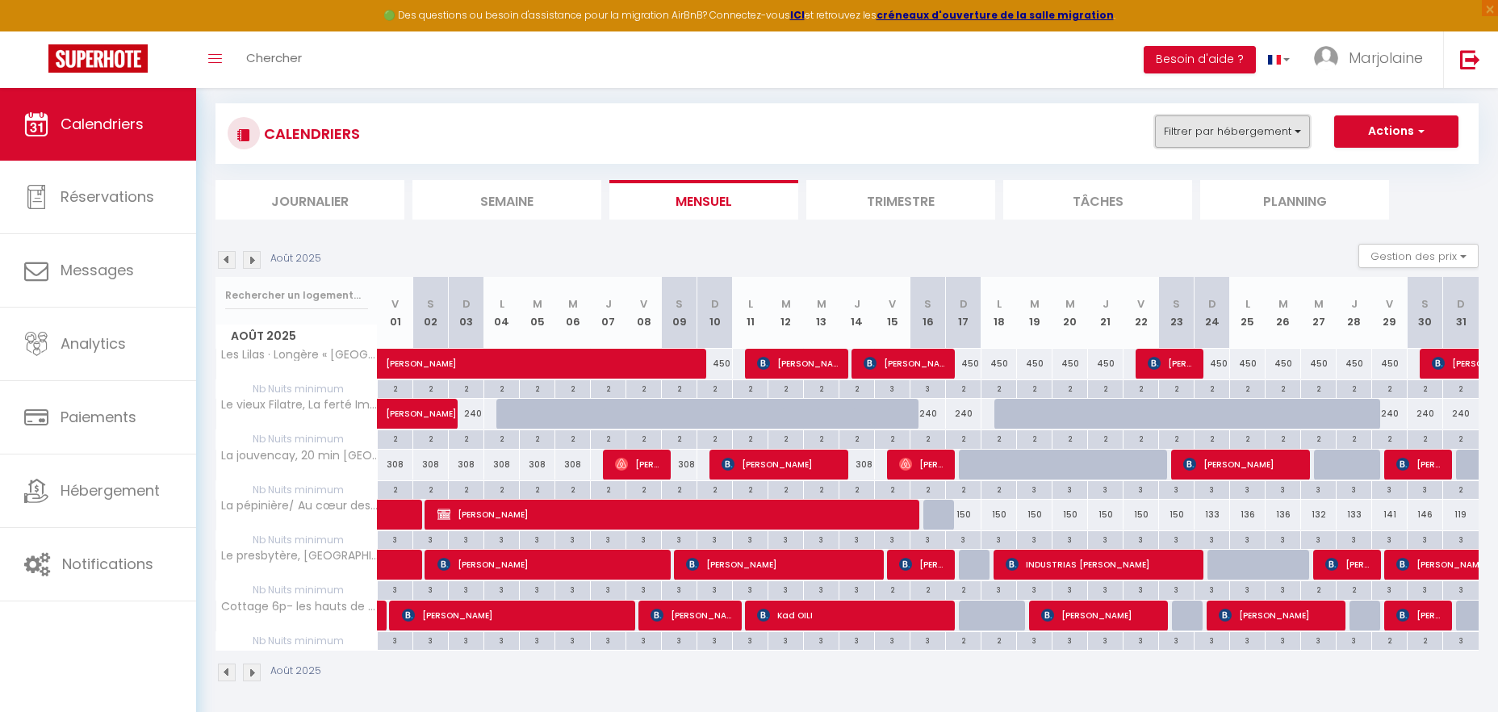
click at [1207, 130] on button "Filtrer par hébergement" at bounding box center [1232, 131] width 155 height 32
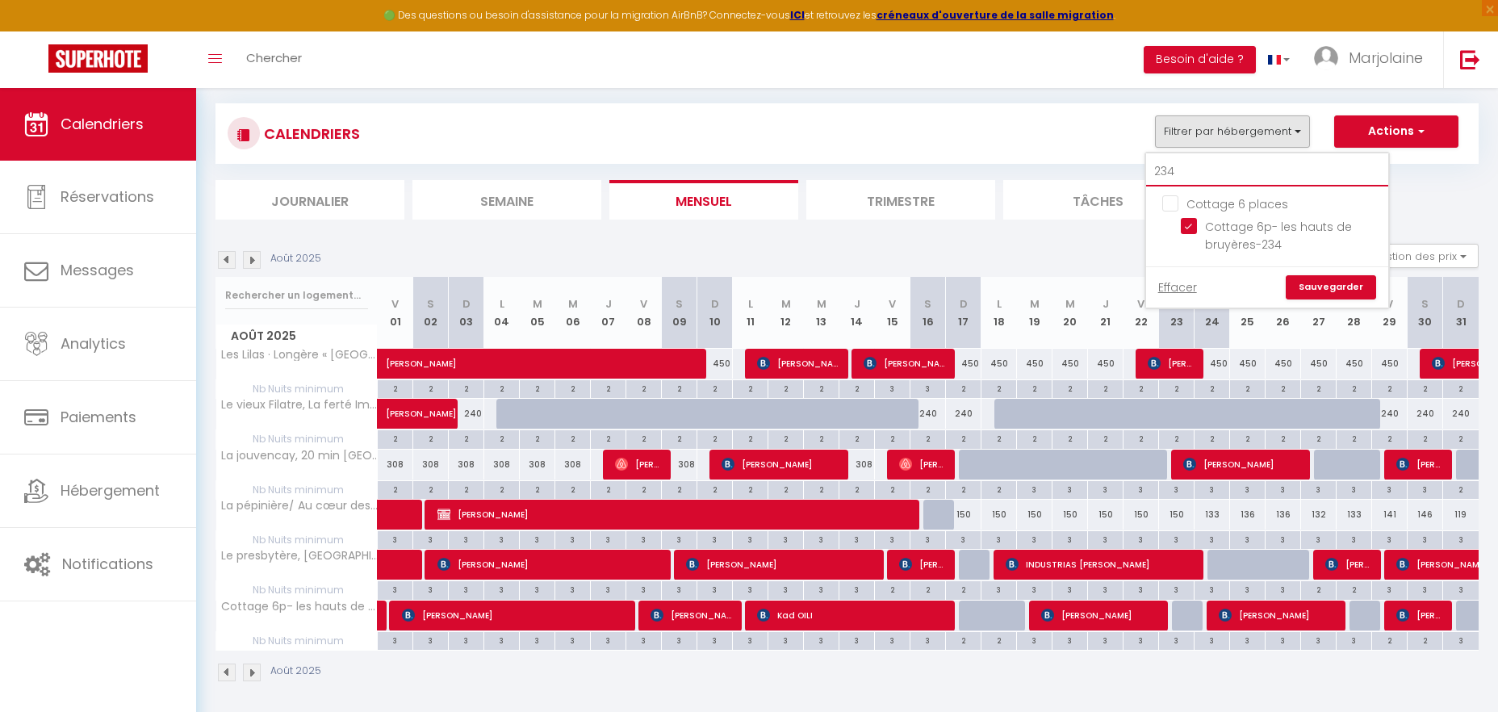
click at [1187, 169] on input "234" at bounding box center [1267, 171] width 242 height 29
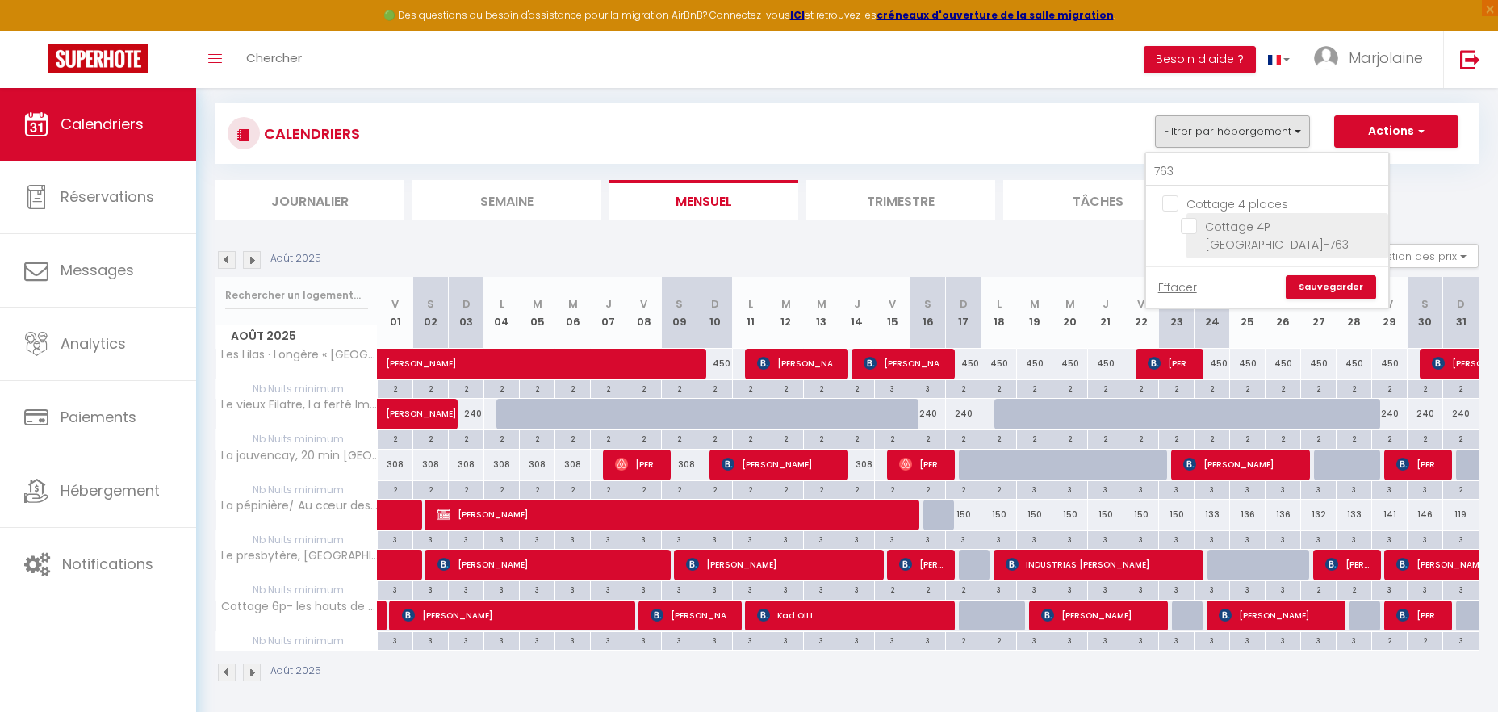
click at [1189, 225] on input "Cottage 4P [GEOGRAPHIC_DATA]-763" at bounding box center [1282, 226] width 202 height 16
click at [1314, 285] on link "Sauvegarder" at bounding box center [1331, 287] width 90 height 24
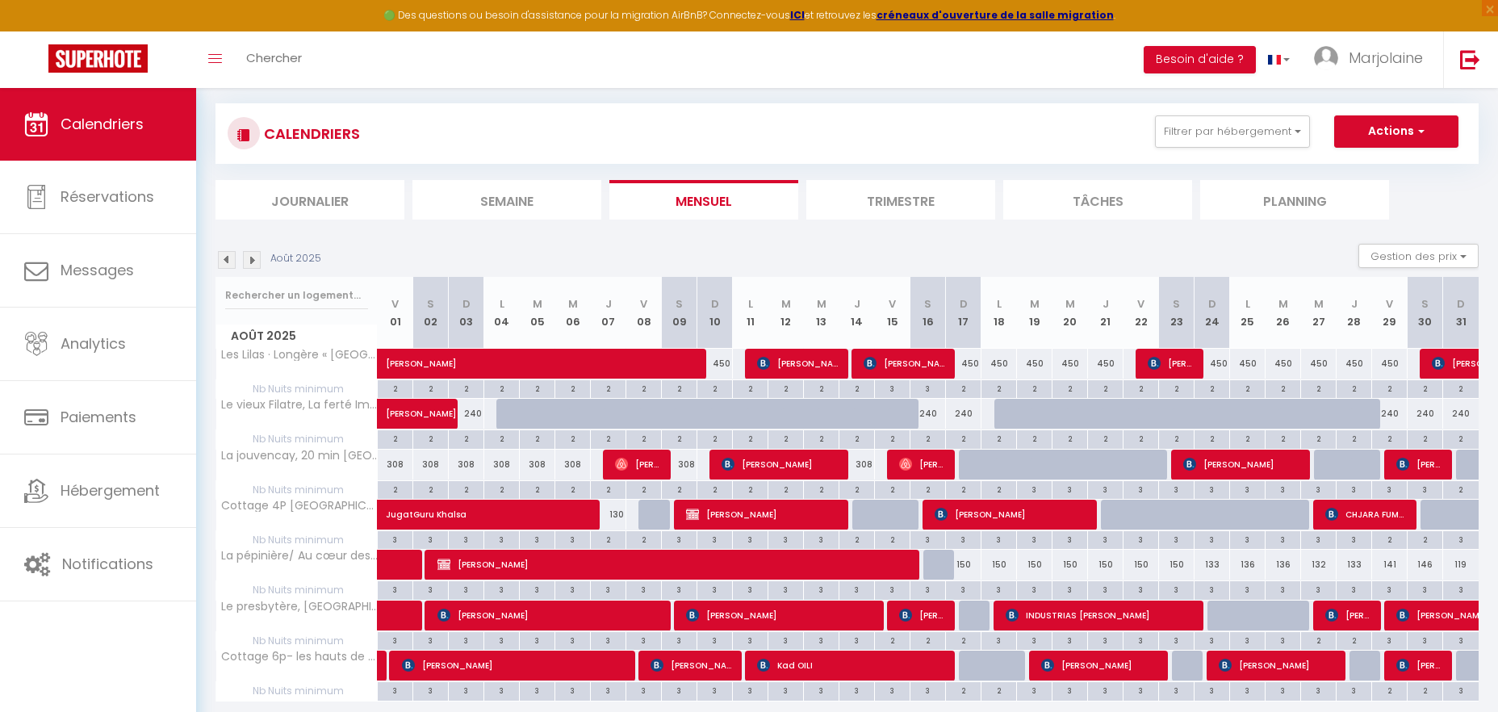
click at [227, 255] on img at bounding box center [227, 260] width 18 height 18
